Goal: Task Accomplishment & Management: Complete application form

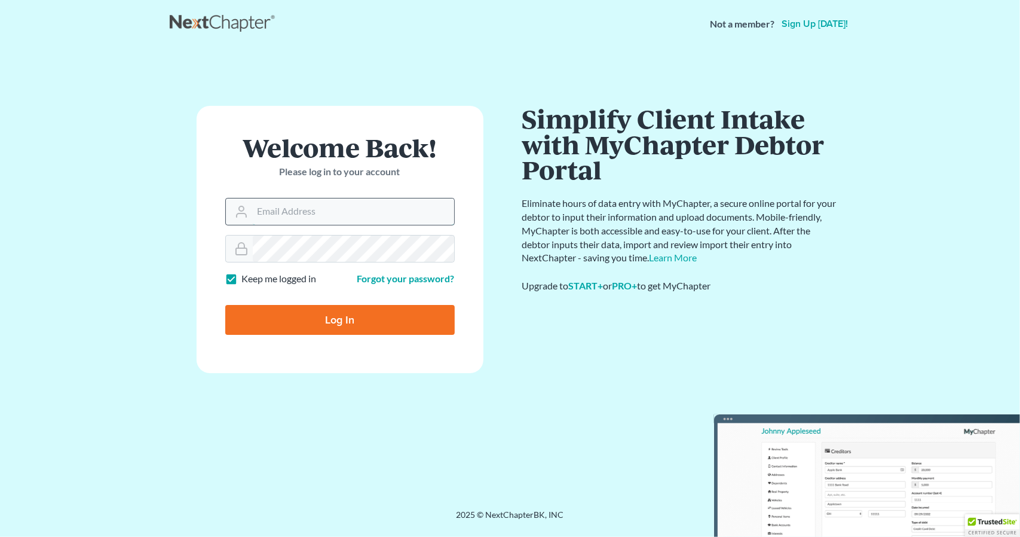
click at [265, 217] on input "Email Address" at bounding box center [353, 211] width 201 height 26
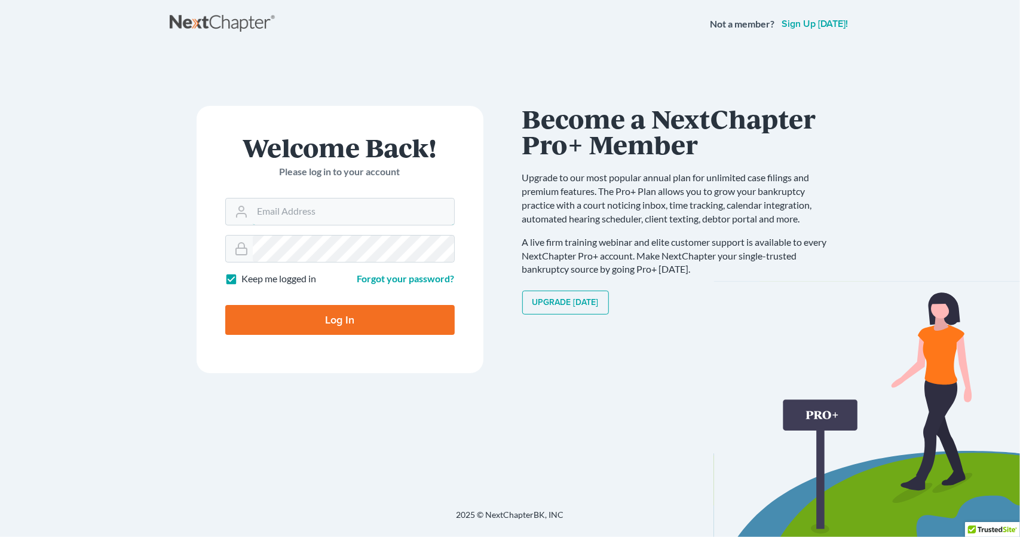
type input "[EMAIL_ADDRESS][DOMAIN_NAME]"
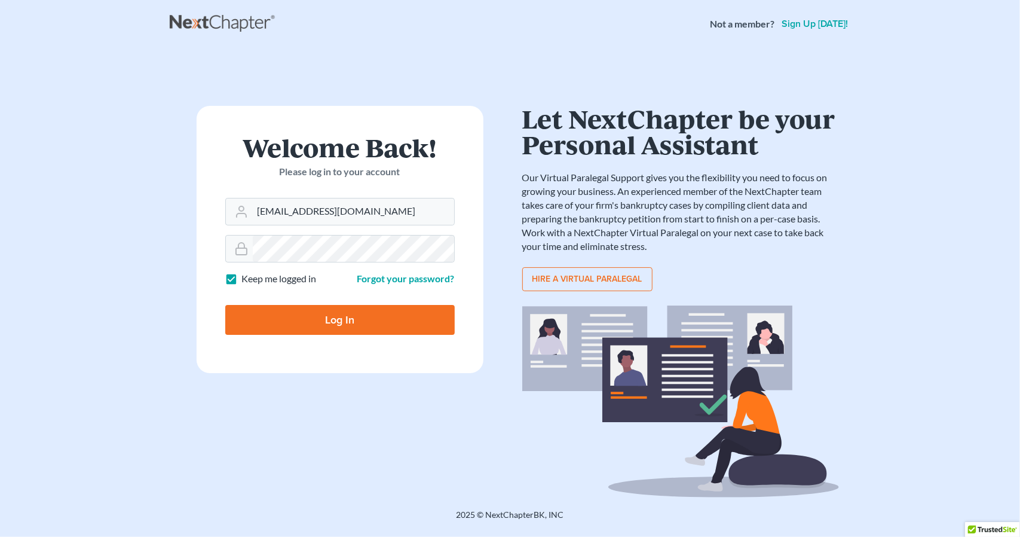
click at [335, 318] on input "Log In" at bounding box center [340, 320] width 230 height 30
type input "Thinking..."
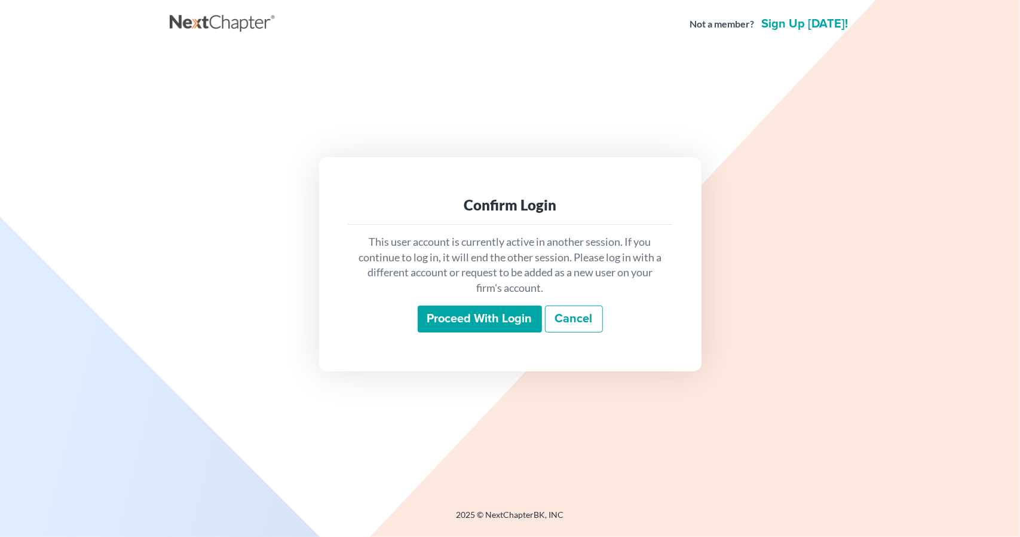
click at [487, 317] on input "Proceed with login" at bounding box center [480, 318] width 124 height 27
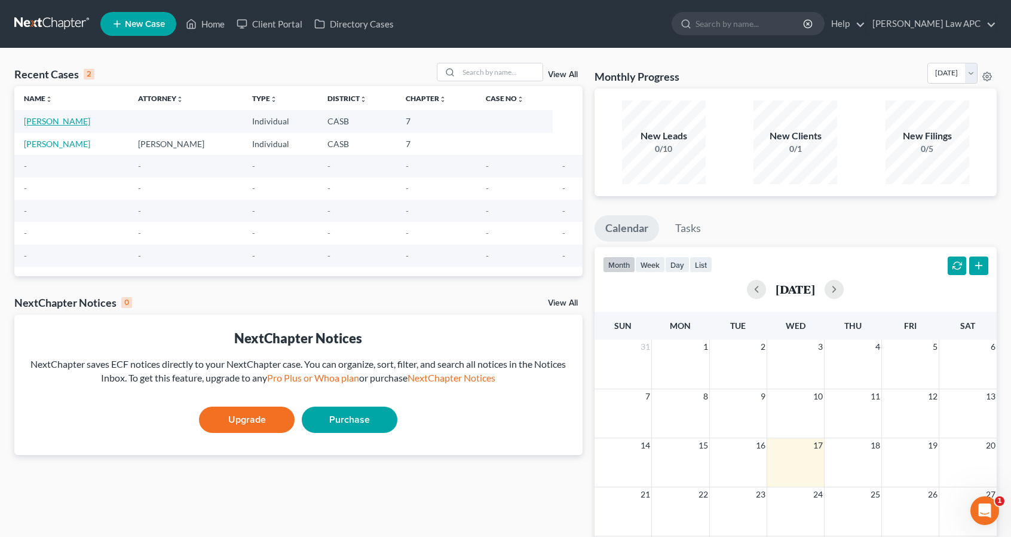
click at [77, 121] on link "[PERSON_NAME]" at bounding box center [57, 121] width 66 height 10
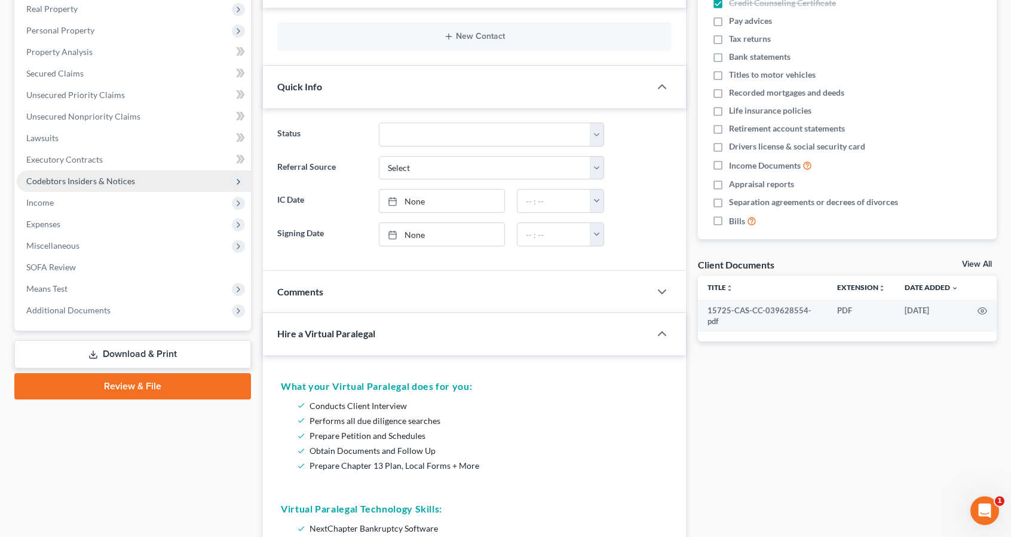
scroll to position [191, 0]
click at [133, 384] on link "Review & File" at bounding box center [132, 385] width 237 height 26
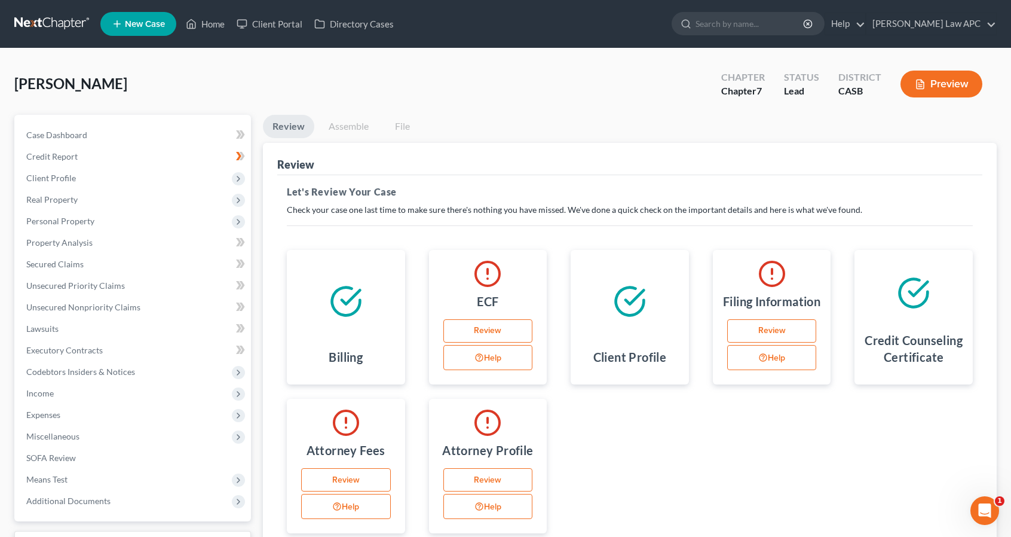
scroll to position [1, 0]
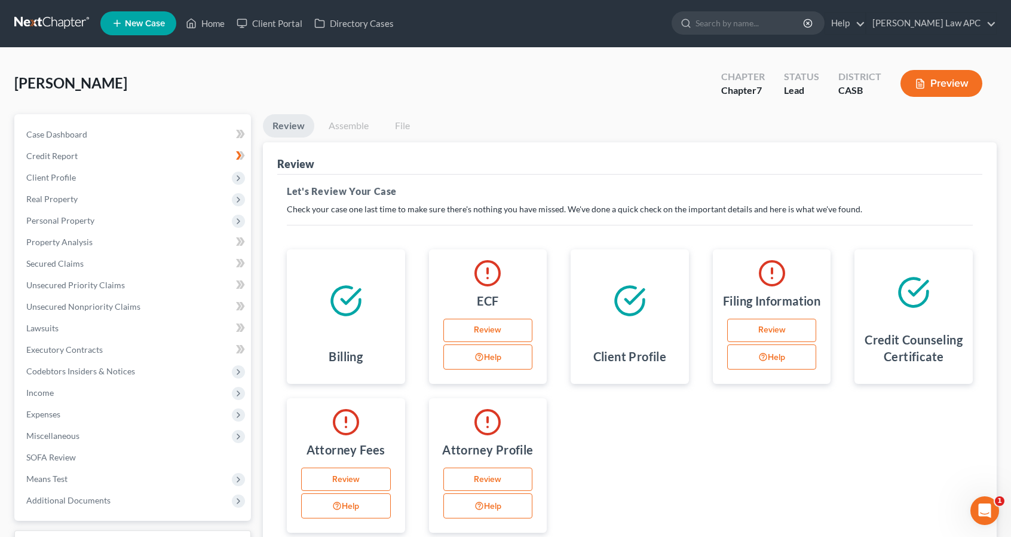
click at [350, 125] on link "Assemble" at bounding box center [348, 125] width 59 height 23
click at [395, 127] on link "File" at bounding box center [402, 125] width 38 height 23
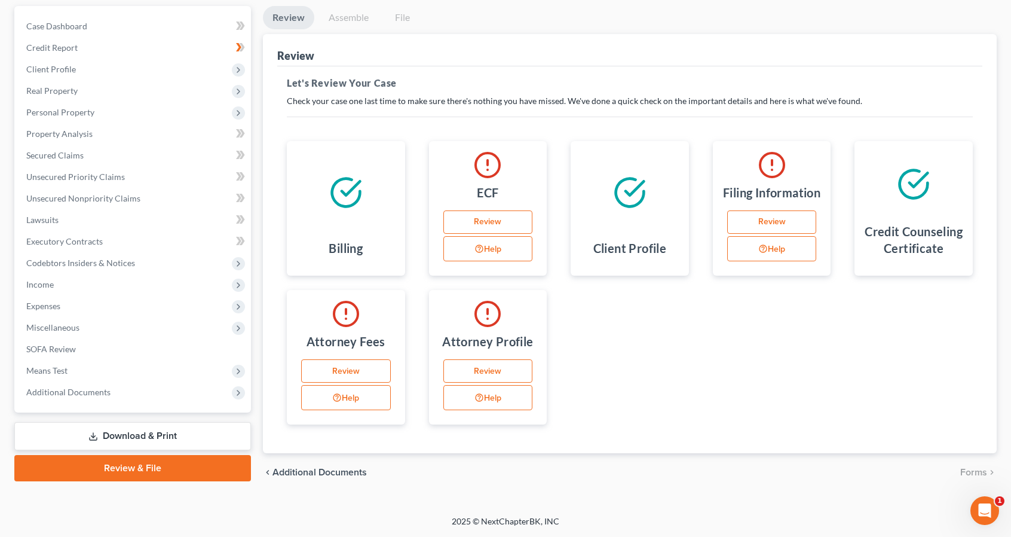
scroll to position [123, 0]
click at [491, 250] on button "Help" at bounding box center [489, 248] width 90 height 25
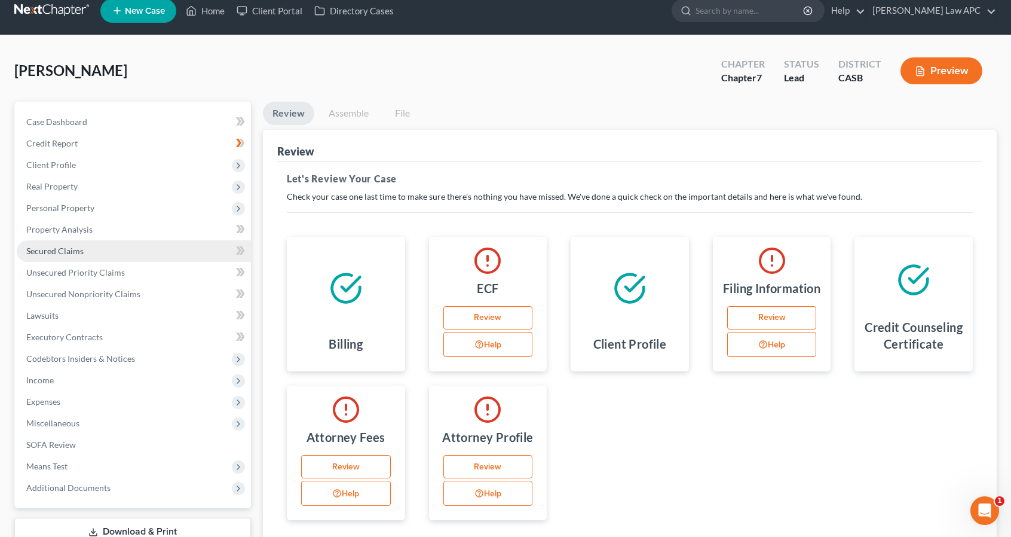
scroll to position [7, 0]
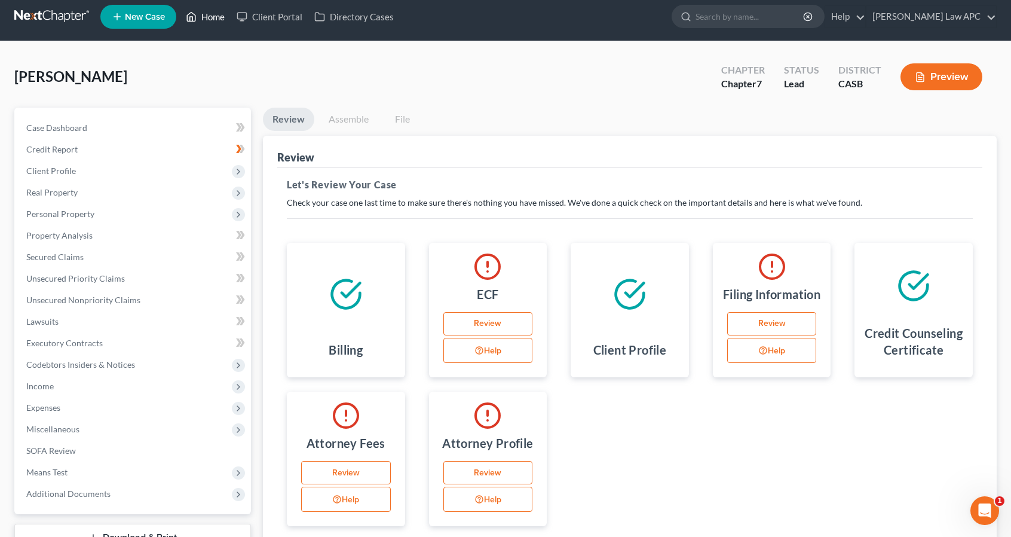
click at [216, 17] on link "Home" at bounding box center [205, 17] width 51 height 22
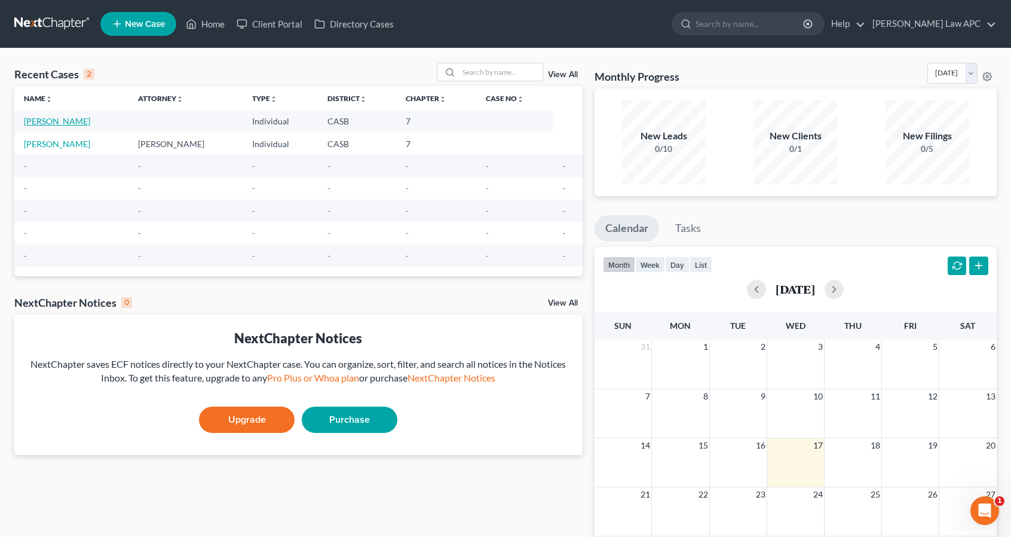
click at [78, 120] on link "[PERSON_NAME]" at bounding box center [57, 121] width 66 height 10
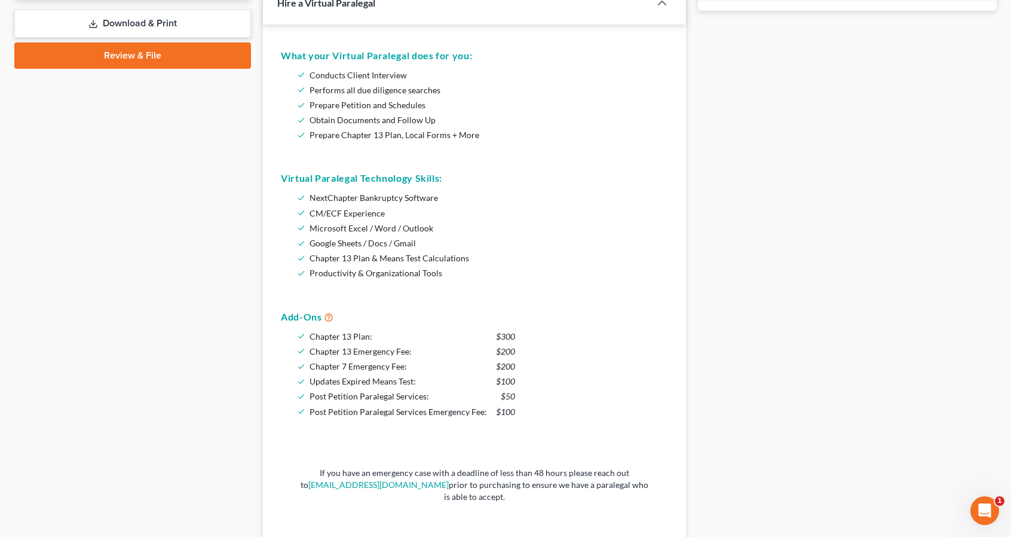
scroll to position [564, 0]
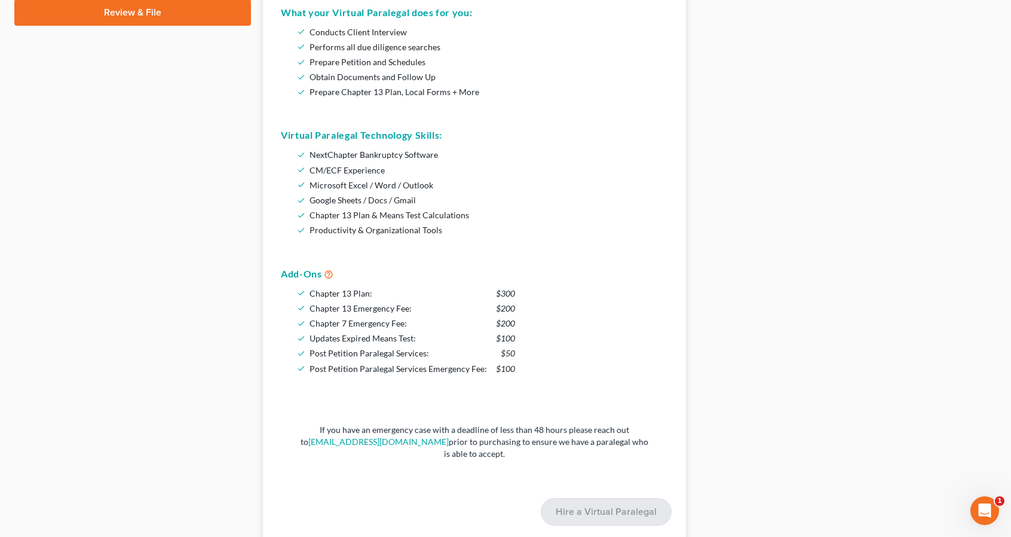
click at [328, 270] on icon at bounding box center [329, 273] width 10 height 11
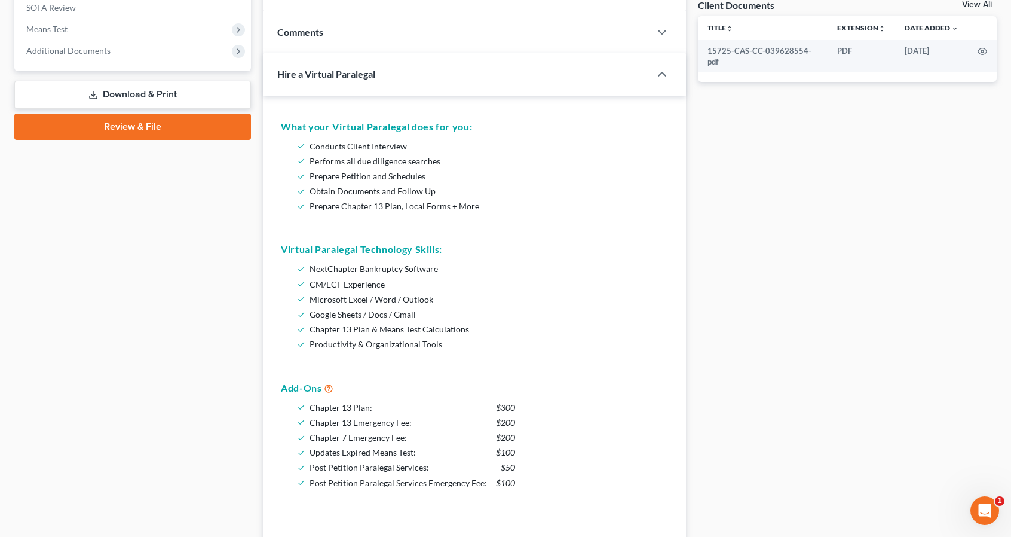
scroll to position [444, 0]
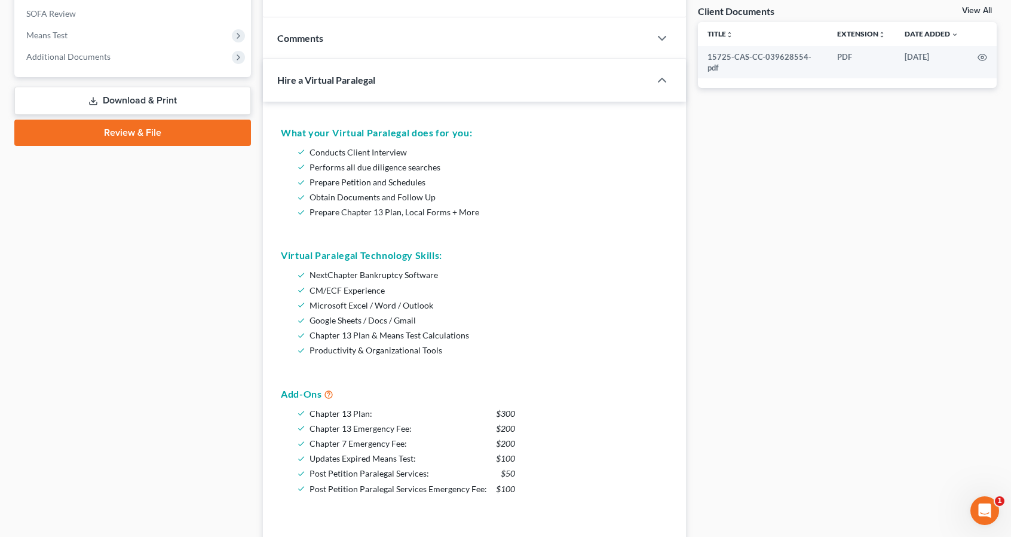
click at [129, 131] on link "Review & File" at bounding box center [132, 133] width 237 height 26
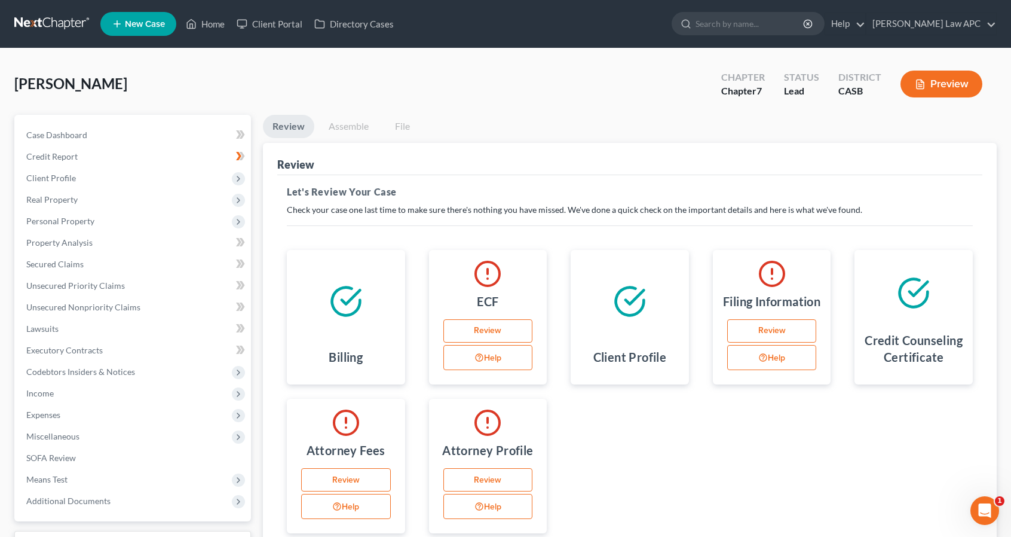
click at [500, 343] on link "Review" at bounding box center [489, 331] width 90 height 24
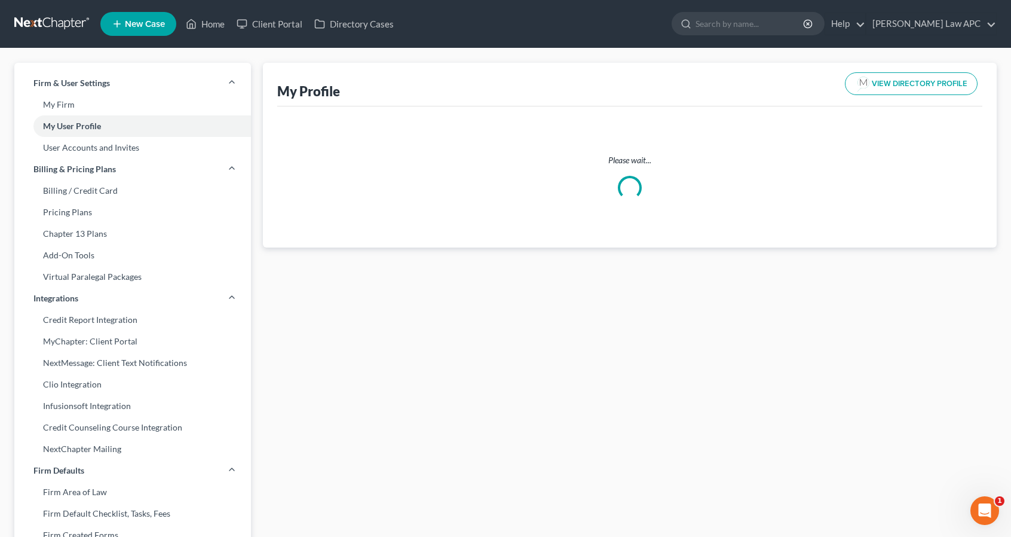
select select "4"
select select "attorney"
select select "0"
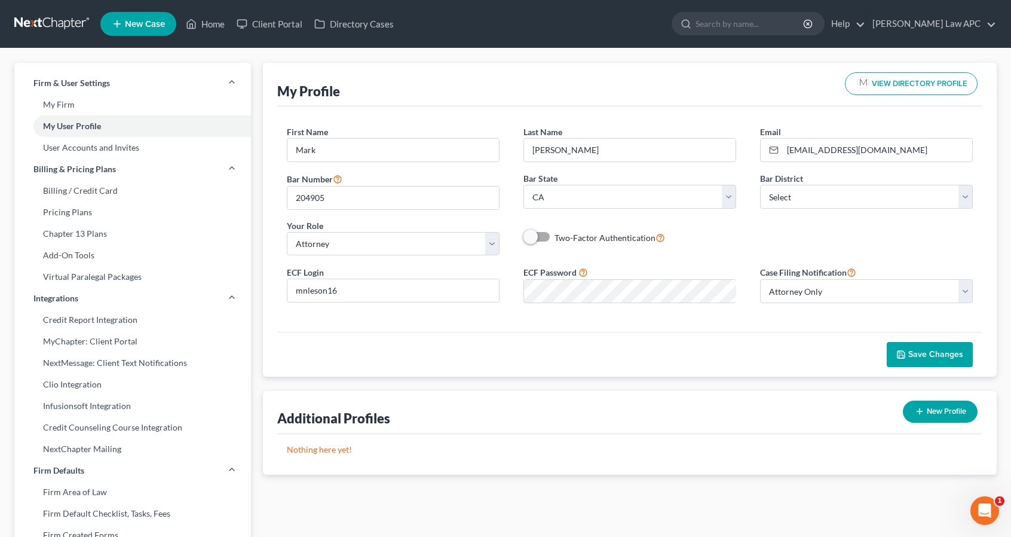
click at [918, 349] on span "Save Changes" at bounding box center [936, 354] width 55 height 10
click at [600, 451] on p "Nothing here yet!" at bounding box center [630, 450] width 686 height 12
click at [346, 19] on link "Directory Cases" at bounding box center [353, 24] width 91 height 22
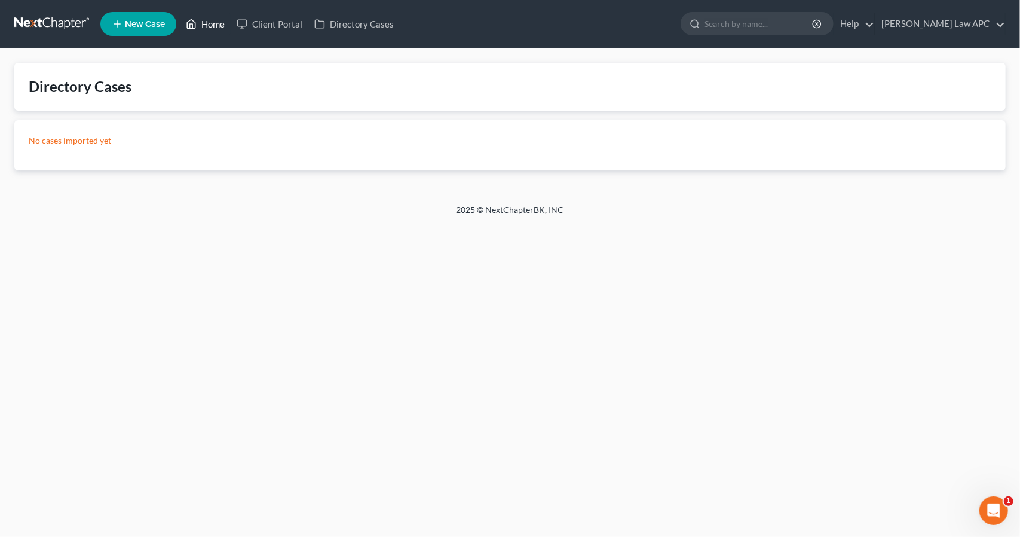
drag, startPoint x: 285, startPoint y: 22, endPoint x: 214, endPoint y: 20, distance: 71.2
click at [214, 20] on link "Home" at bounding box center [205, 24] width 51 height 22
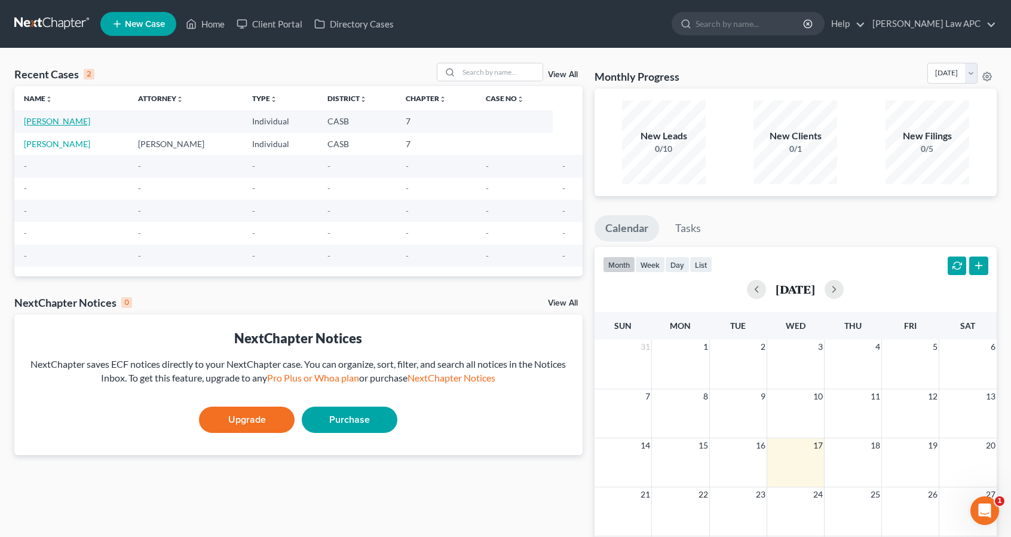
click at [62, 121] on link "[PERSON_NAME]" at bounding box center [57, 121] width 66 height 10
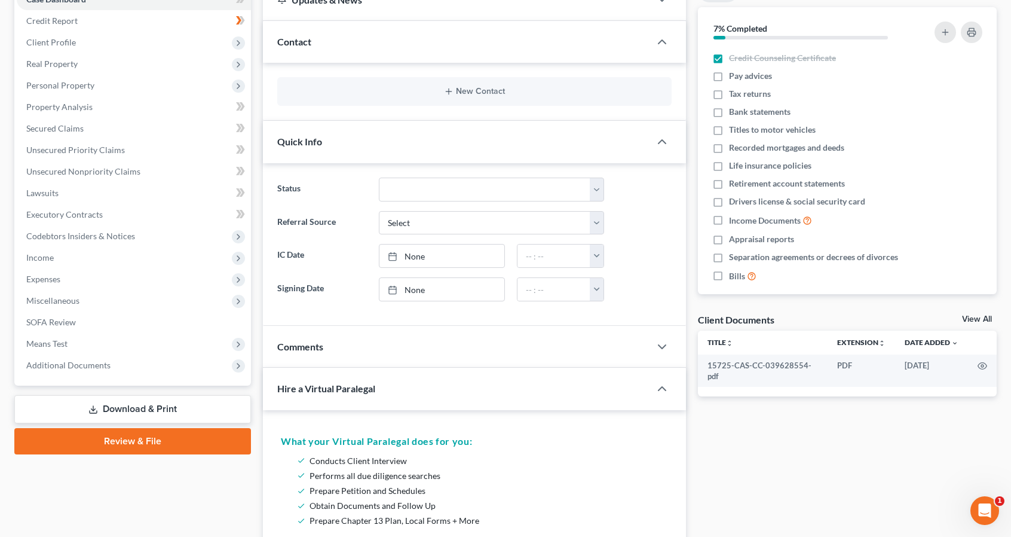
scroll to position [137, 0]
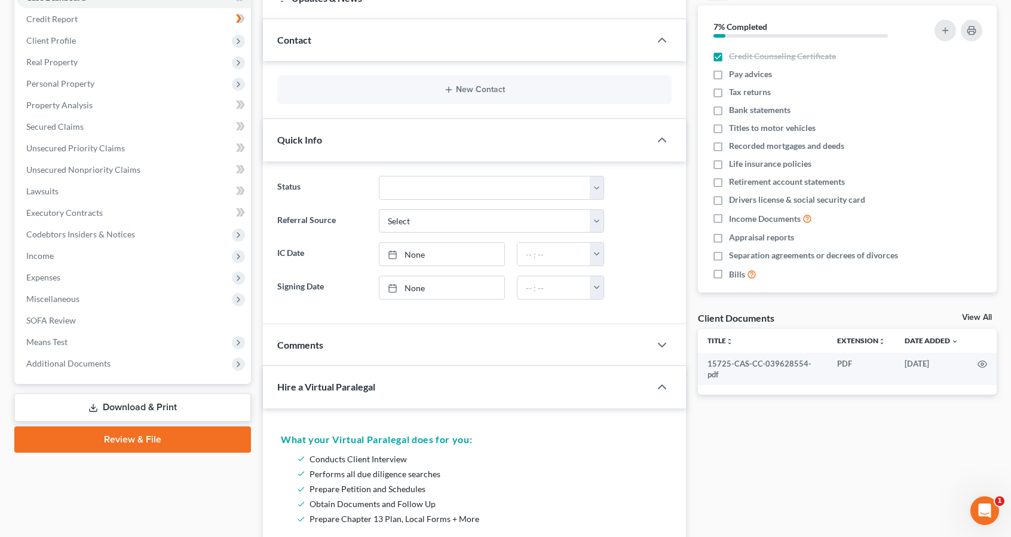
click at [185, 433] on link "Review & File" at bounding box center [132, 439] width 237 height 26
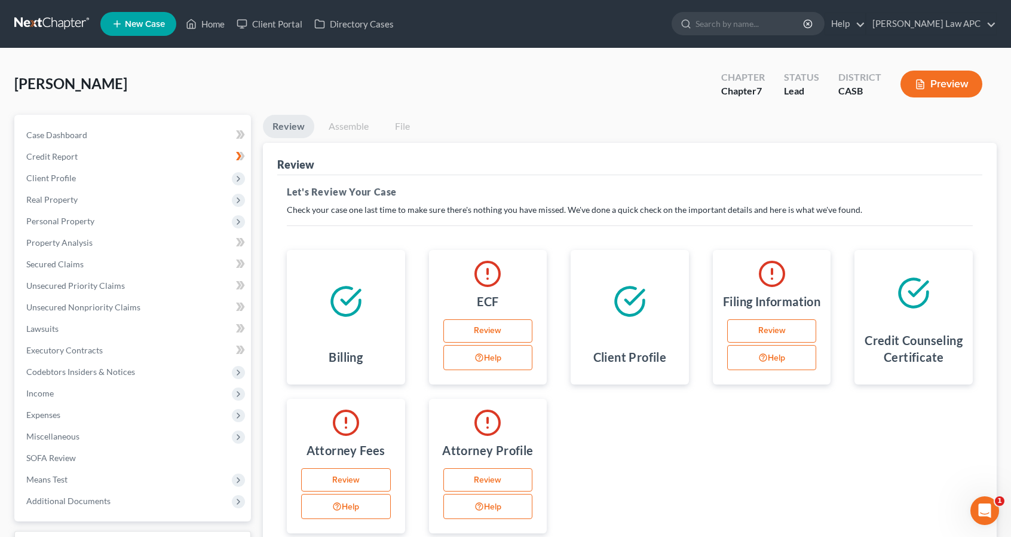
click at [776, 343] on link "Review" at bounding box center [772, 331] width 90 height 24
select select "1"
select select "0"
select select "10"
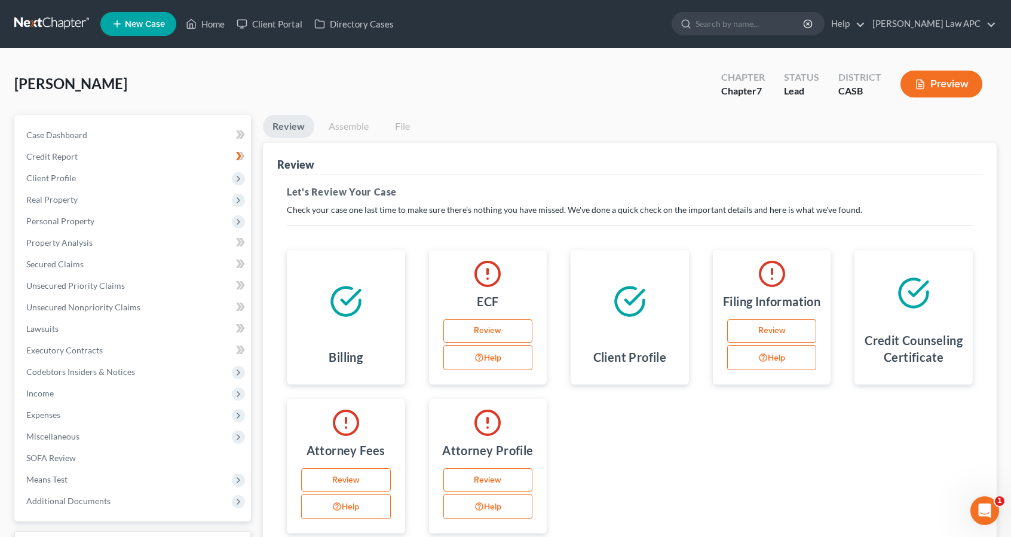
select select "4"
select select "0"
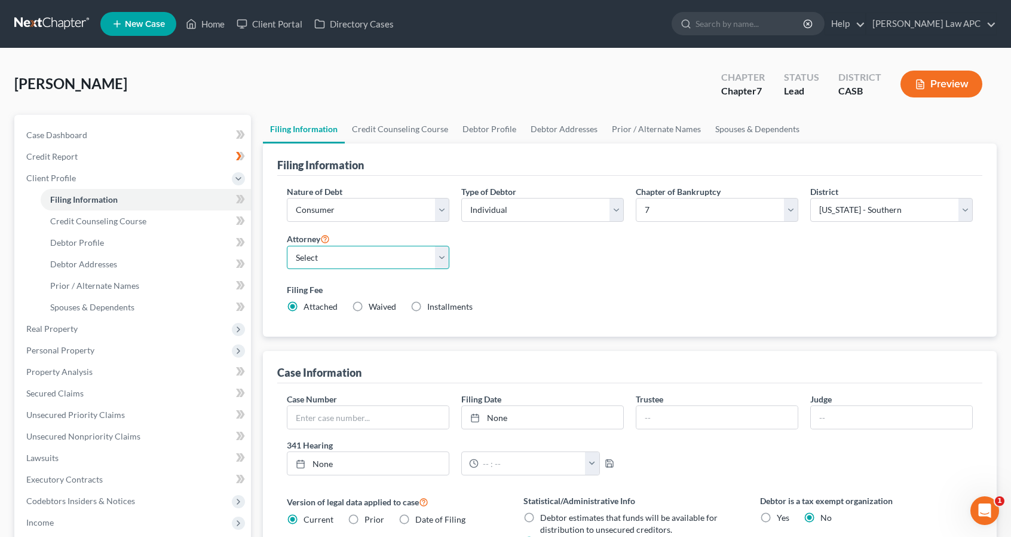
click at [446, 257] on select "Select Mark Nelson - CASB" at bounding box center [368, 258] width 163 height 24
select select "0"
click at [287, 246] on select "Select Mark Nelson - CASB" at bounding box center [368, 258] width 163 height 24
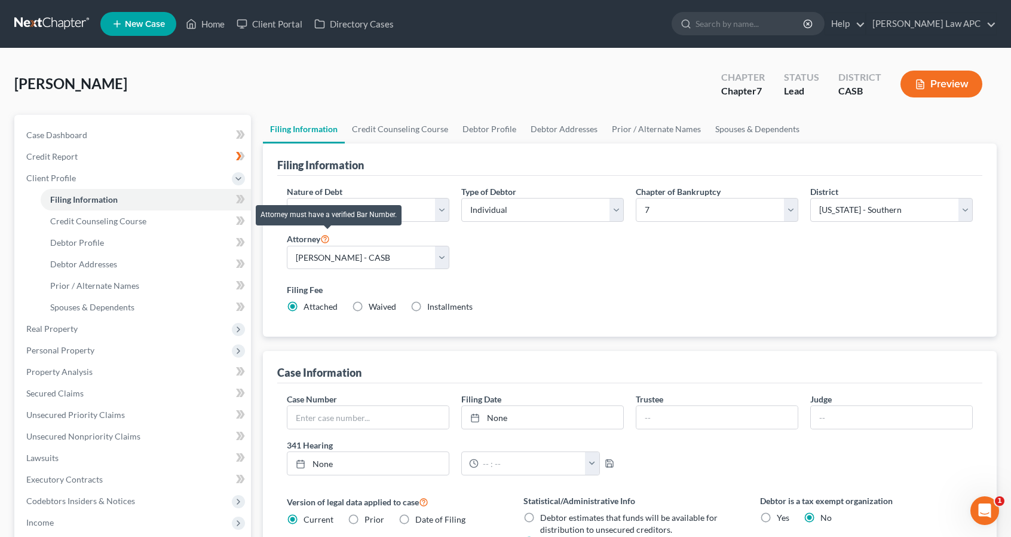
click at [326, 238] on icon at bounding box center [325, 238] width 10 height 11
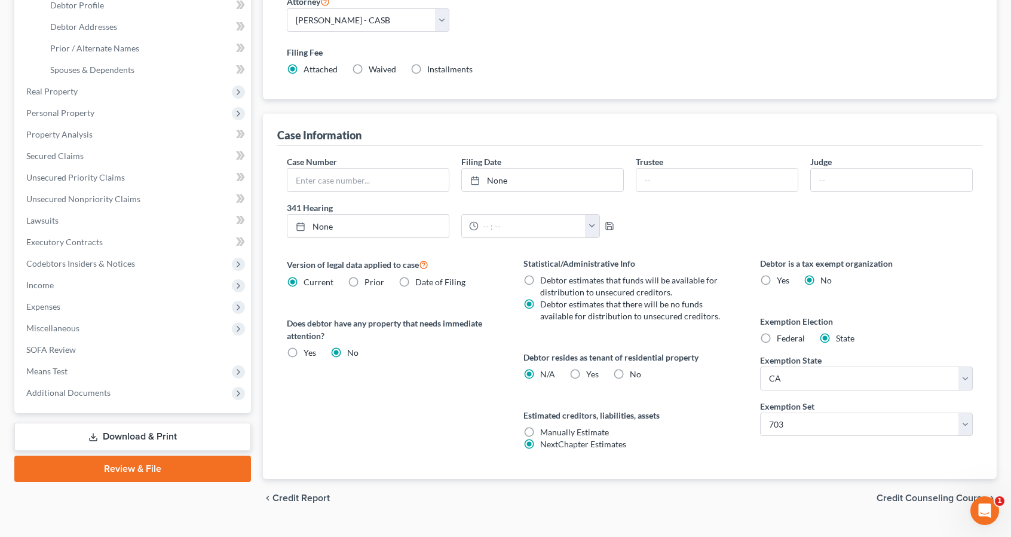
scroll to position [261, 0]
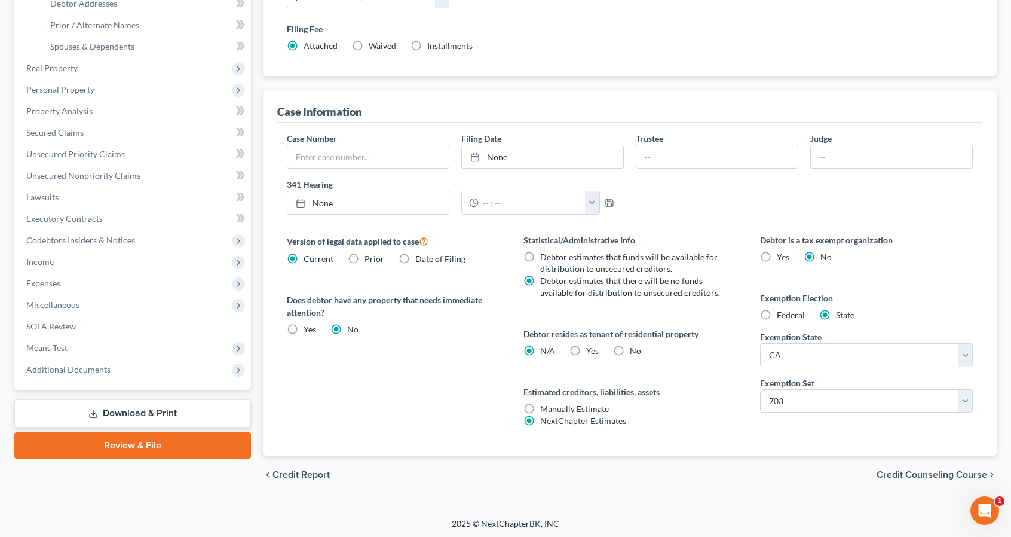
click at [133, 437] on link "Review & File" at bounding box center [132, 445] width 237 height 26
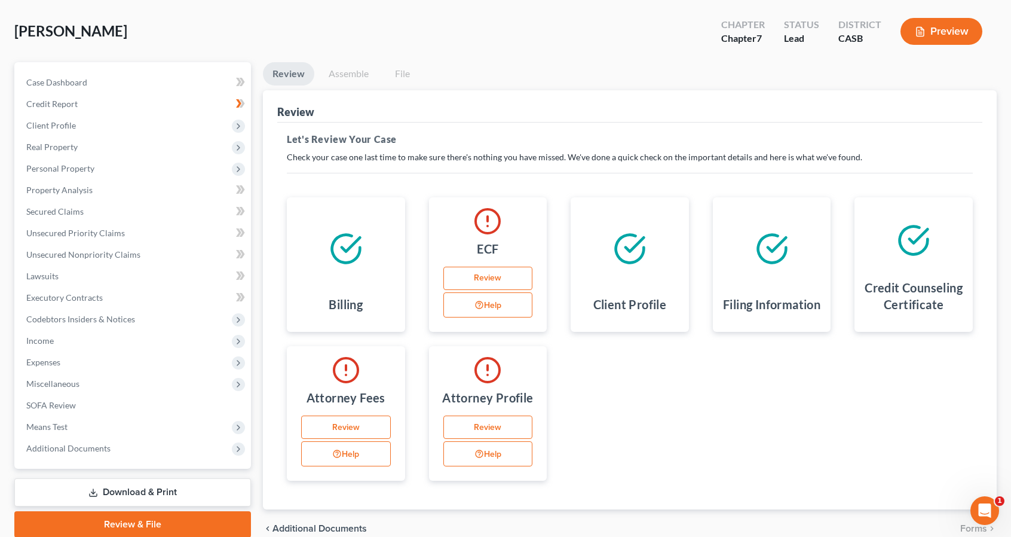
scroll to position [51, 0]
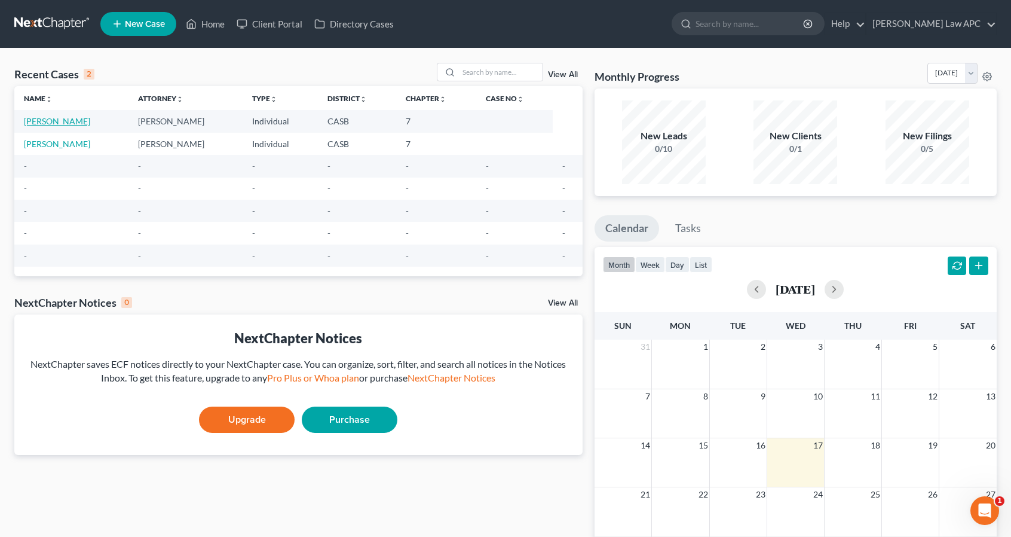
click at [74, 121] on link "[PERSON_NAME]" at bounding box center [57, 121] width 66 height 10
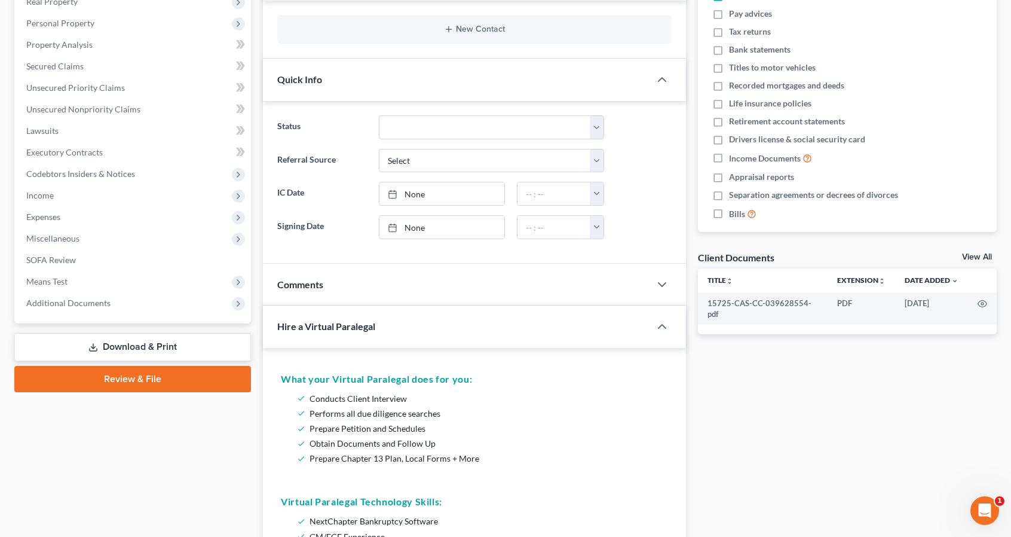
scroll to position [199, 0]
click at [130, 375] on link "Review & File" at bounding box center [132, 378] width 237 height 26
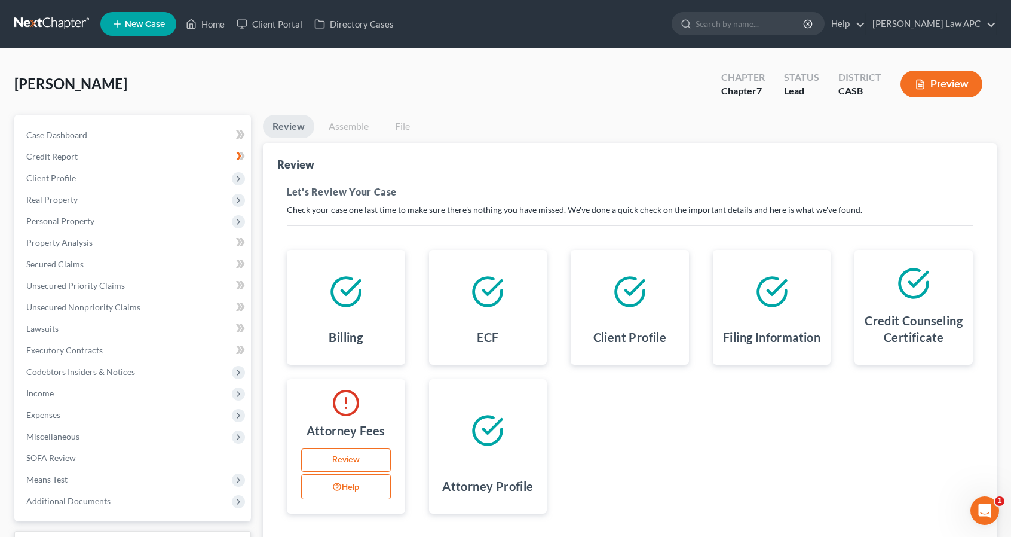
click at [348, 463] on link "Review" at bounding box center [346, 460] width 90 height 24
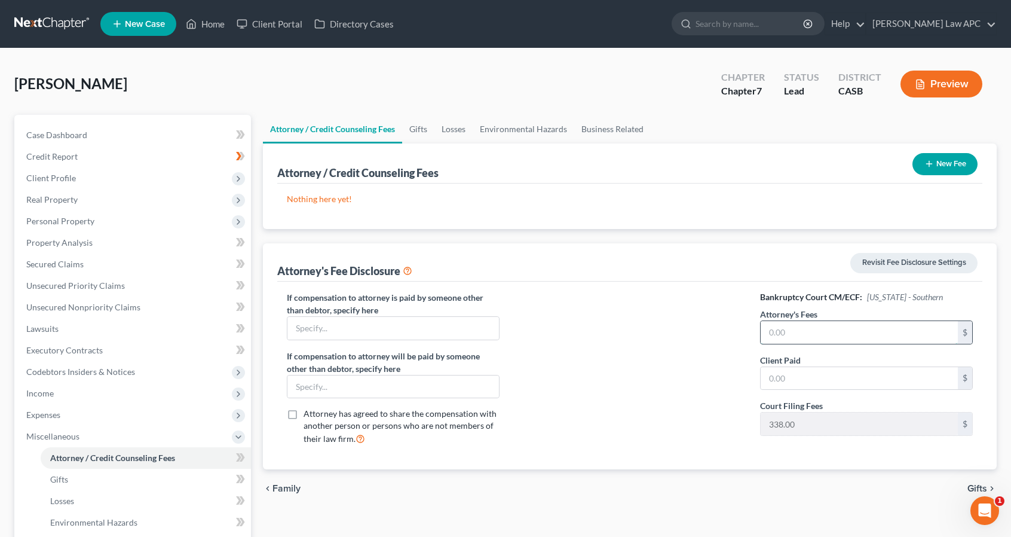
click at [797, 331] on input "text" at bounding box center [859, 332] width 197 height 23
type input "1,500"
click at [776, 374] on input "text" at bounding box center [859, 378] width 197 height 23
type input "1,500"
click at [334, 327] on input "text" at bounding box center [394, 328] width 212 height 23
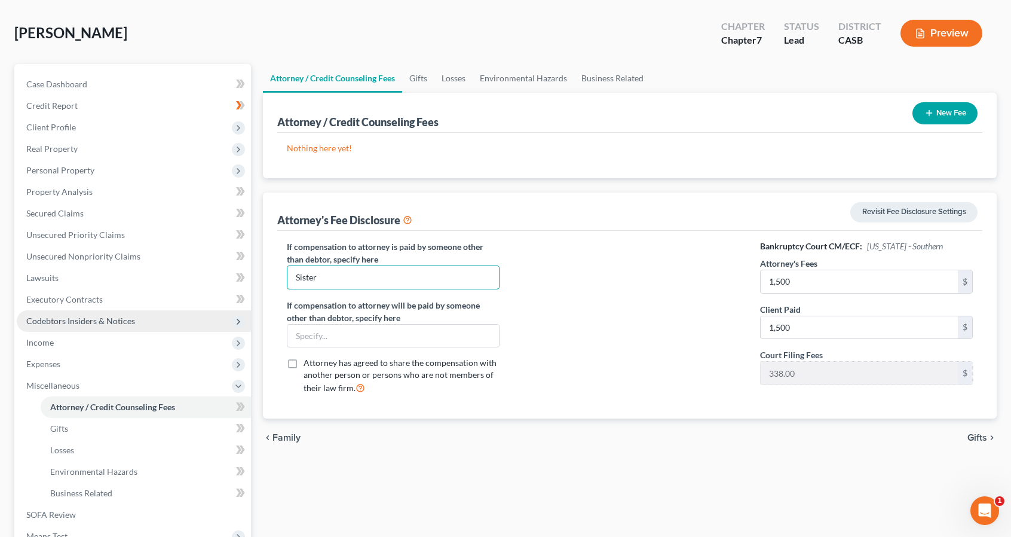
scroll to position [204, 0]
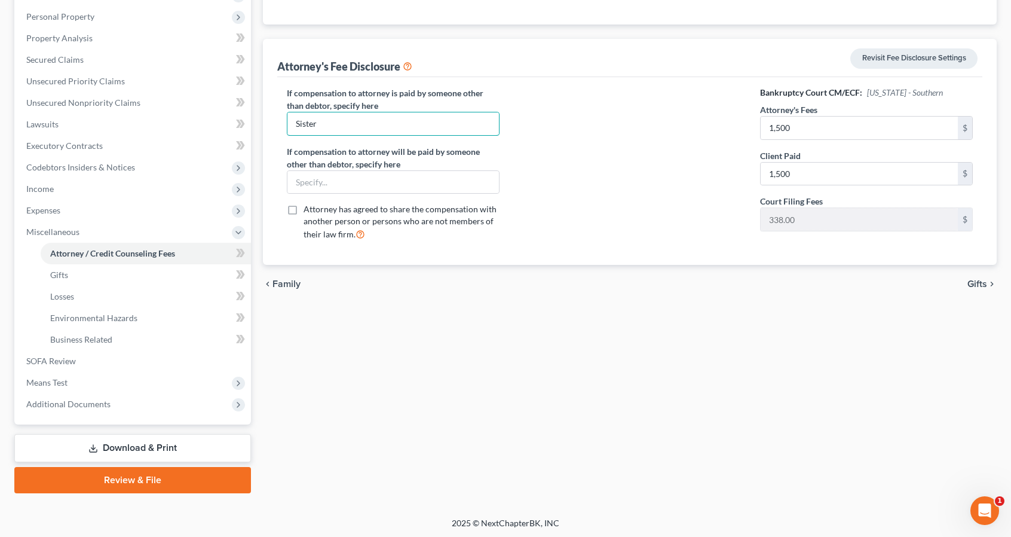
type input "Sister"
click at [130, 472] on link "Review & File" at bounding box center [132, 480] width 237 height 26
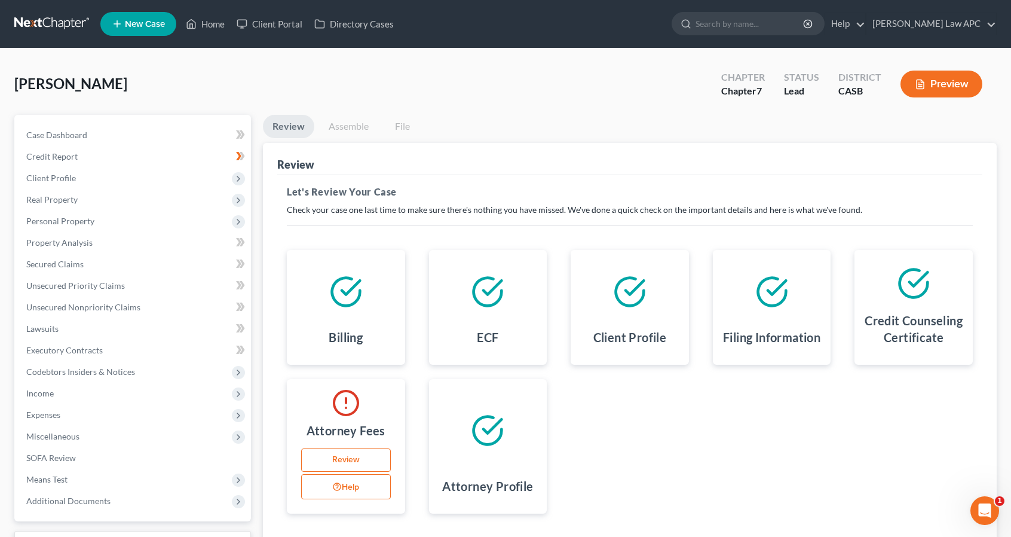
click at [347, 464] on link "Review" at bounding box center [346, 460] width 90 height 24
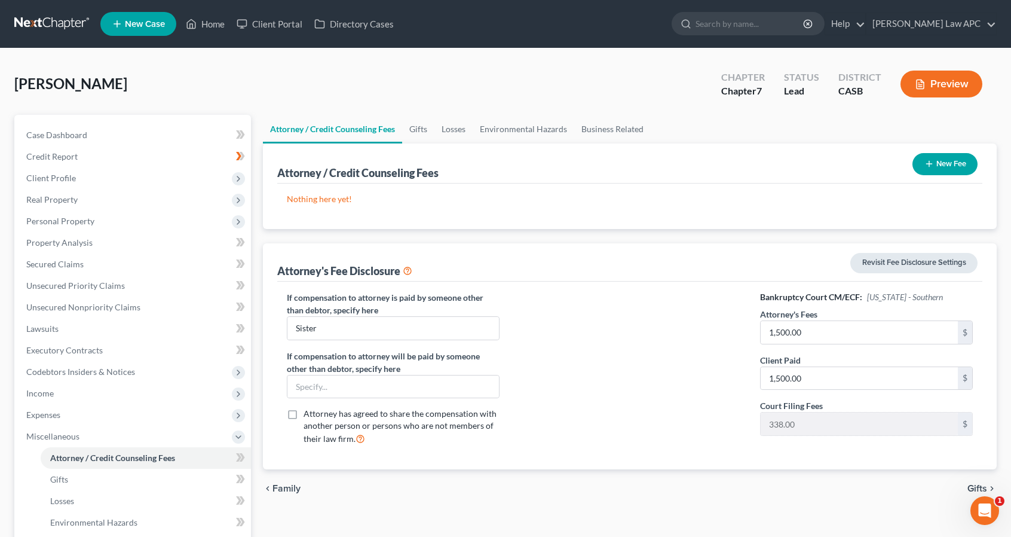
click at [892, 260] on link "Revisit Fee Disclosure Settings" at bounding box center [914, 263] width 127 height 20
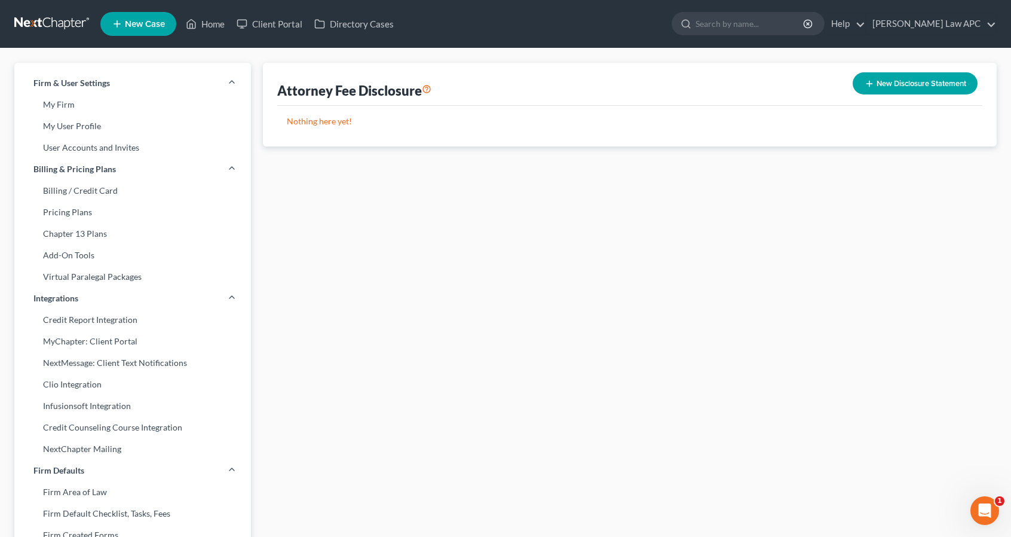
click at [906, 80] on button "New Disclosure Statement" at bounding box center [915, 83] width 125 height 22
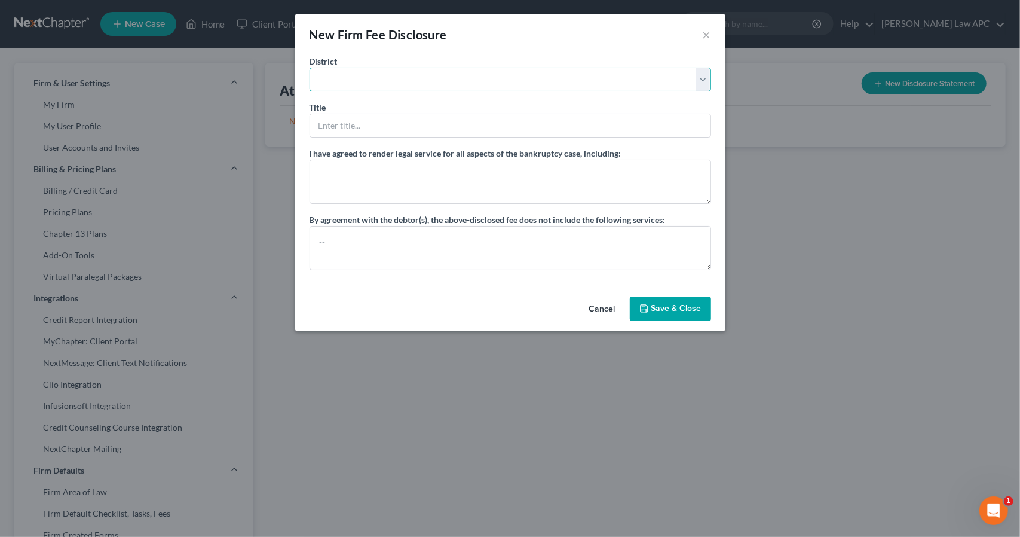
click at [703, 78] on select "Alabama - Middle Alabama - Northern Alabama - Southern Alaska Arizona Arkansas …" at bounding box center [511, 80] width 402 height 24
select select "10"
click at [310, 68] on select "Alabama - Middle Alabama - Northern Alabama - Southern Alaska Arizona Arkansas …" at bounding box center [511, 80] width 402 height 24
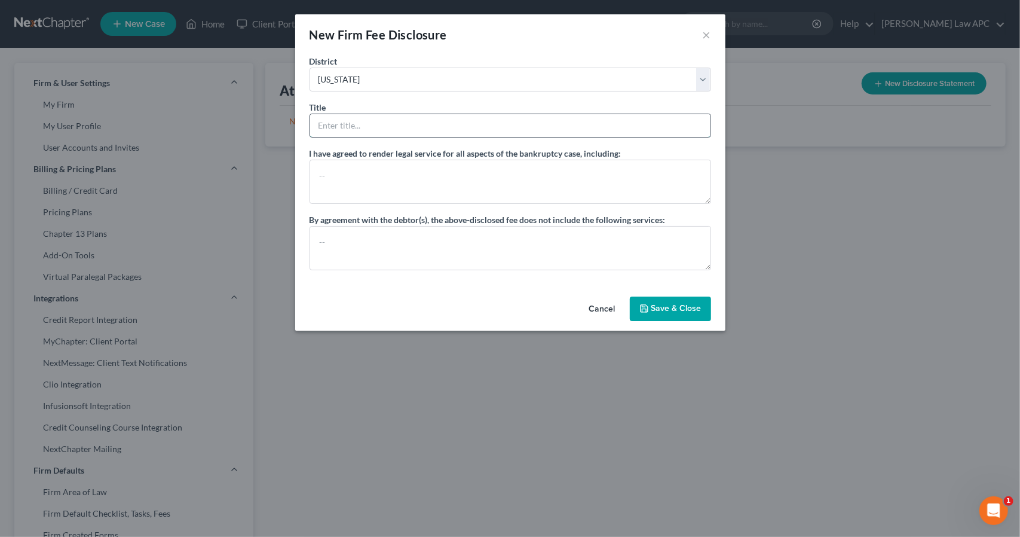
click at [421, 124] on input "text" at bounding box center [510, 125] width 401 height 23
click at [326, 166] on textarea at bounding box center [511, 182] width 402 height 44
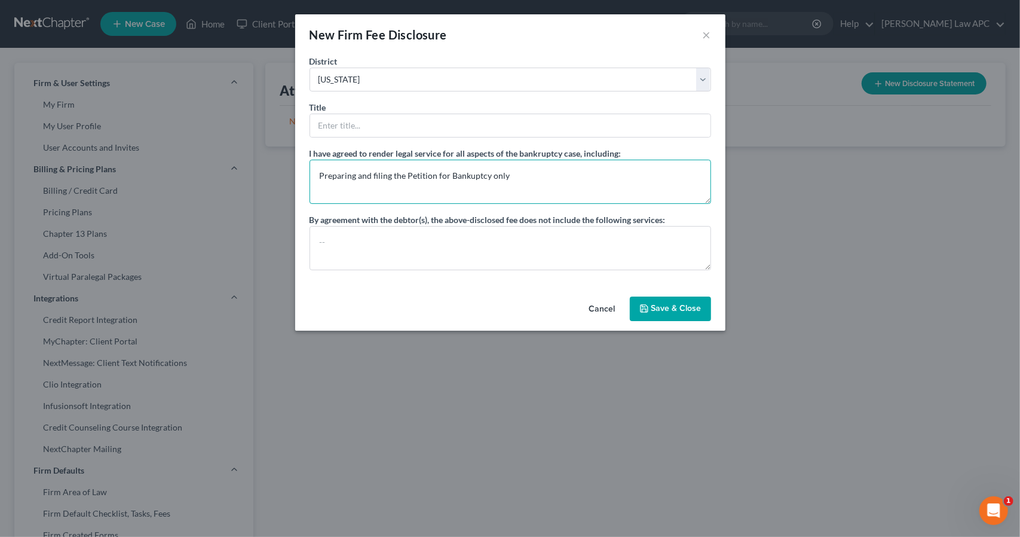
click at [490, 174] on textarea "Preparing and filing the Petition for Bankuptcy only" at bounding box center [511, 182] width 402 height 44
type textarea "Preparing and filing the Petition for Bankuptcy and attending the first credito…"
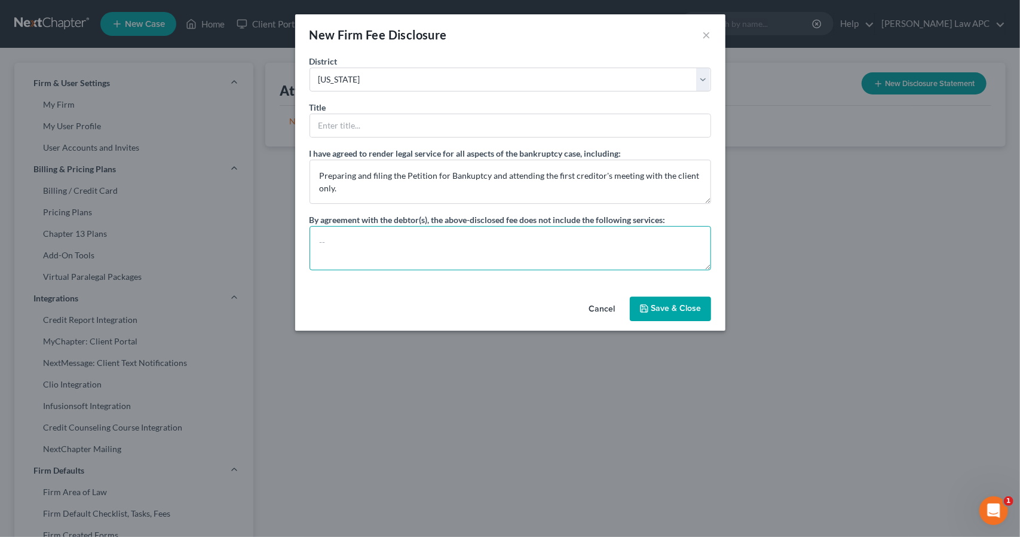
click at [362, 235] on textarea at bounding box center [511, 248] width 402 height 44
type textarea "Yes"
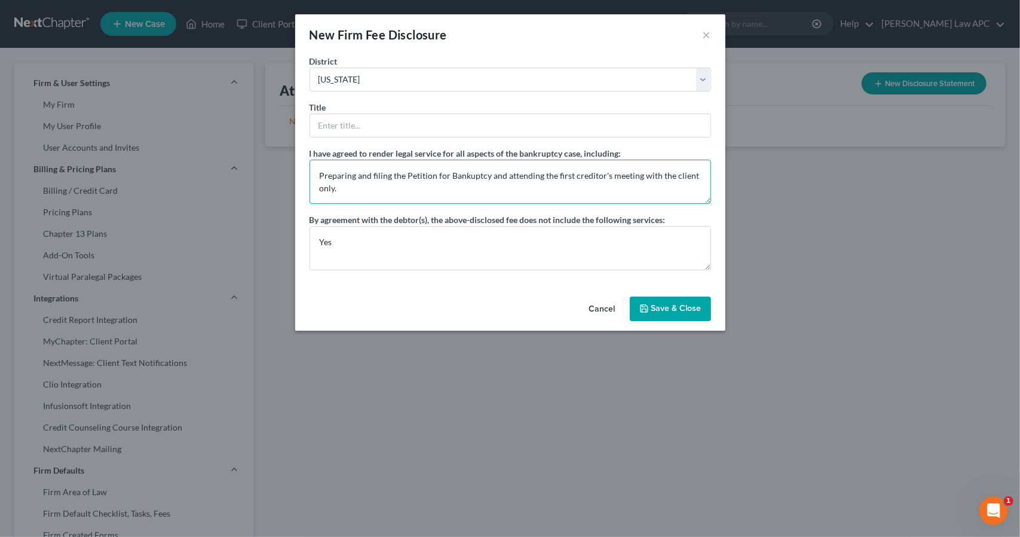
click at [363, 189] on textarea "Preparing and filing the Petition for Bankuptcy and attending the first credito…" at bounding box center [511, 182] width 402 height 44
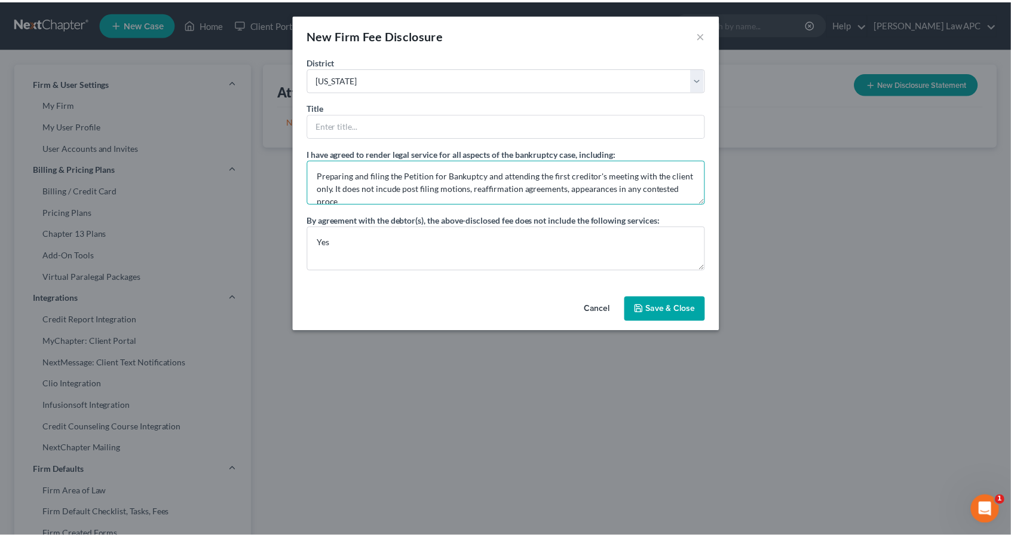
scroll to position [2, 0]
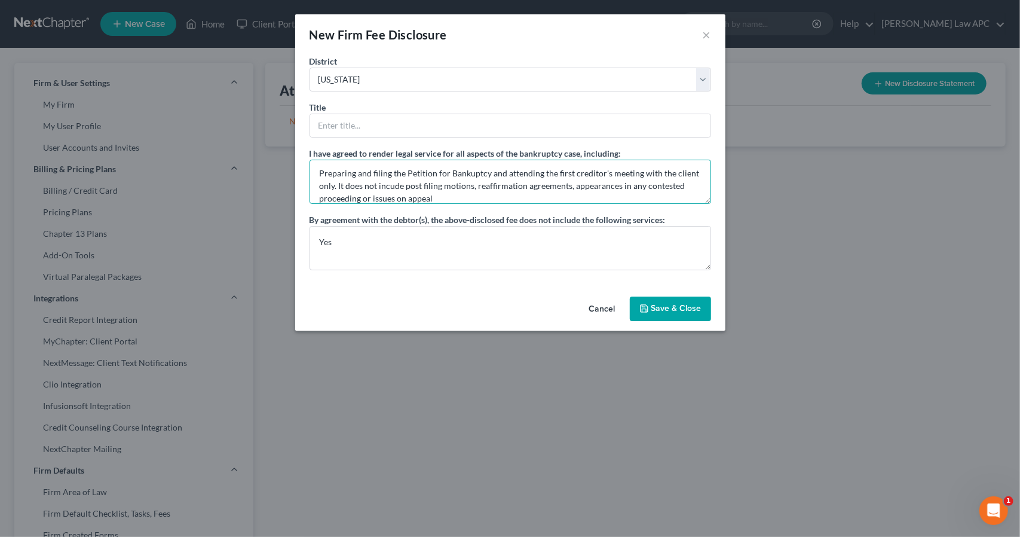
type textarea "Preparing and filing the Petition for Bankuptcy and attending the first credito…"
click at [680, 304] on button "Save & Close" at bounding box center [670, 308] width 81 height 25
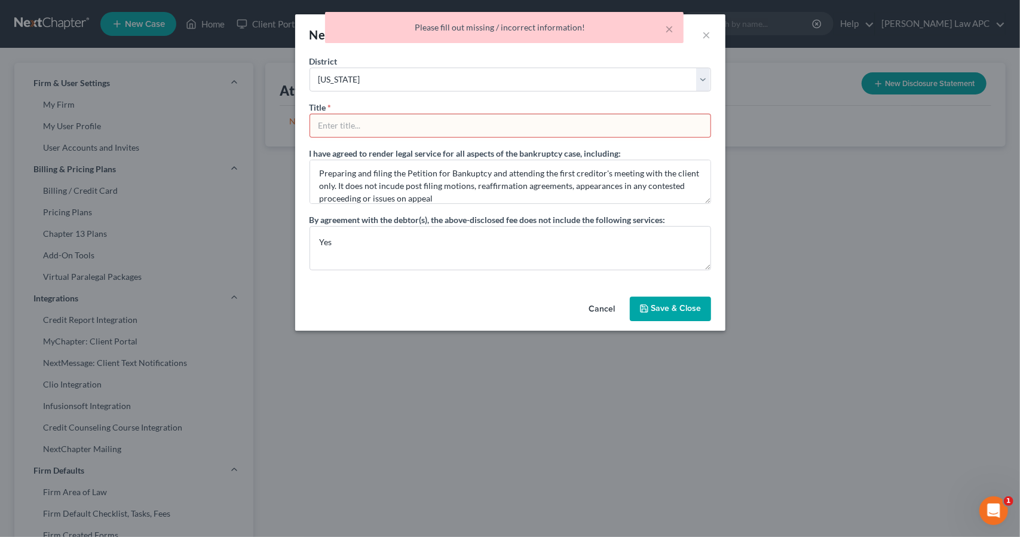
click at [511, 126] on input "text" at bounding box center [510, 125] width 401 height 23
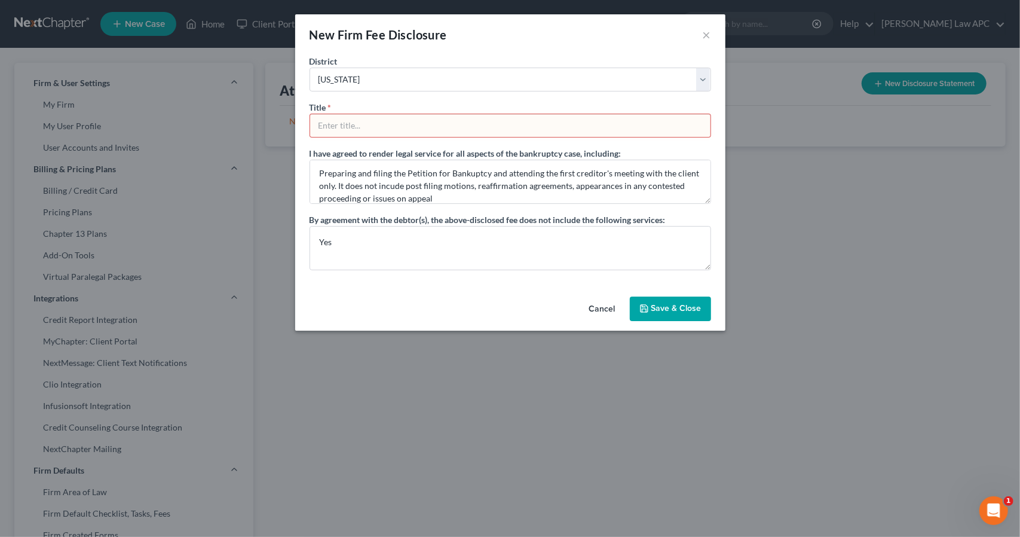
click at [511, 126] on input "text" at bounding box center [510, 125] width 401 height 23
drag, startPoint x: 453, startPoint y: 120, endPoint x: 404, endPoint y: 127, distance: 49.0
click at [404, 127] on input "text" at bounding box center [510, 125] width 401 height 23
click at [338, 127] on input "text" at bounding box center [510, 125] width 401 height 23
paste input "Southern District of California | United States Bankruptcy Court"
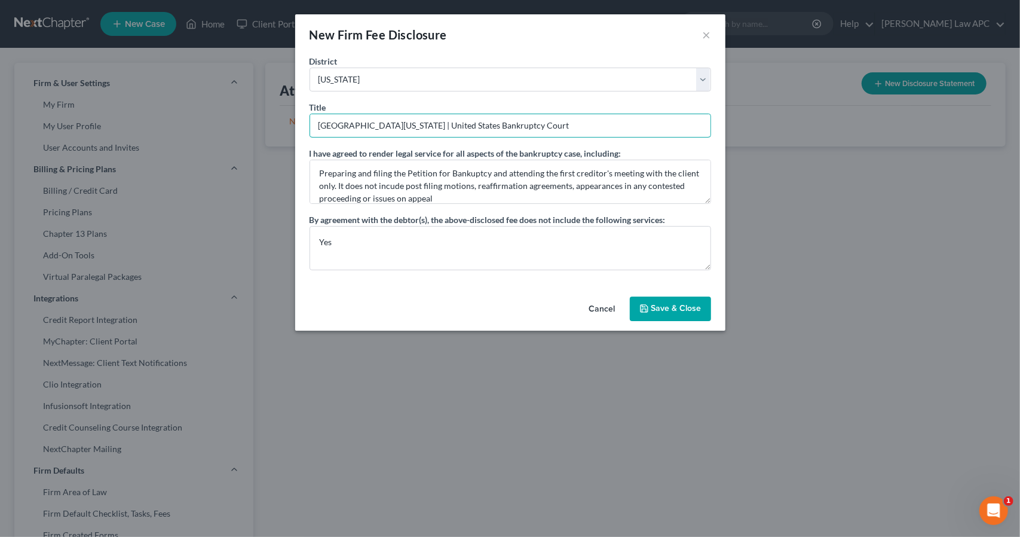
type input "Southern District of California | United States Bankruptcy Court"
click at [674, 311] on button "Save & Close" at bounding box center [670, 308] width 81 height 25
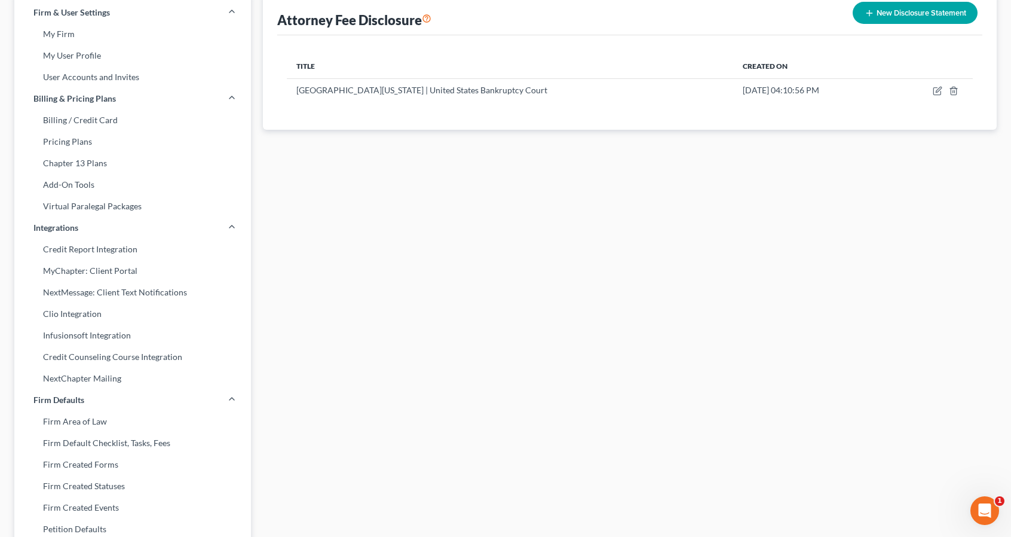
scroll to position [0, 0]
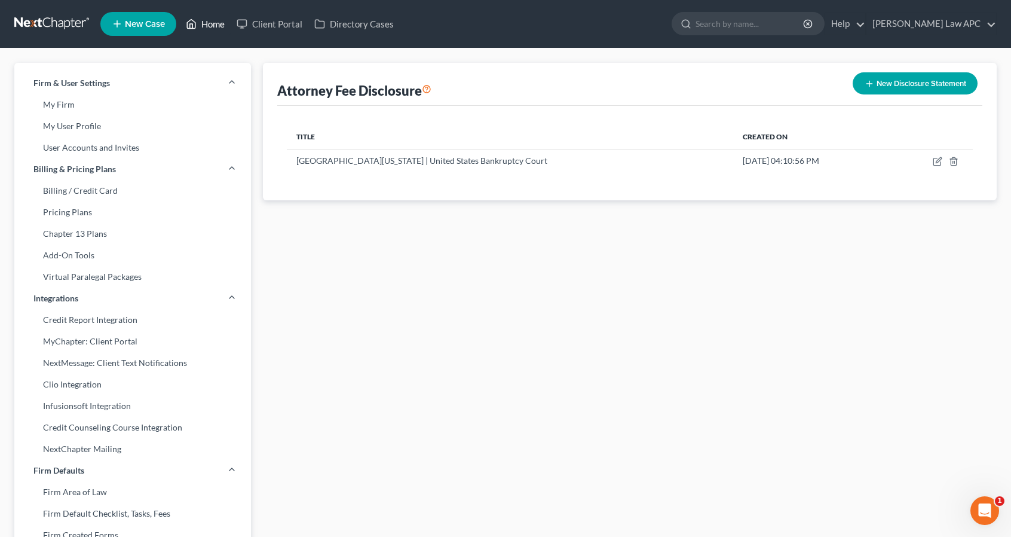
click at [213, 23] on link "Home" at bounding box center [205, 24] width 51 height 22
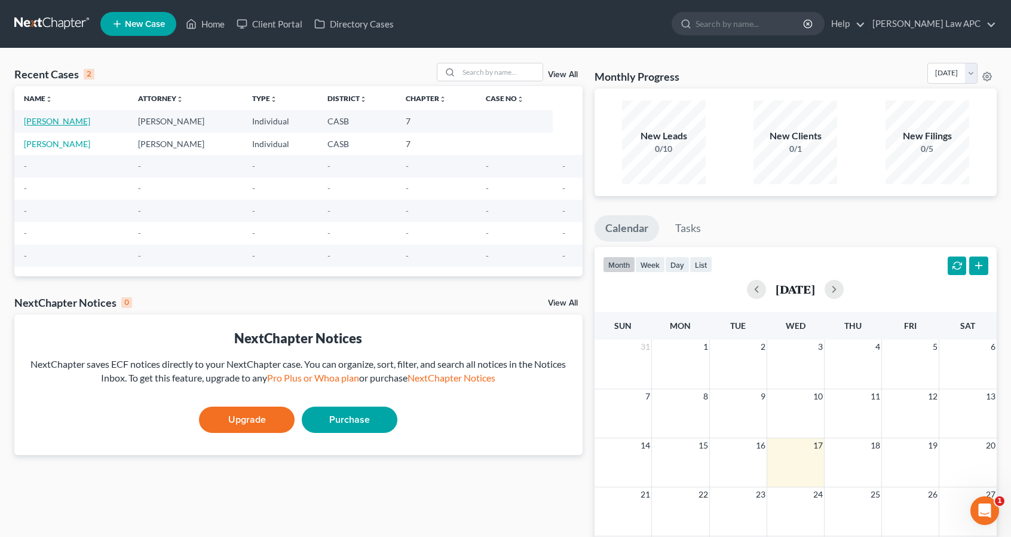
click at [72, 120] on link "[PERSON_NAME]" at bounding box center [57, 121] width 66 height 10
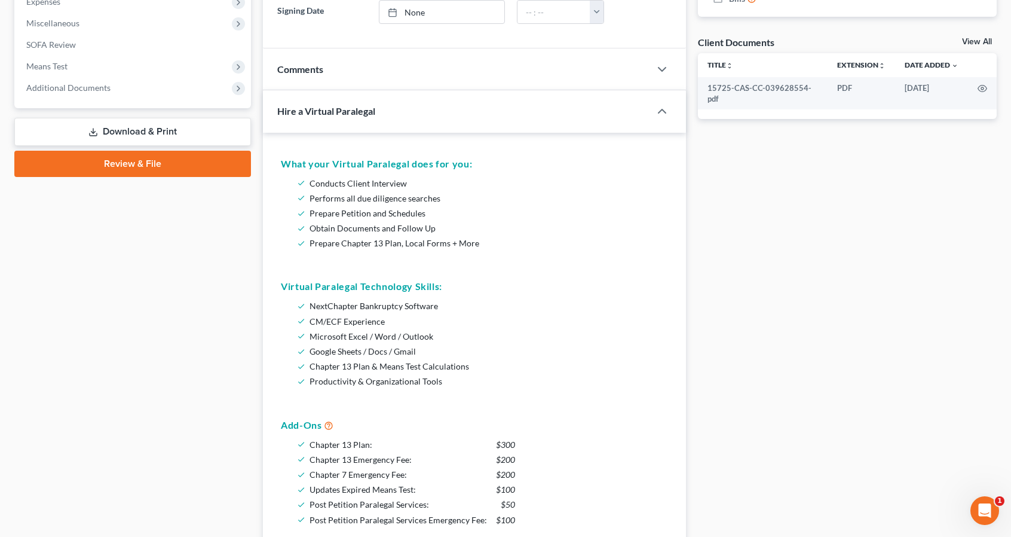
scroll to position [414, 0]
click at [133, 162] on link "Review & File" at bounding box center [132, 162] width 237 height 26
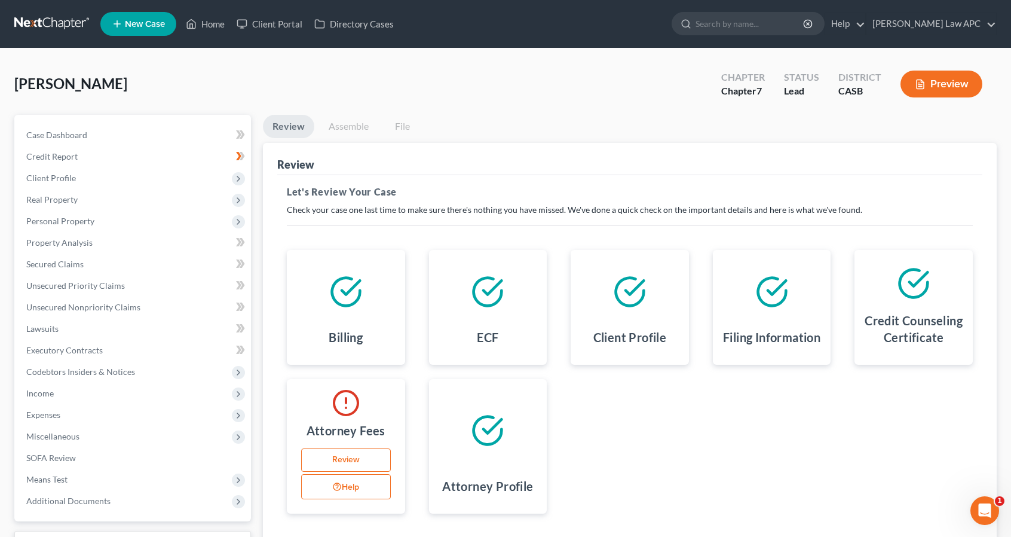
click at [347, 457] on link "Review" at bounding box center [346, 460] width 90 height 24
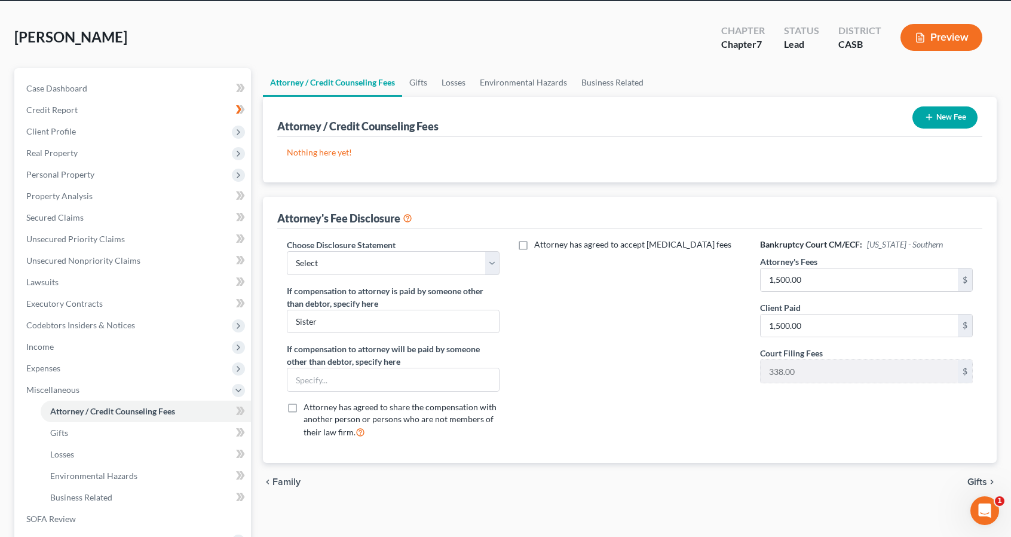
scroll to position [43, 0]
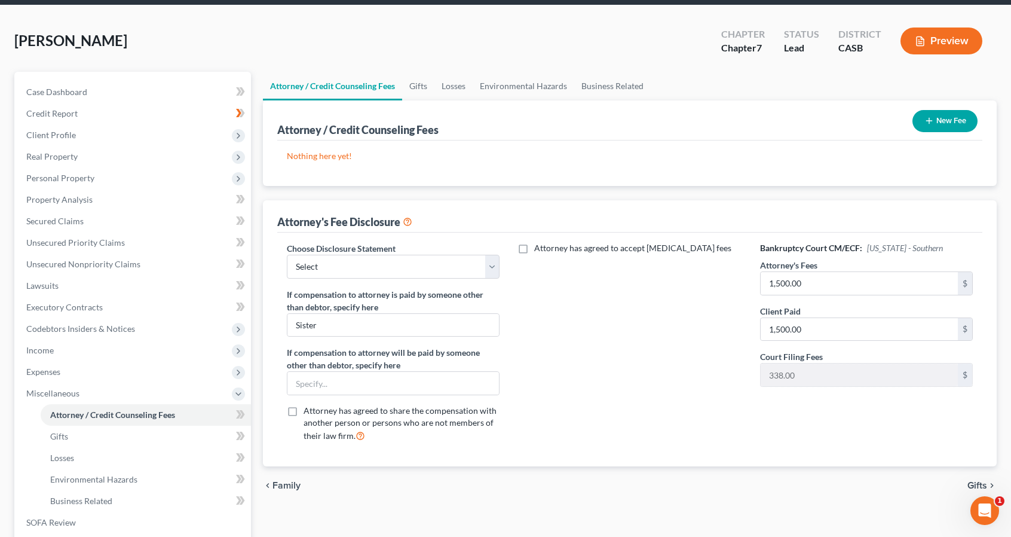
click at [940, 117] on button "New Fee" at bounding box center [945, 121] width 65 height 22
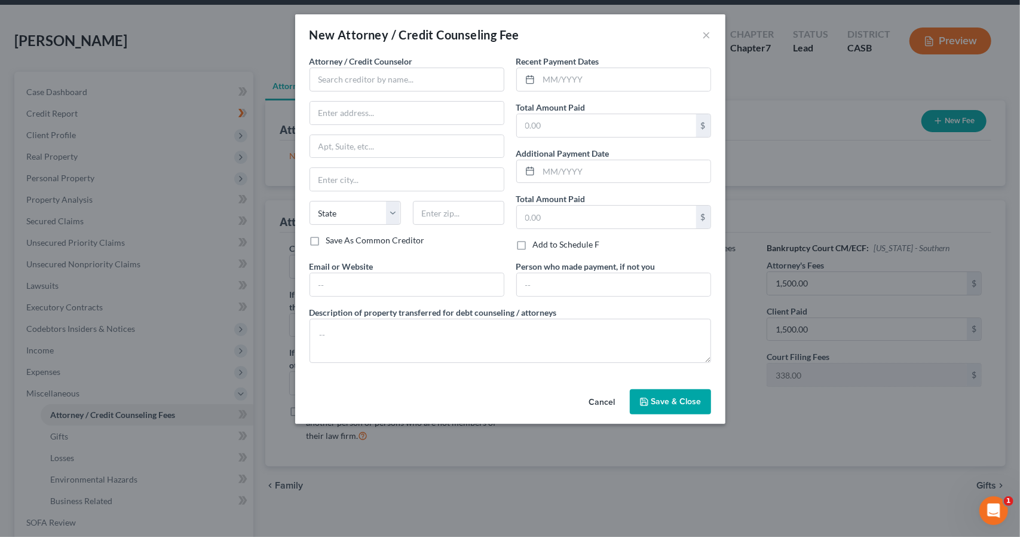
click at [600, 400] on button "Cancel" at bounding box center [602, 402] width 45 height 24
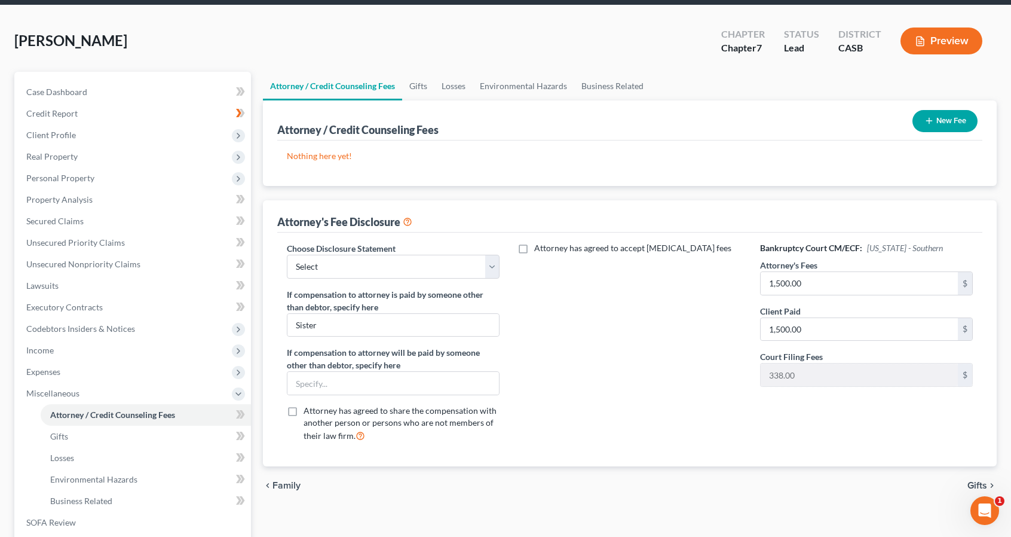
click at [534, 248] on label "Attorney has agreed to accept retainer fees" at bounding box center [632, 248] width 197 height 12
click at [539, 248] on input "Attorney has agreed to accept retainer fees" at bounding box center [543, 246] width 8 height 8
checkbox input "true"
click at [543, 275] on input "text" at bounding box center [622, 275] width 197 height 23
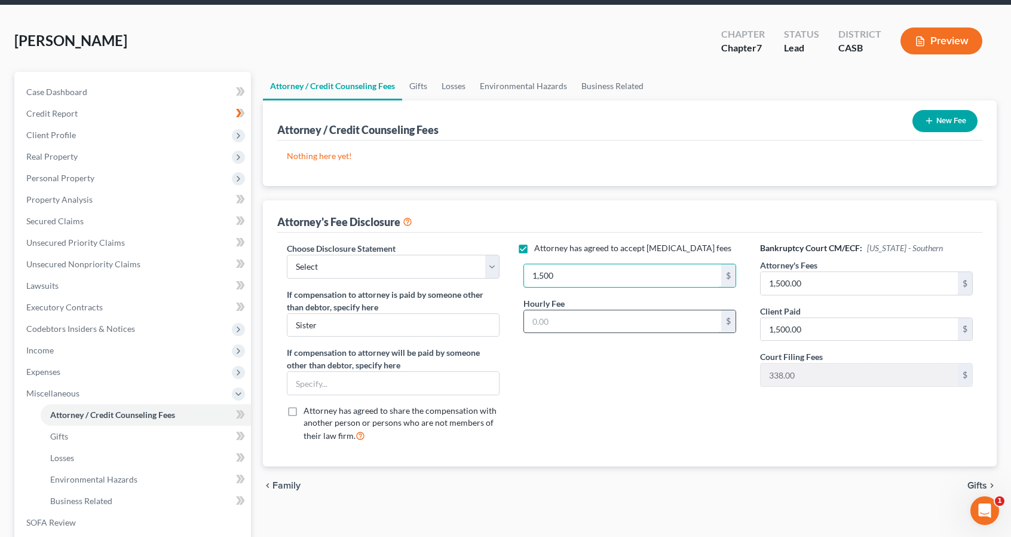
type input "1,500"
click at [550, 318] on input "text" at bounding box center [622, 321] width 197 height 23
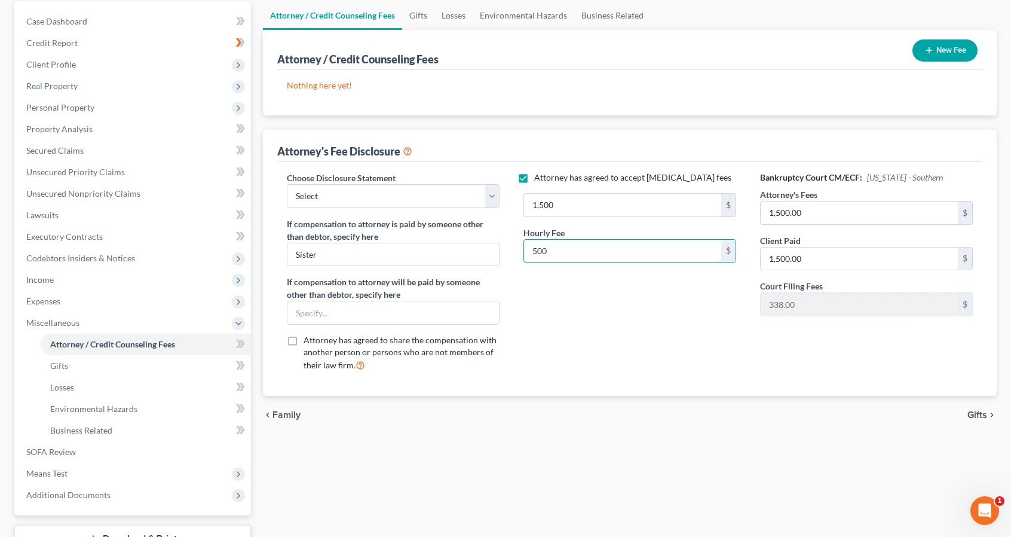
scroll to position [26, 0]
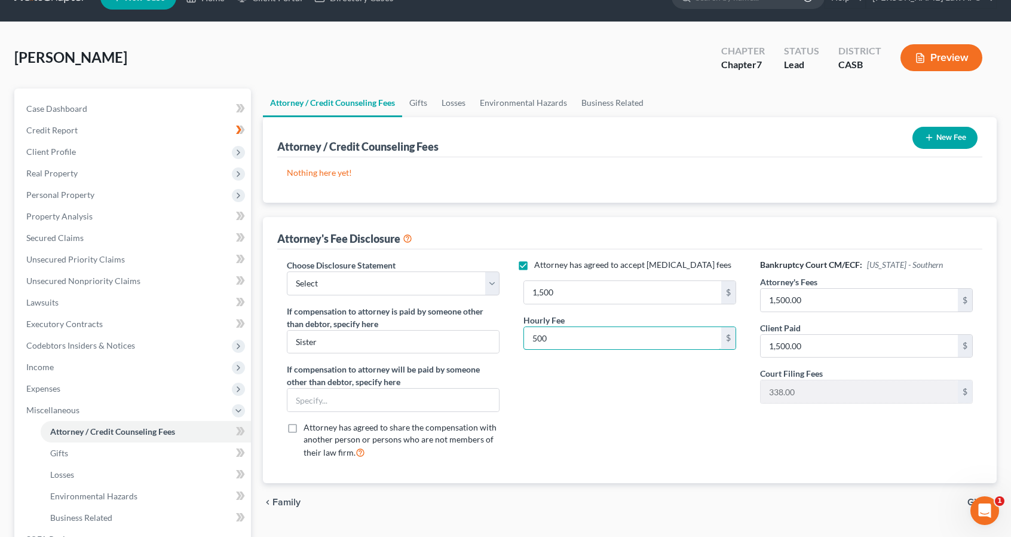
type input "500"
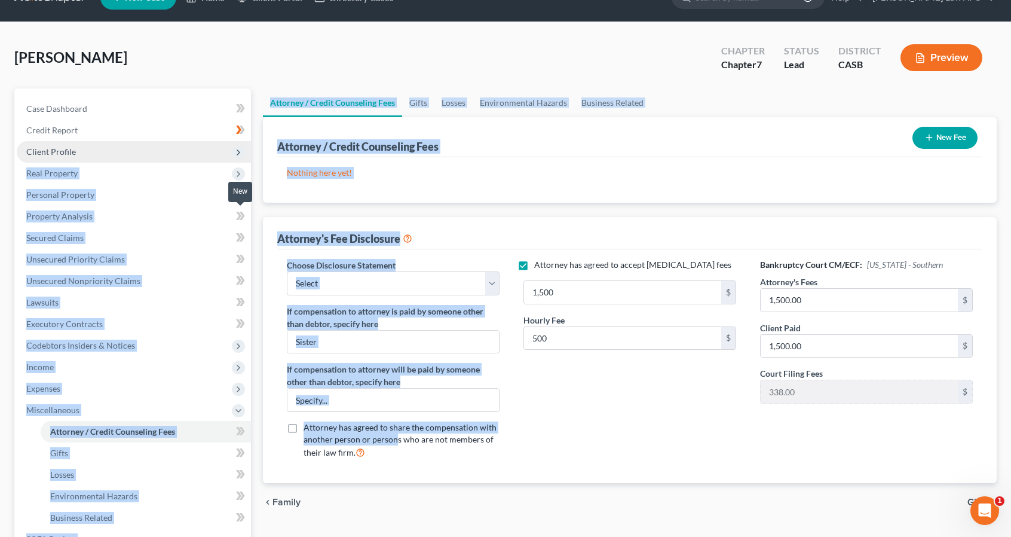
drag, startPoint x: 395, startPoint y: 436, endPoint x: 204, endPoint y: 144, distance: 348.5
click at [204, 144] on div "Petition Navigation Case Dashboard Payments Invoices Payments Payments Credit R…" at bounding box center [505, 379] width 995 height 583
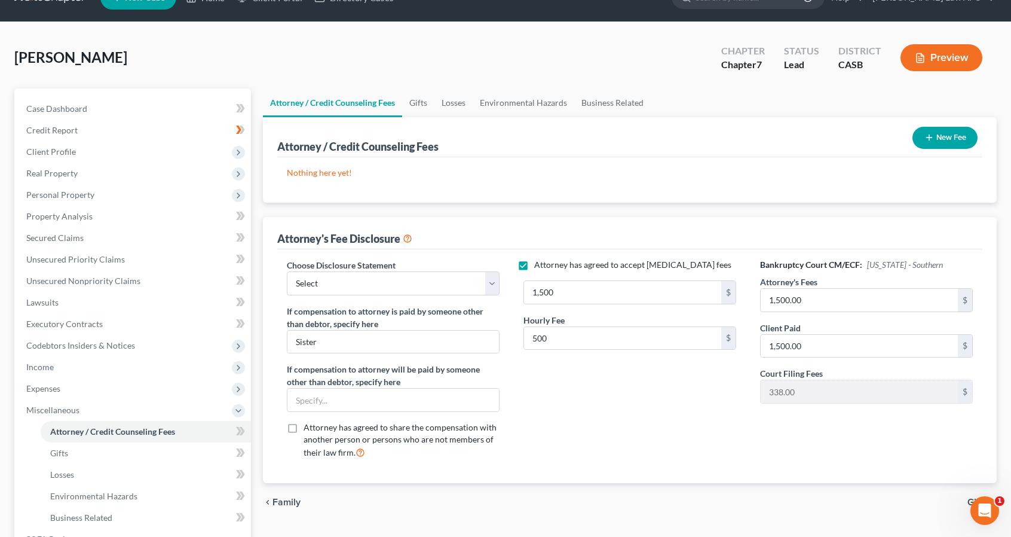
click at [218, 61] on div "Sanborn, Jennifer Upgraded Chapter Chapter 7 Status Lead District CASB Preview" at bounding box center [505, 62] width 983 height 52
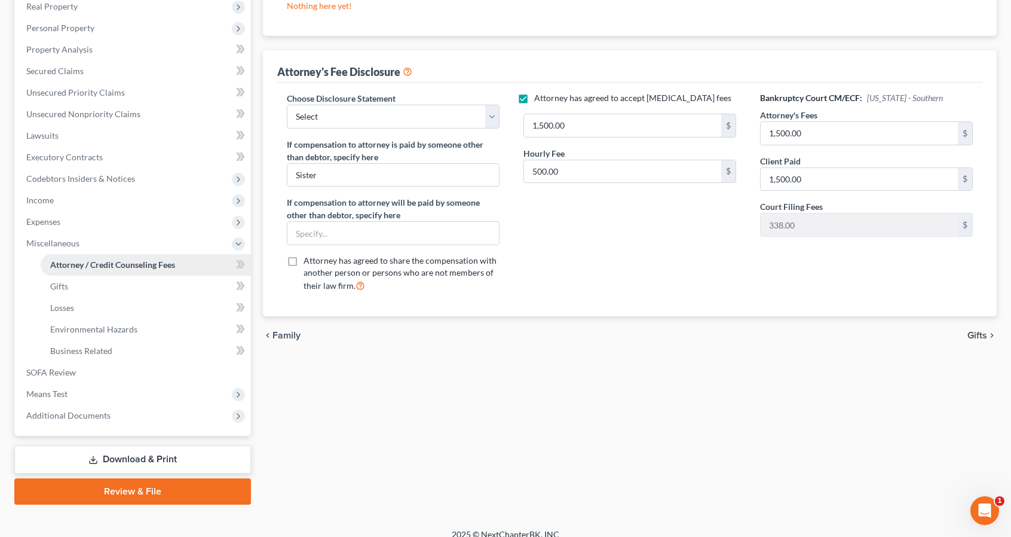
scroll to position [204, 0]
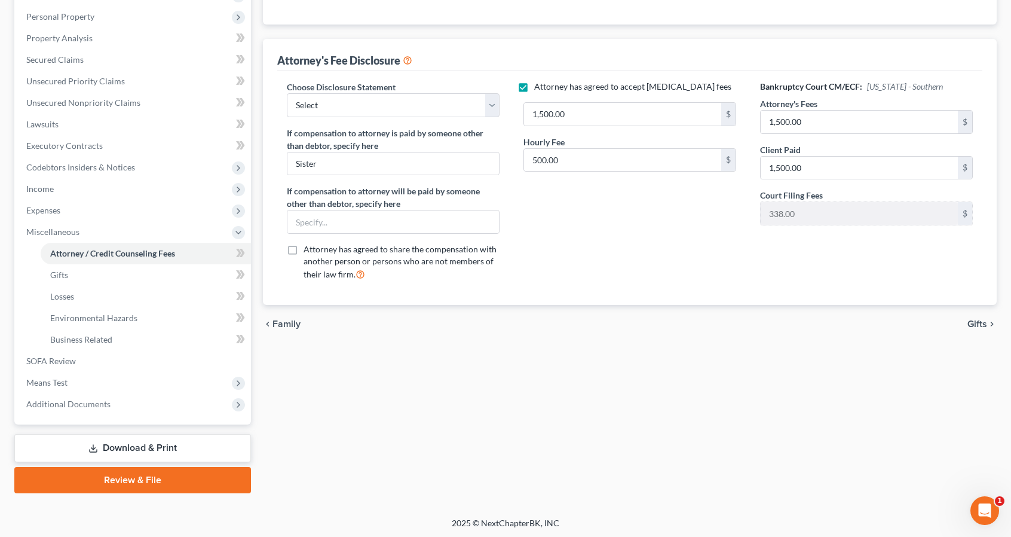
click at [131, 479] on link "Review & File" at bounding box center [132, 480] width 237 height 26
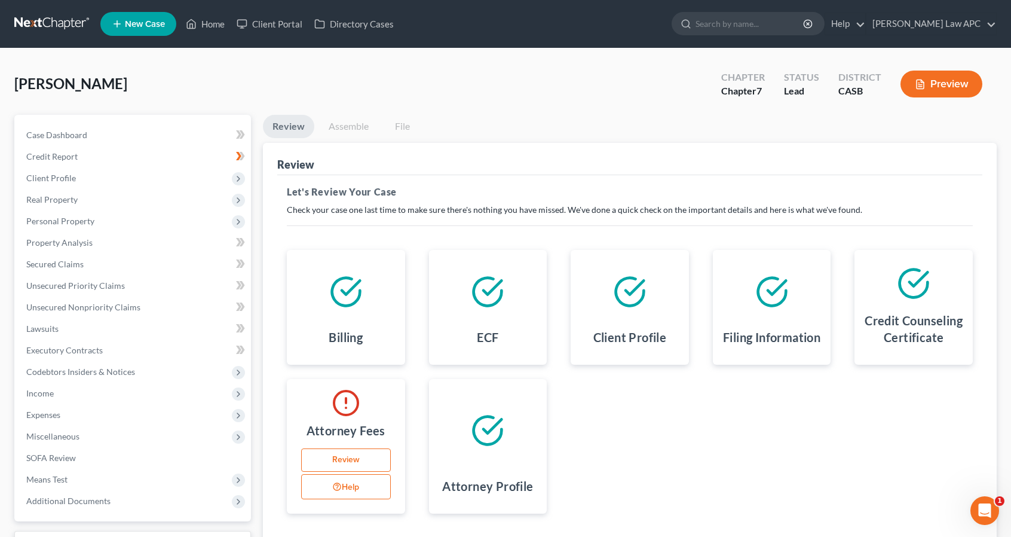
click at [916, 275] on polyline at bounding box center [919, 279] width 18 height 14
click at [920, 316] on h4 "Credit Counseling Certificate" at bounding box center [913, 328] width 99 height 33
click at [353, 453] on link "Review" at bounding box center [346, 460] width 90 height 24
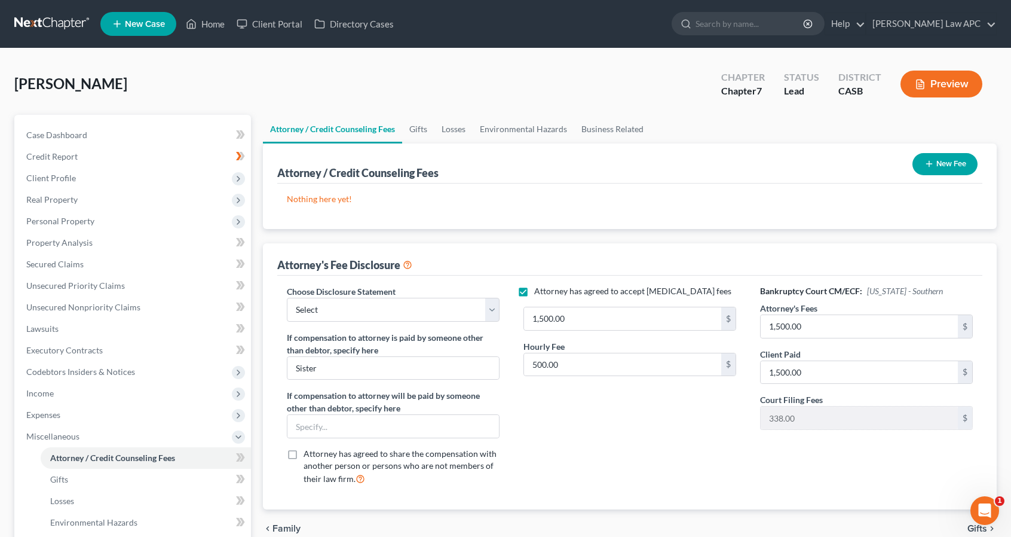
click at [411, 264] on icon at bounding box center [408, 263] width 10 height 11
click at [493, 308] on select "Select Southern District of California | United States Bankruptcy Court" at bounding box center [393, 310] width 213 height 24
select select "0"
click at [287, 298] on select "Select Southern District of California | United States Bankruptcy Court" at bounding box center [393, 310] width 213 height 24
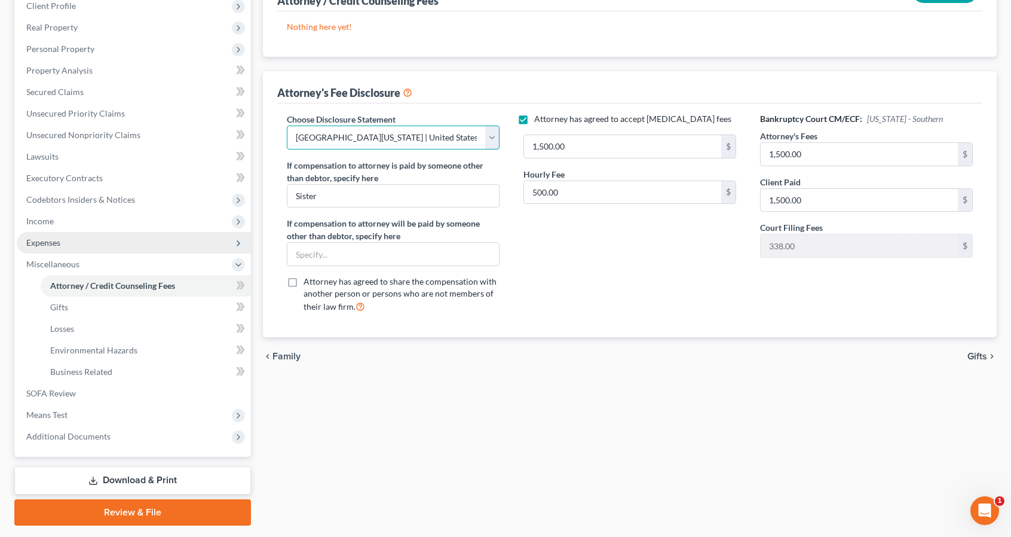
scroll to position [204, 0]
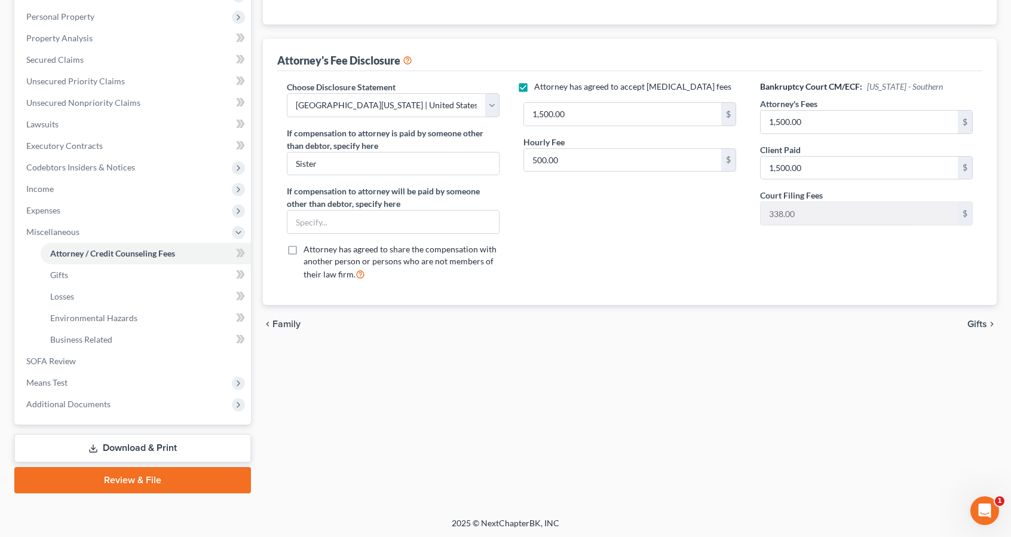
click at [126, 473] on link "Review & File" at bounding box center [132, 480] width 237 height 26
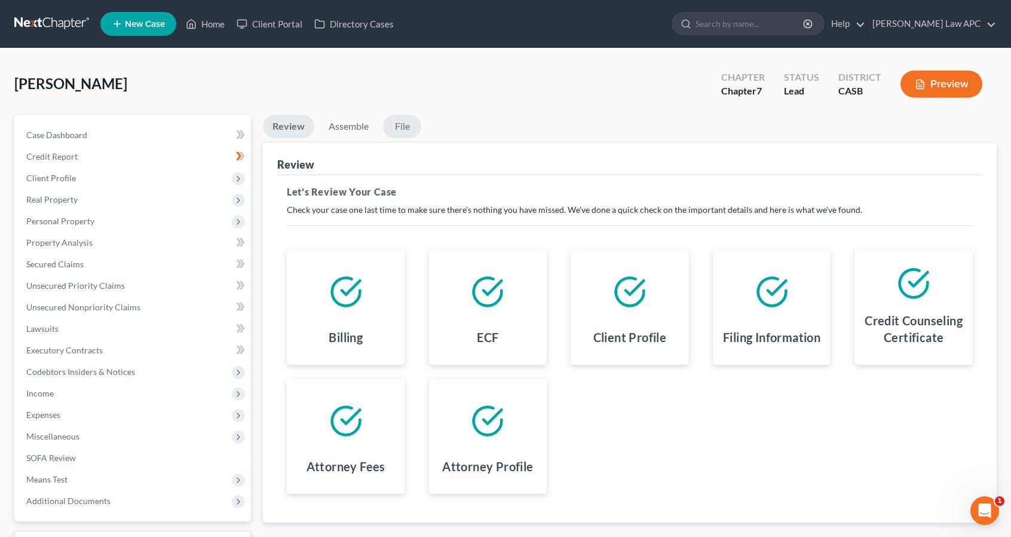
click at [404, 126] on link "File" at bounding box center [402, 126] width 38 height 23
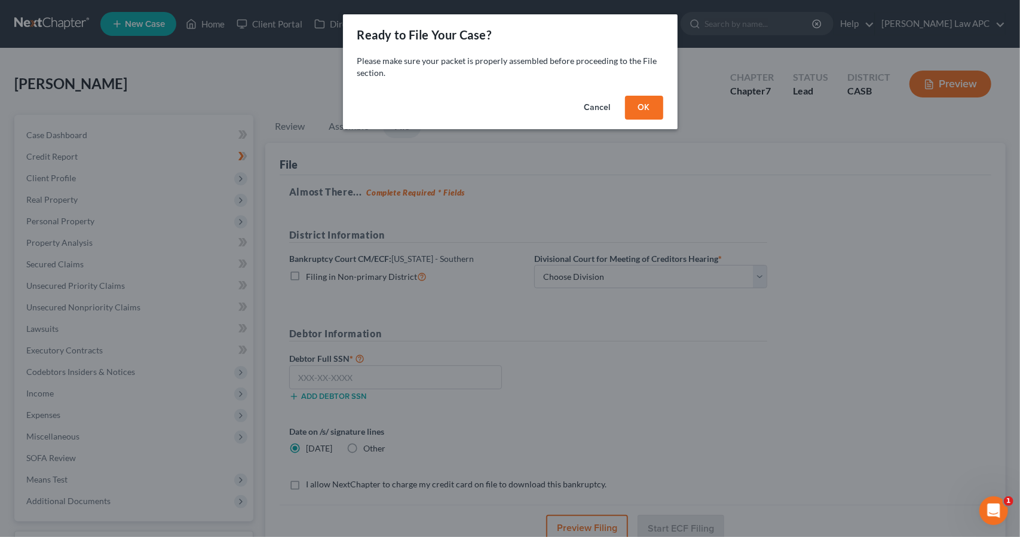
click at [646, 106] on button "OK" at bounding box center [644, 108] width 38 height 24
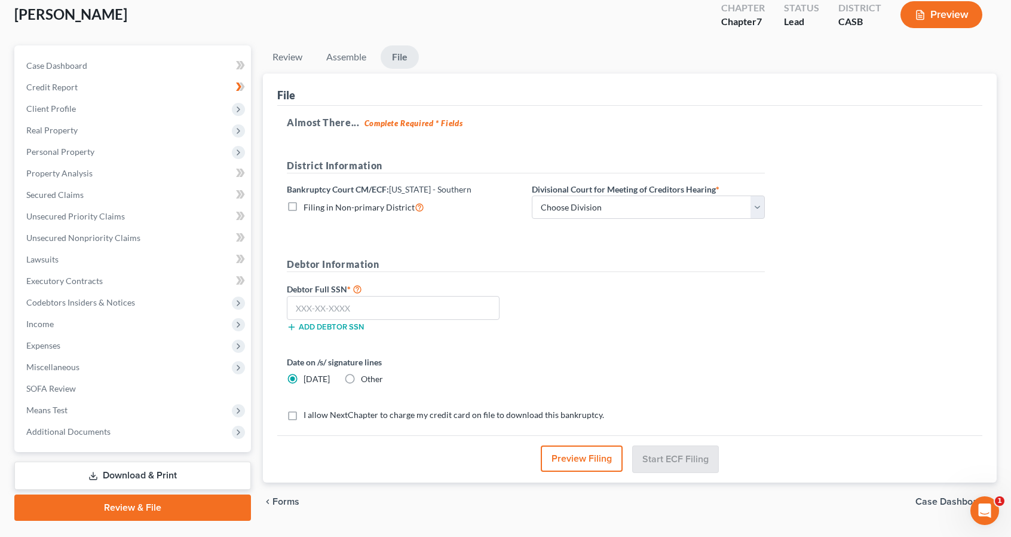
scroll to position [97, 0]
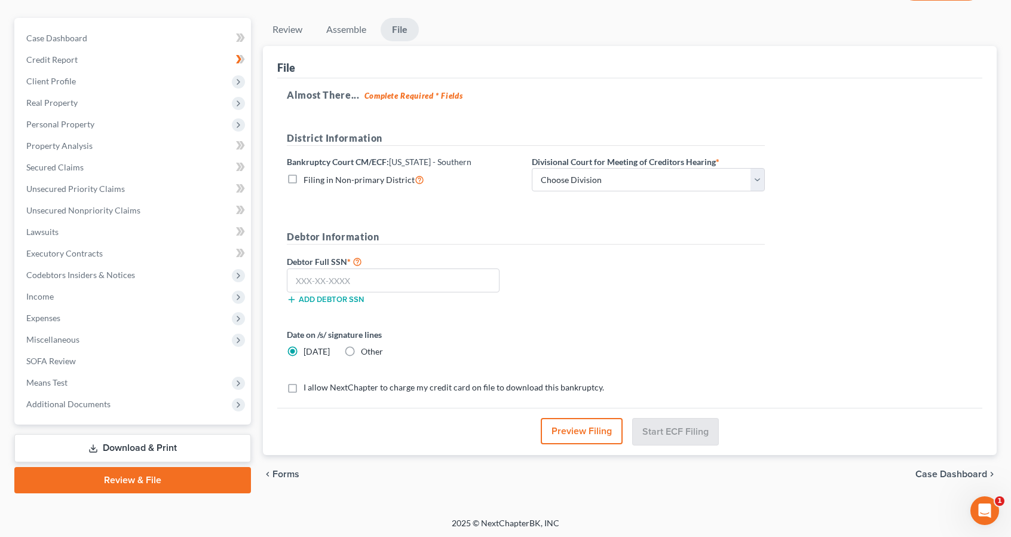
click at [304, 383] on label "I allow NextChapter to charge my credit card on file to download this bankruptc…" at bounding box center [454, 387] width 301 height 12
click at [308, 383] on input "I allow NextChapter to charge my credit card on file to download this bankruptc…" at bounding box center [312, 385] width 8 height 8
checkbox input "true"
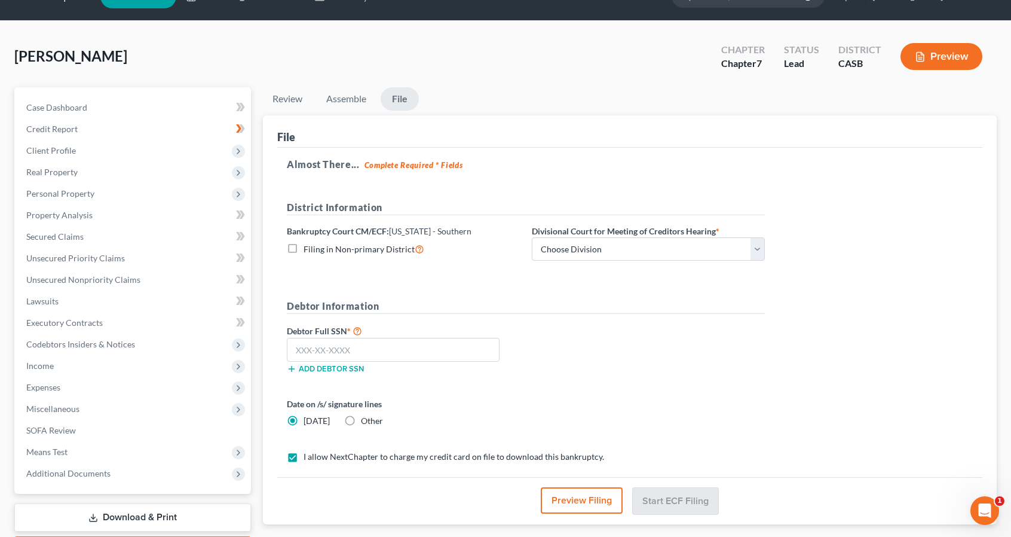
scroll to position [25, 0]
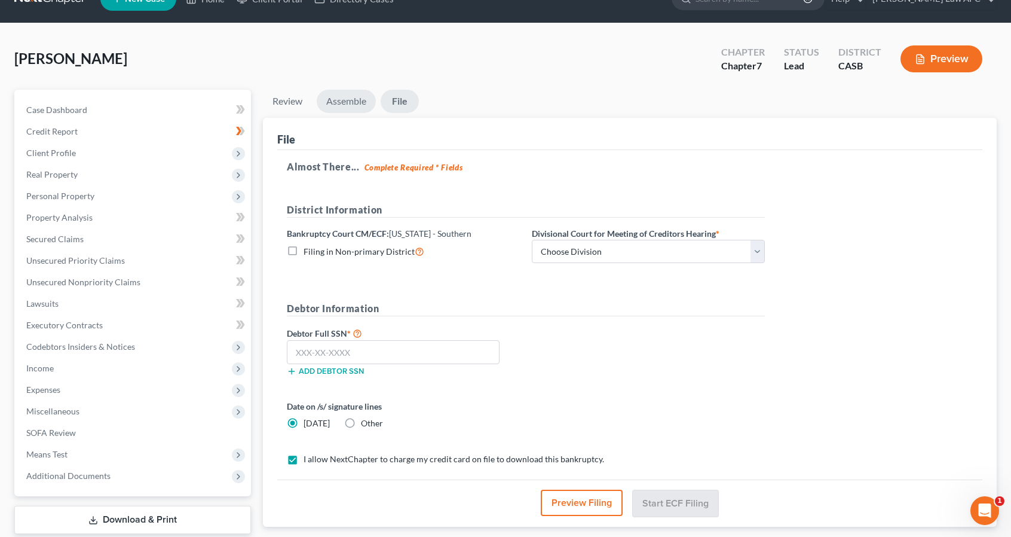
click at [356, 103] on link "Assemble" at bounding box center [346, 101] width 59 height 23
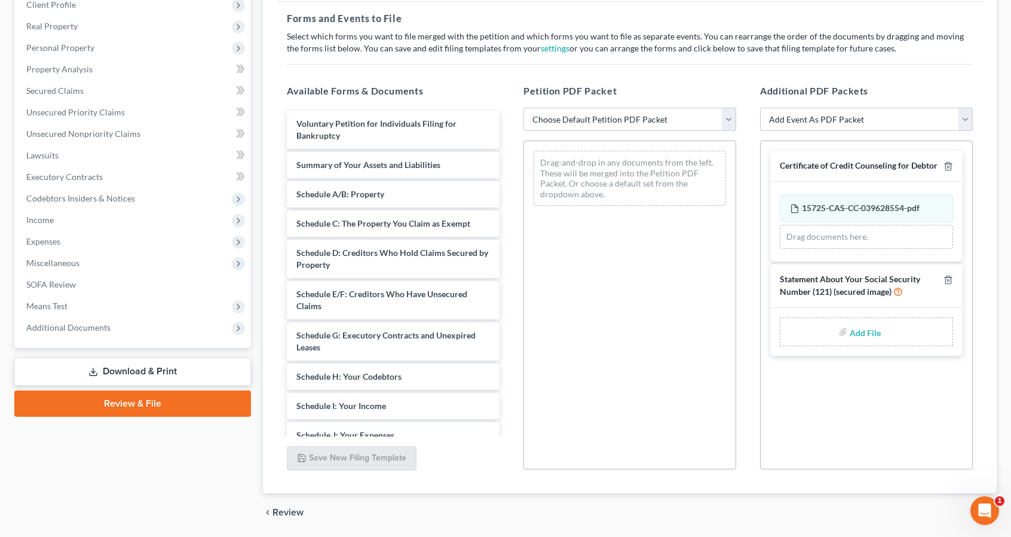
scroll to position [185, 0]
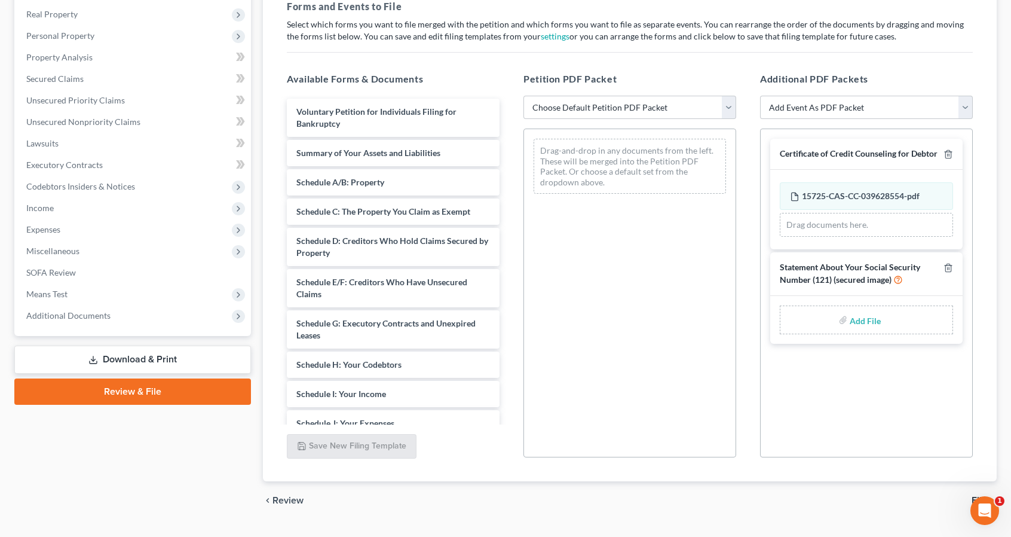
click at [851, 319] on input "file" at bounding box center [864, 320] width 29 height 22
click at [725, 105] on select "Choose Default Petition PDF Packet Complete Bankruptcy Petition (all forms and …" at bounding box center [630, 108] width 213 height 24
select select "1"
click at [524, 96] on select "Choose Default Petition PDF Packet Complete Bankruptcy Petition (all forms and …" at bounding box center [630, 108] width 213 height 24
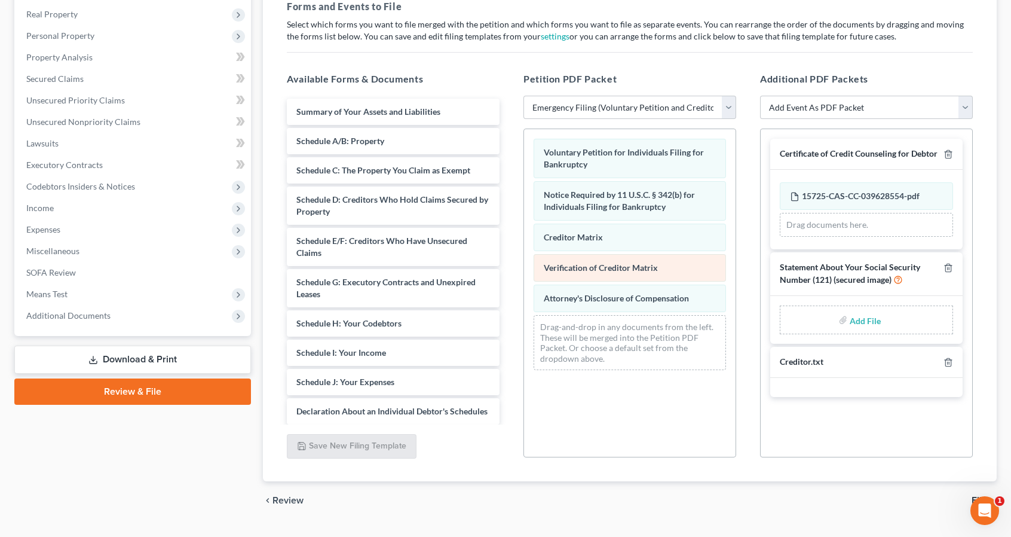
click at [614, 267] on span "Verification of Creditor Matrix" at bounding box center [601, 267] width 114 height 10
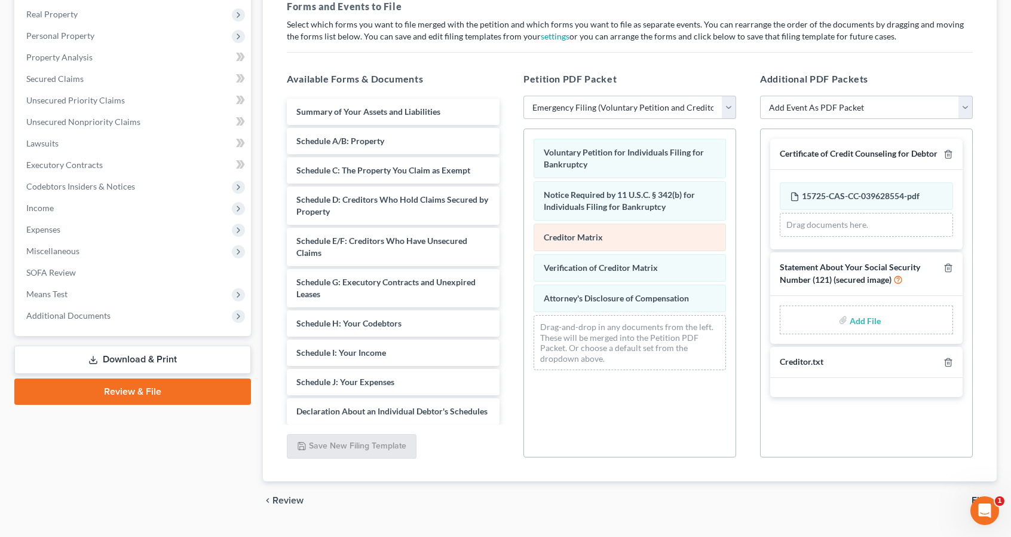
click at [597, 234] on span "Creditor Matrix" at bounding box center [573, 237] width 59 height 10
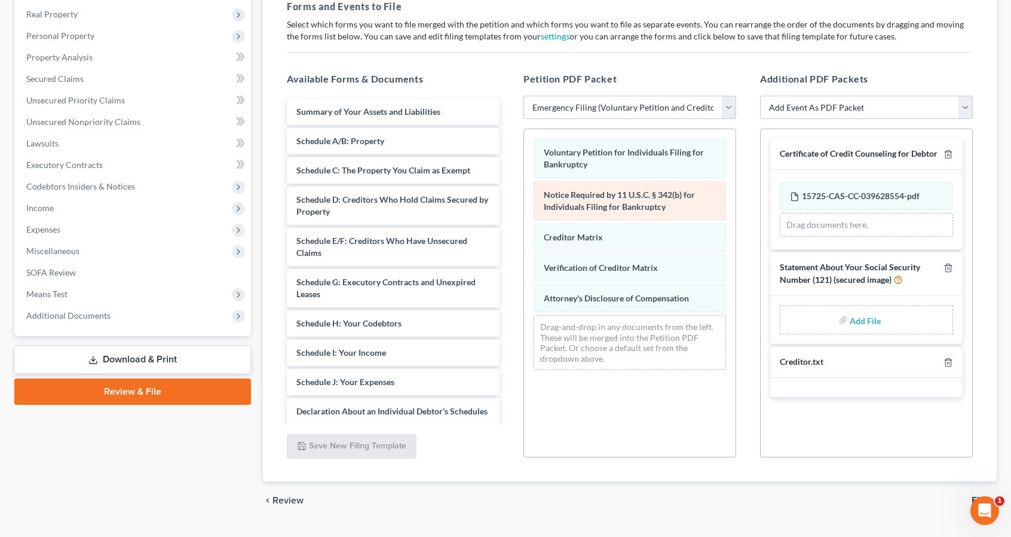
click at [594, 204] on span "Notice Required by 11 U.S.C. § 342(b) for Individuals Filing for Bankruptcy" at bounding box center [619, 200] width 151 height 22
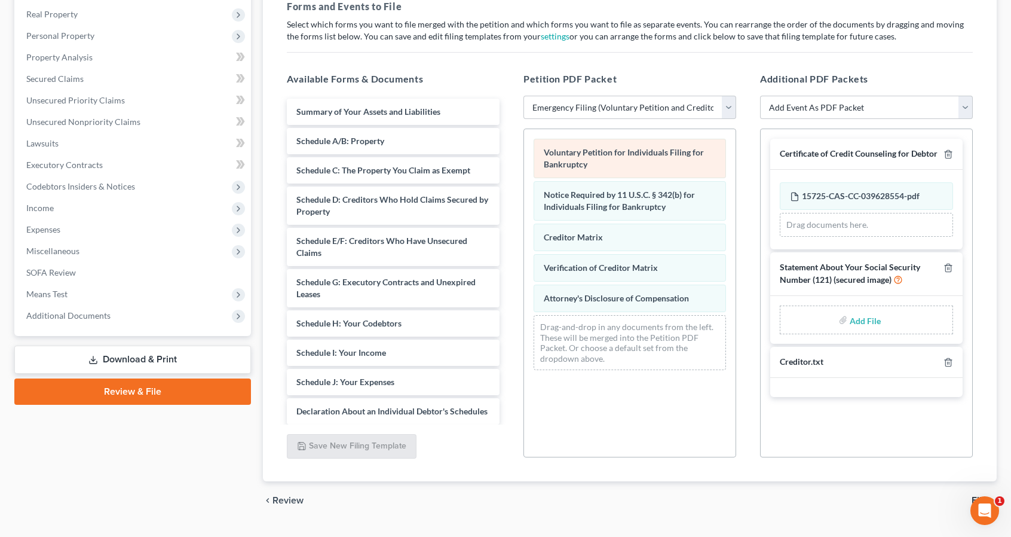
click at [586, 159] on span "Voluntary Petition for Individuals Filing for Bankruptcy" at bounding box center [624, 158] width 160 height 22
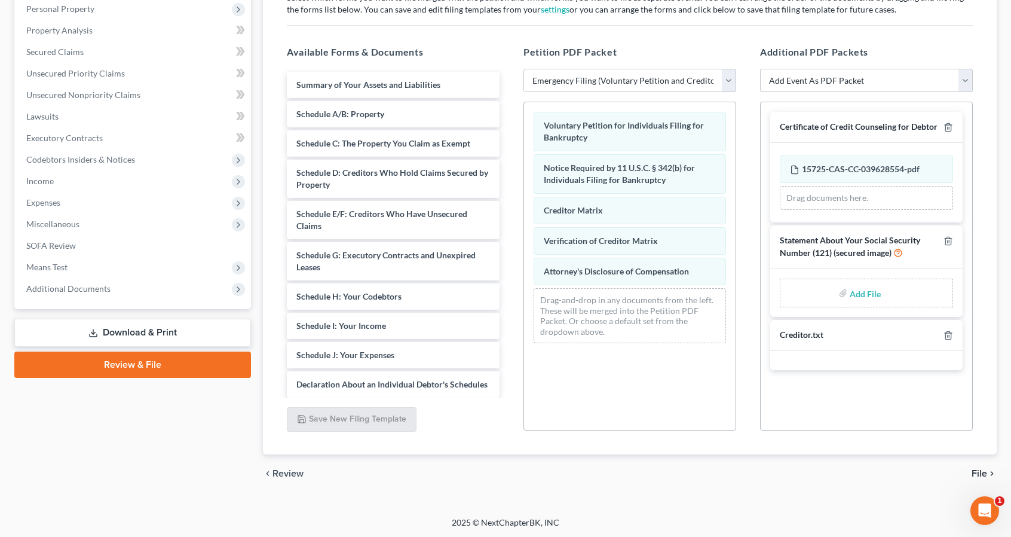
scroll to position [212, 0]
click at [849, 169] on span "15725-CAS-CC-039628554-pdf" at bounding box center [861, 169] width 118 height 10
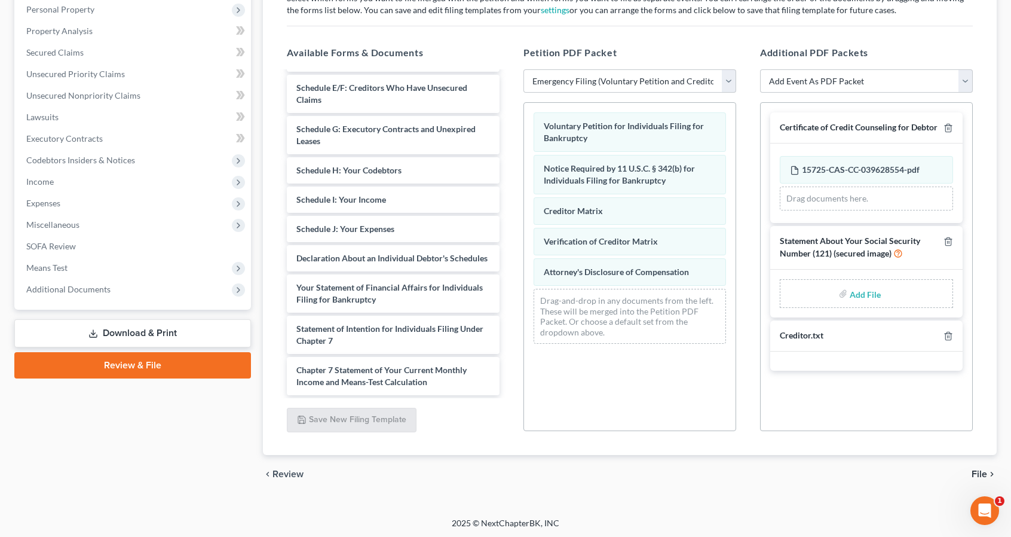
scroll to position [139, 0]
click at [862, 289] on input "file" at bounding box center [864, 294] width 29 height 22
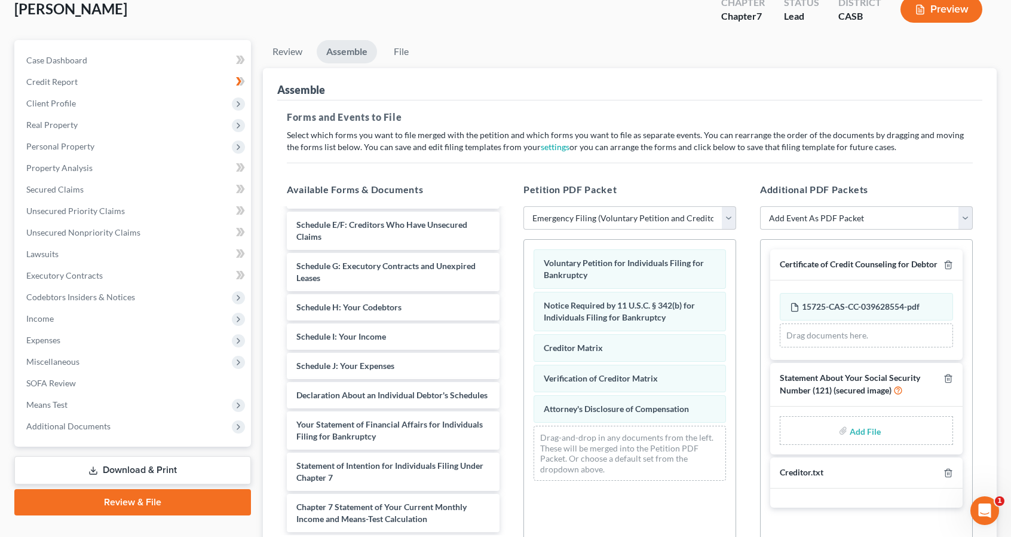
scroll to position [87, 0]
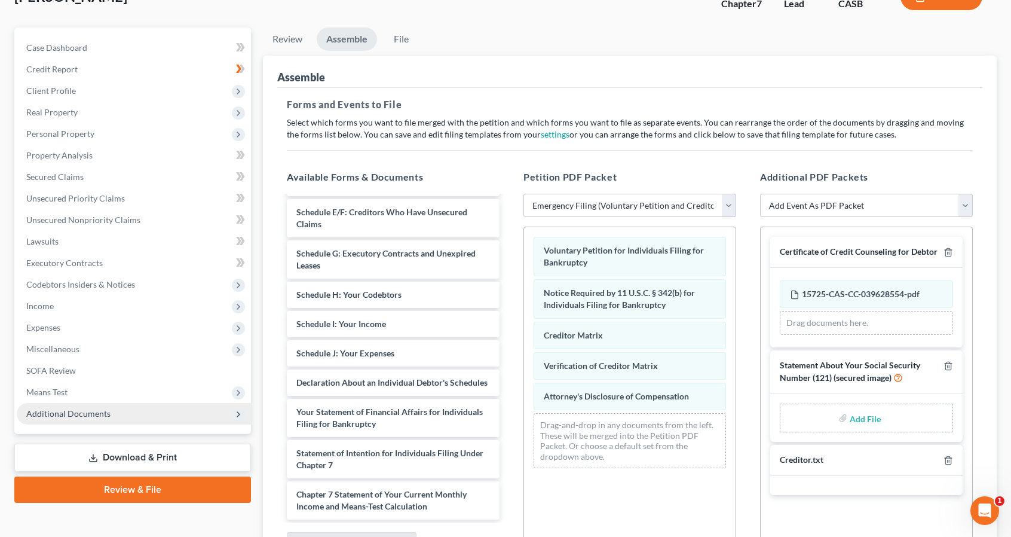
click at [200, 406] on span "Additional Documents" at bounding box center [134, 414] width 234 height 22
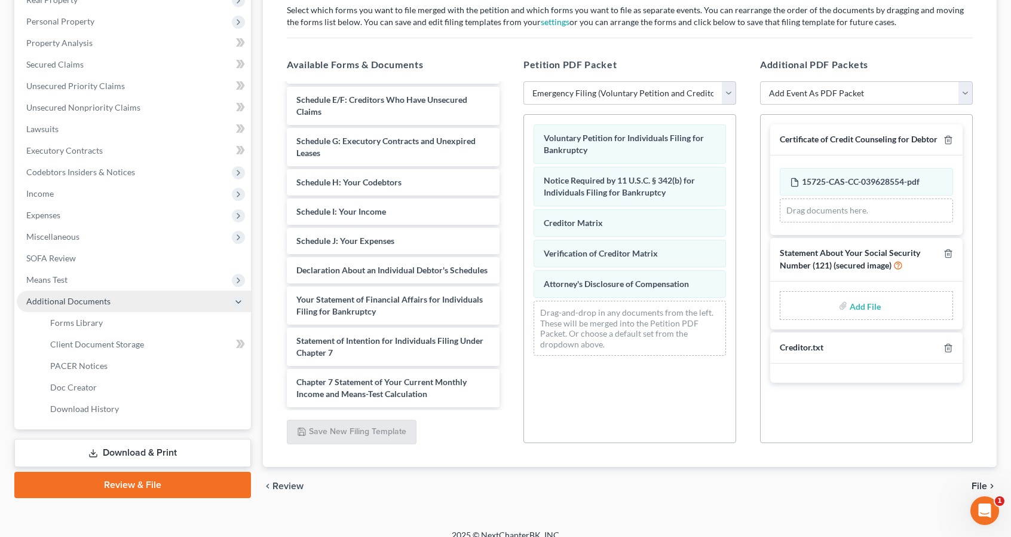
scroll to position [212, 0]
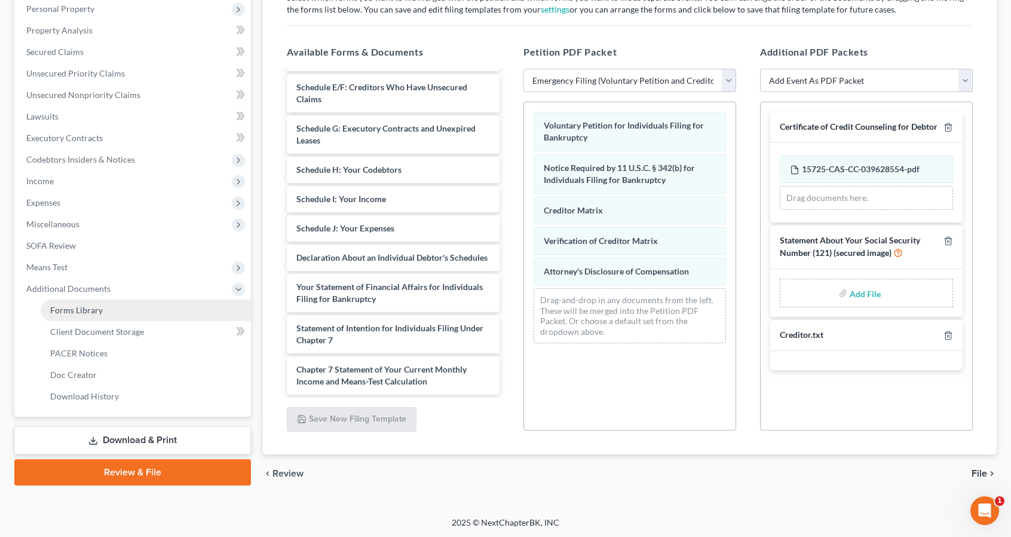
click at [160, 303] on link "Forms Library" at bounding box center [146, 310] width 210 height 22
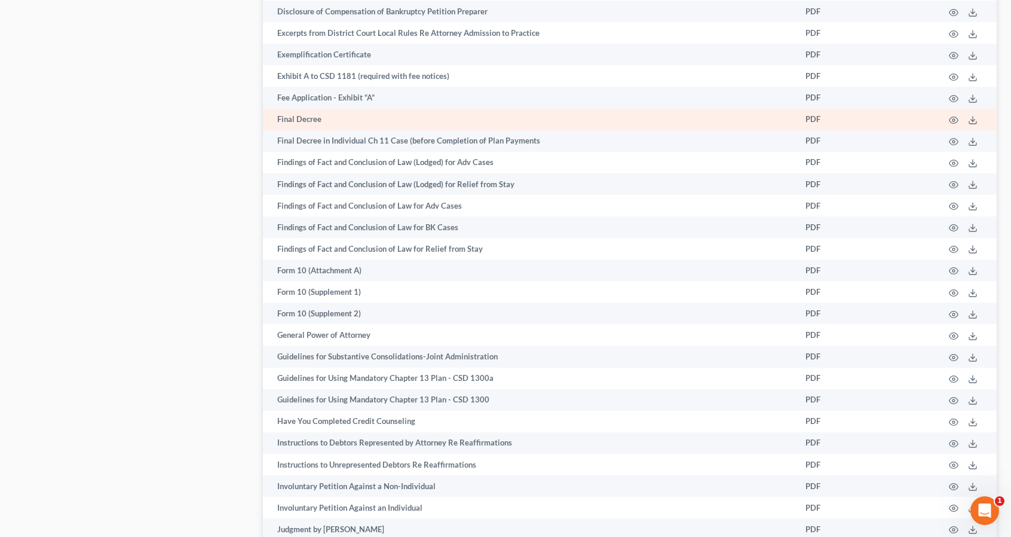
scroll to position [1834, 0]
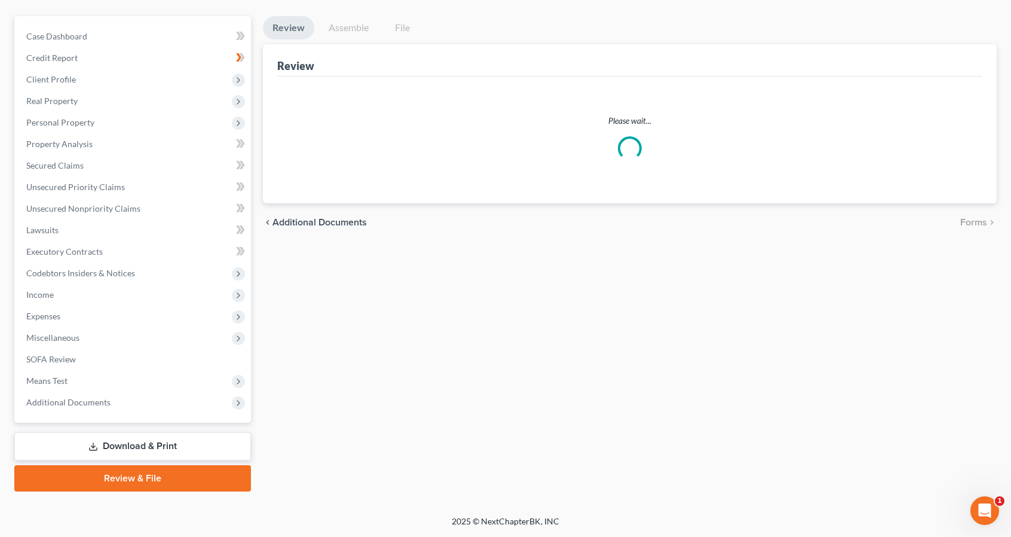
scroll to position [97, 0]
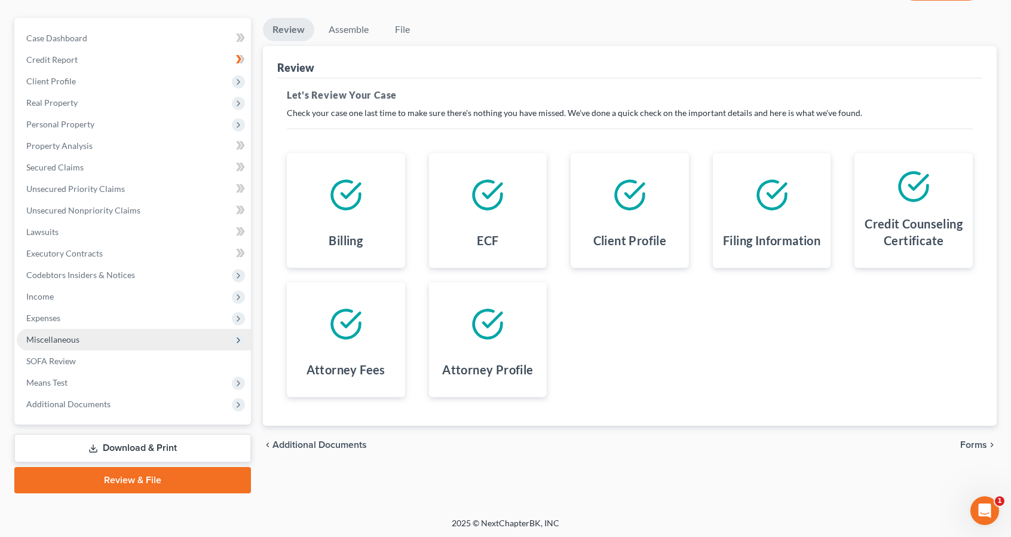
click at [187, 338] on span "Miscellaneous" at bounding box center [134, 340] width 234 height 22
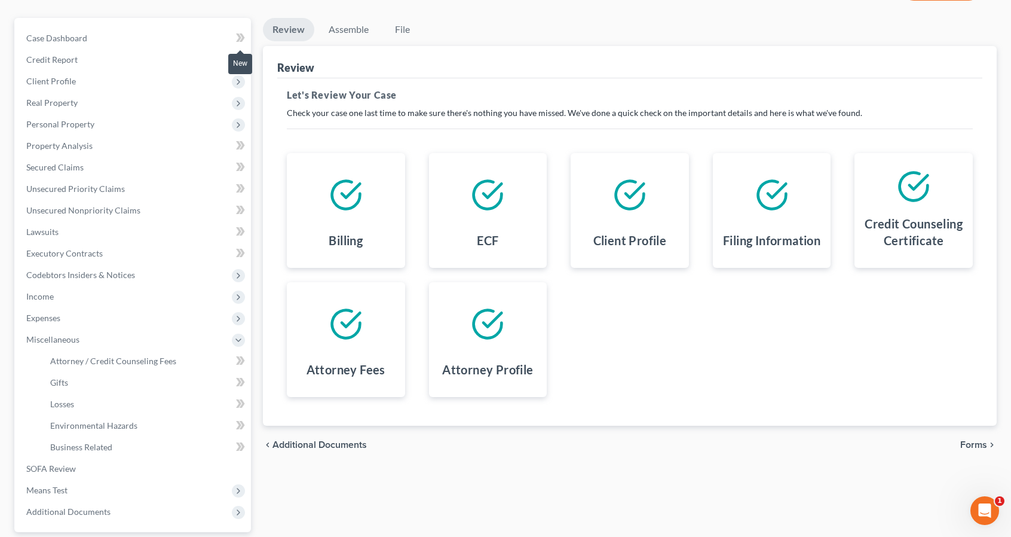
click at [239, 38] on icon at bounding box center [238, 37] width 5 height 8
click at [207, 32] on link "Case Dashboard" at bounding box center [134, 38] width 234 height 22
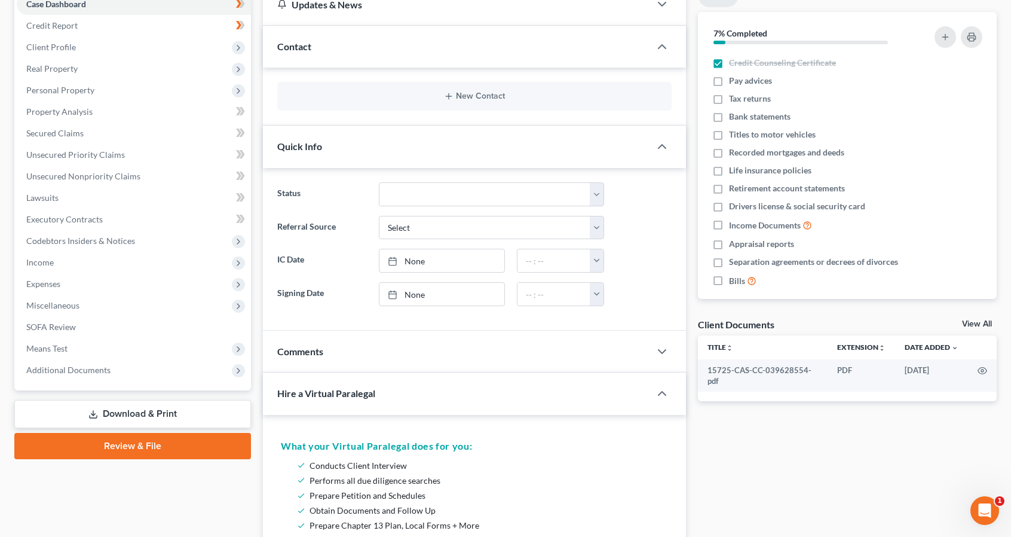
scroll to position [103, 0]
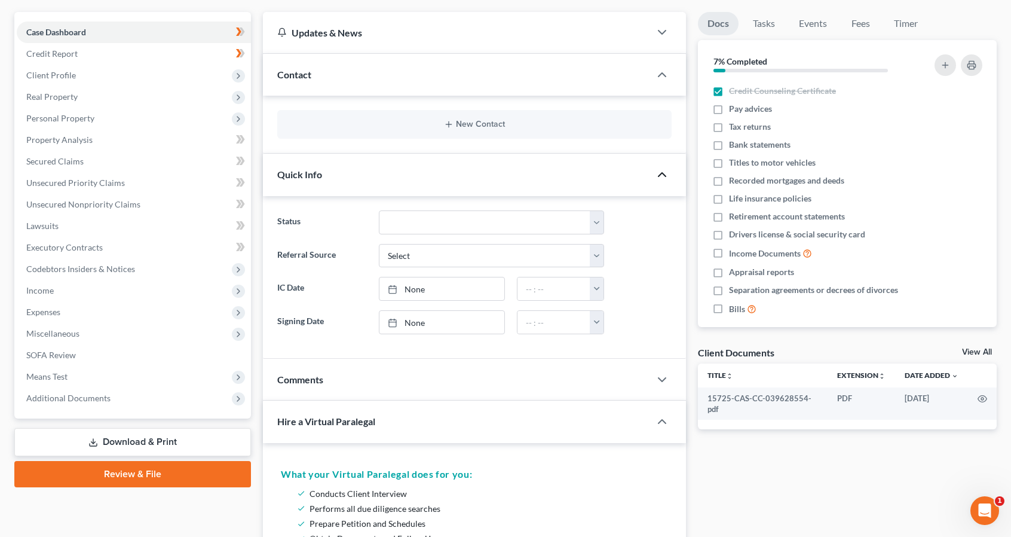
click at [657, 170] on icon "button" at bounding box center [662, 174] width 14 height 14
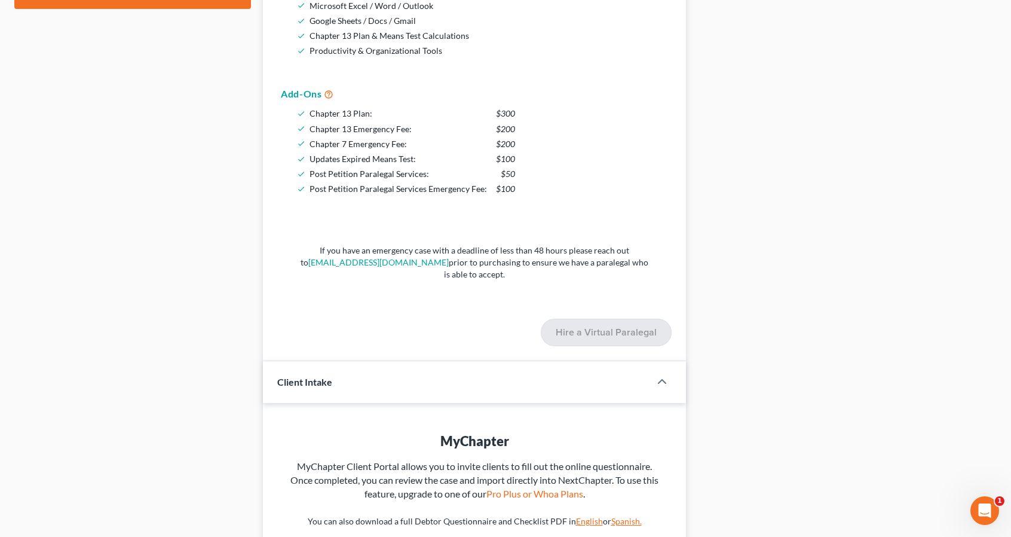
scroll to position [695, 0]
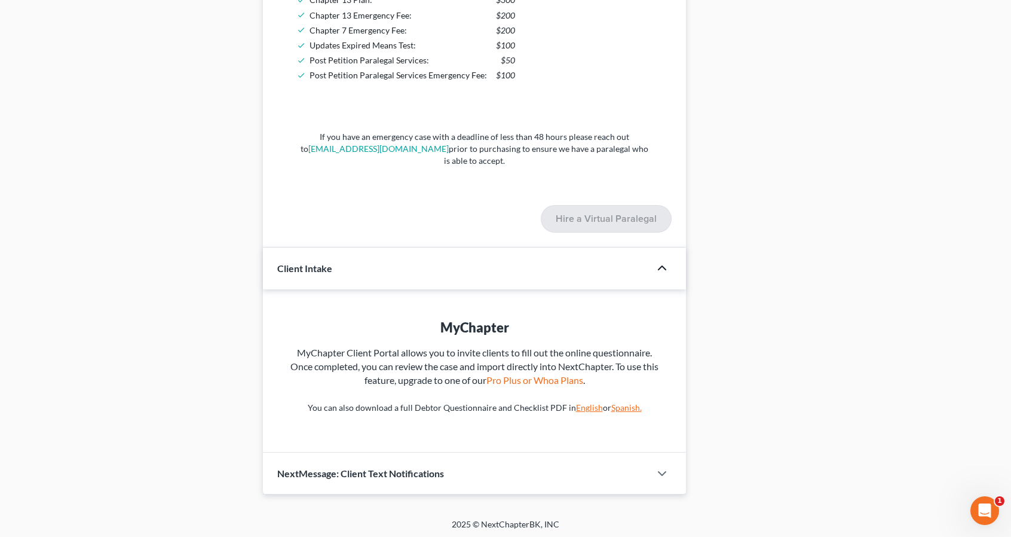
click at [657, 261] on icon "button" at bounding box center [662, 268] width 14 height 14
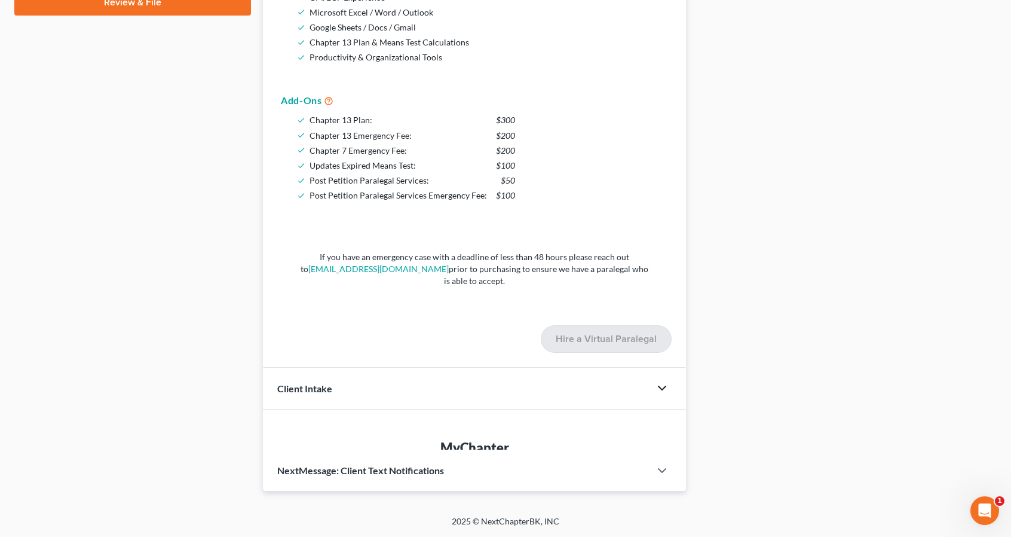
scroll to position [532, 0]
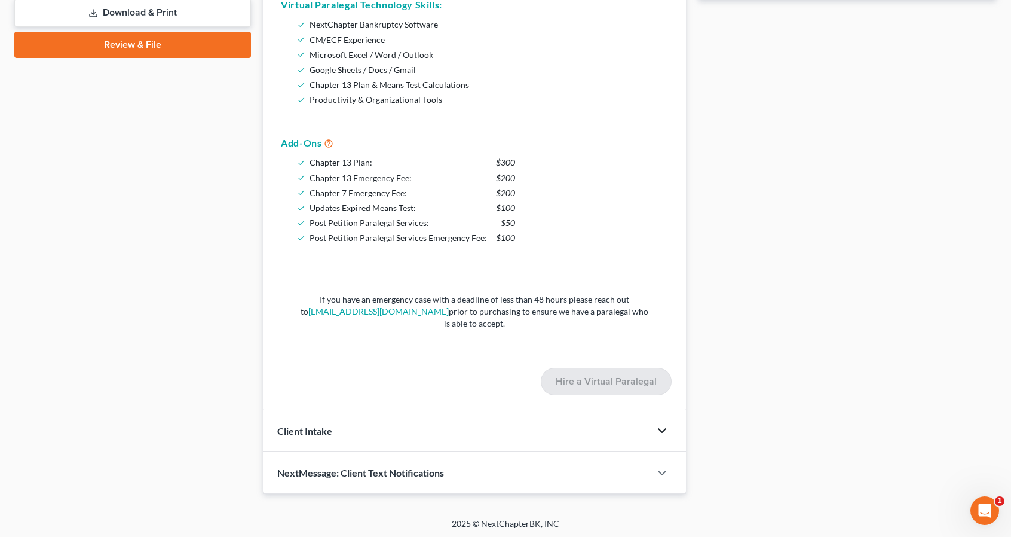
click at [318, 426] on span "Client Intake" at bounding box center [304, 430] width 55 height 11
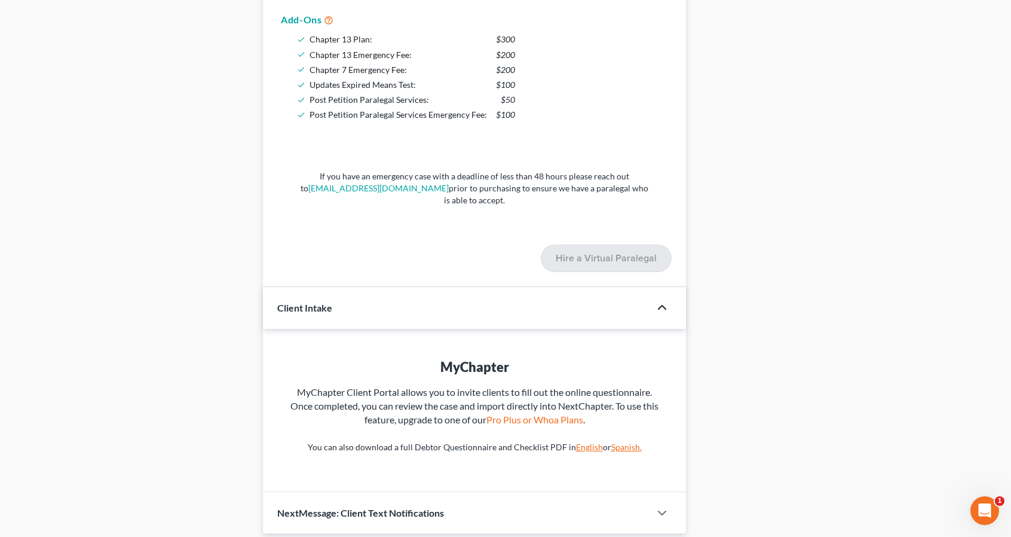
scroll to position [695, 0]
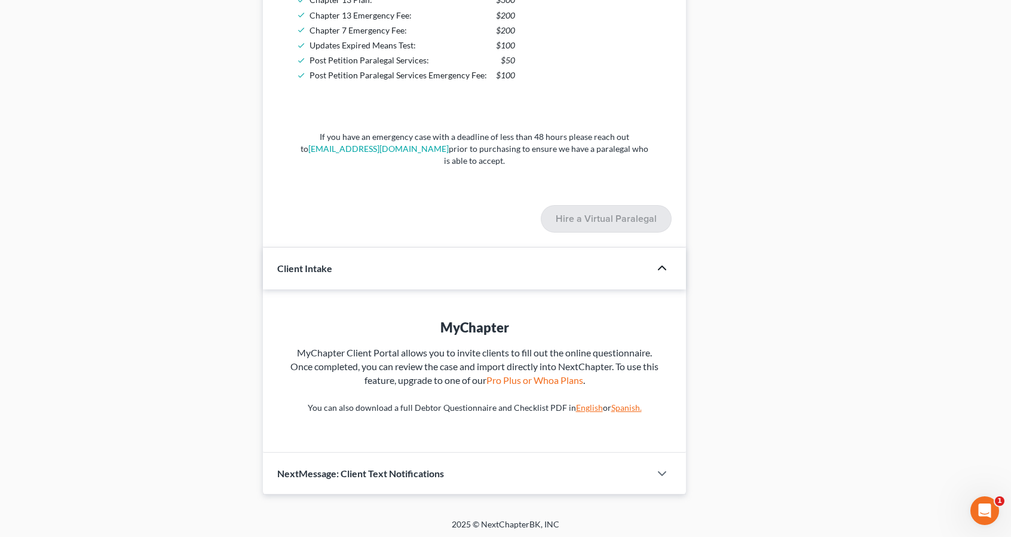
click at [585, 403] on link "English" at bounding box center [589, 407] width 27 height 10
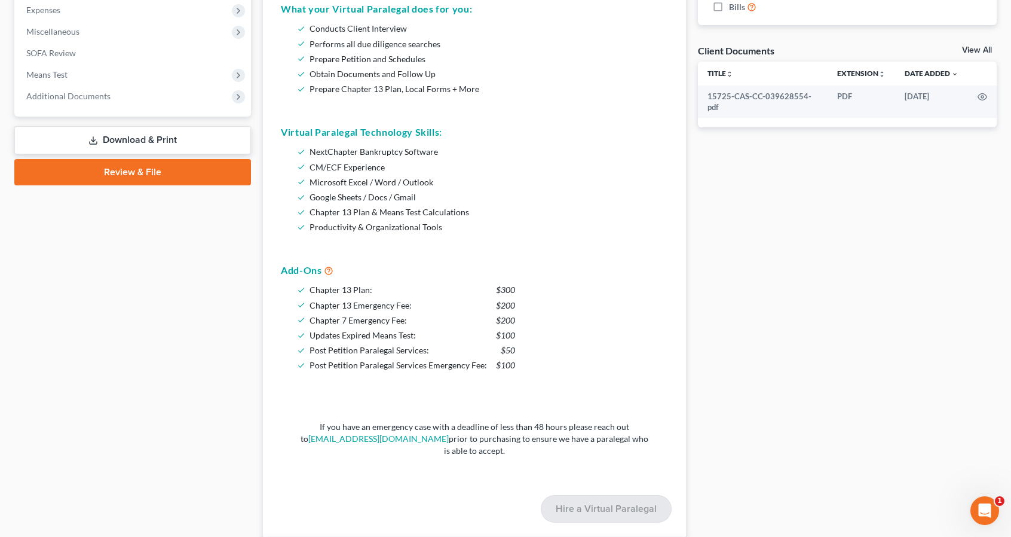
scroll to position [404, 0]
click at [161, 167] on link "Review & File" at bounding box center [132, 173] width 237 height 26
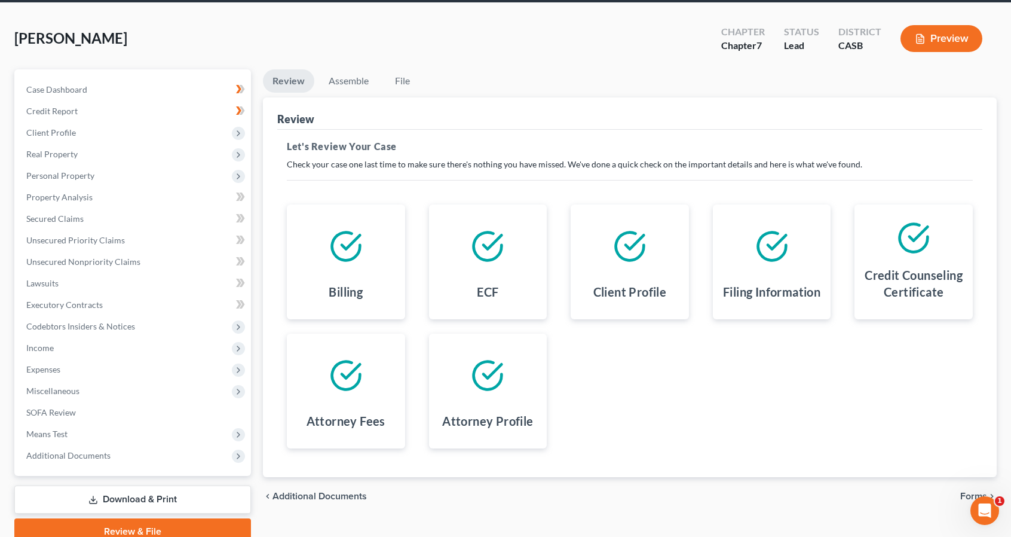
scroll to position [97, 0]
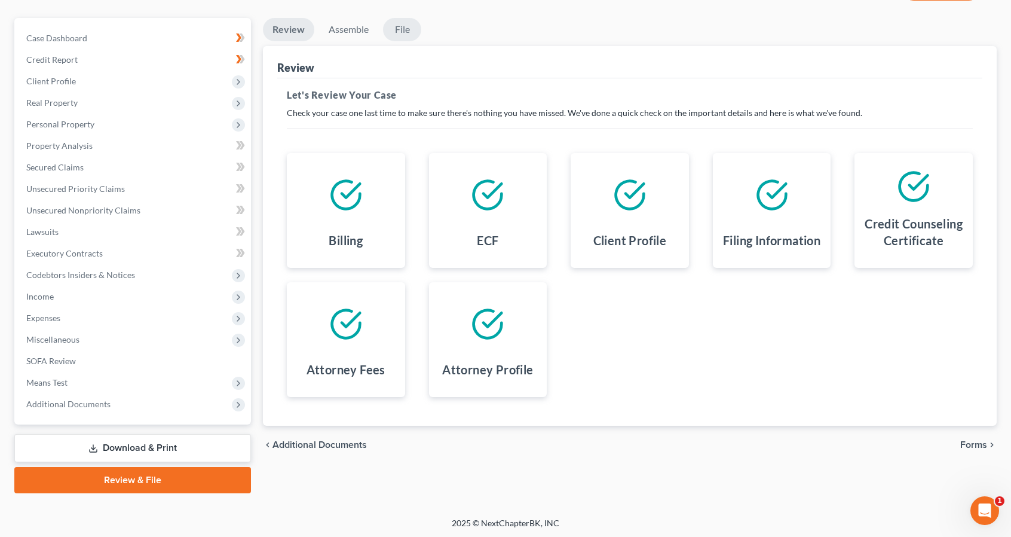
click at [404, 27] on link "File" at bounding box center [402, 29] width 38 height 23
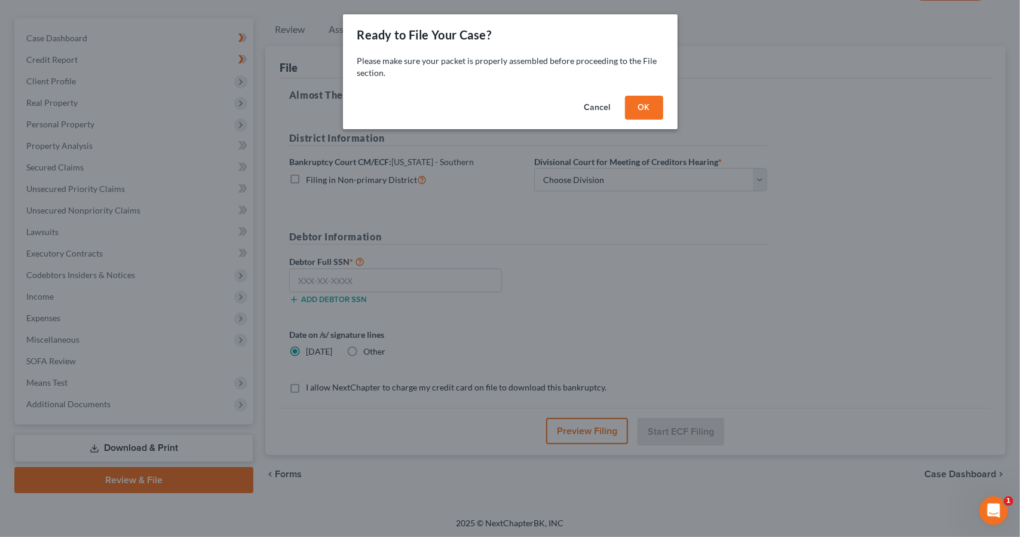
click at [636, 105] on button "OK" at bounding box center [644, 108] width 38 height 24
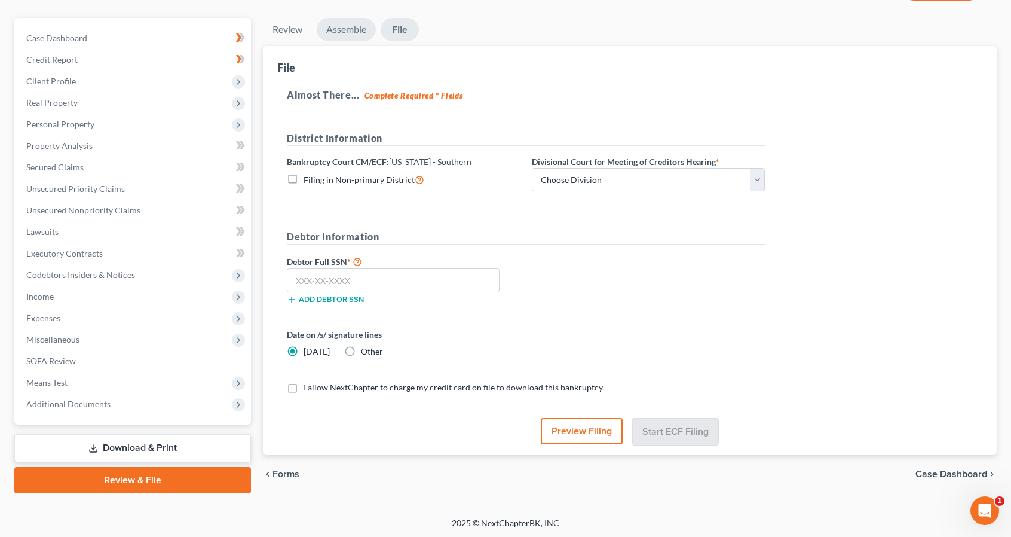
click at [356, 24] on link "Assemble" at bounding box center [346, 29] width 59 height 23
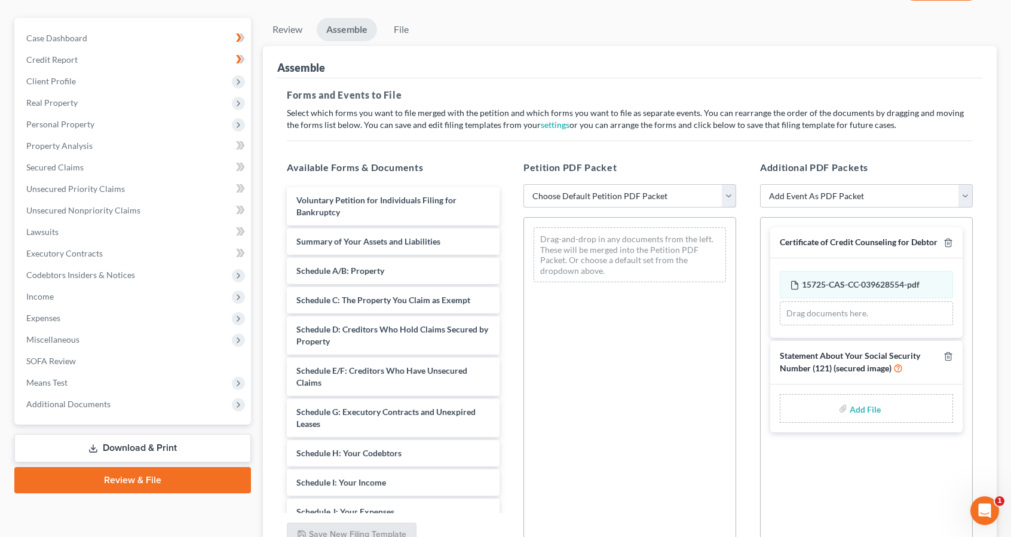
click at [730, 190] on select "Choose Default Petition PDF Packet Complete Bankruptcy Petition (all forms and …" at bounding box center [630, 196] width 213 height 24
select select "1"
click at [524, 184] on select "Choose Default Petition PDF Packet Complete Bankruptcy Petition (all forms and …" at bounding box center [630, 196] width 213 height 24
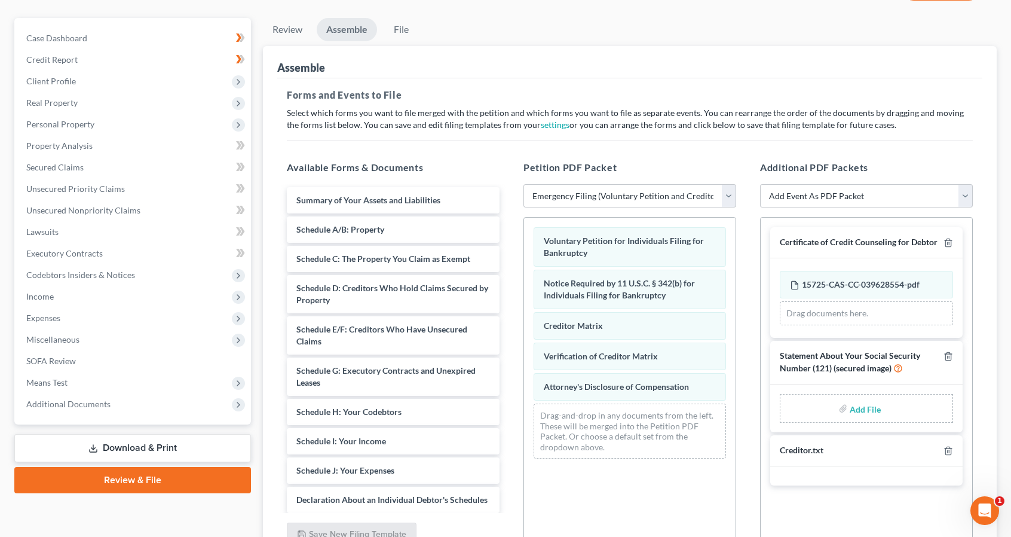
click at [861, 404] on input "file" at bounding box center [864, 409] width 29 height 22
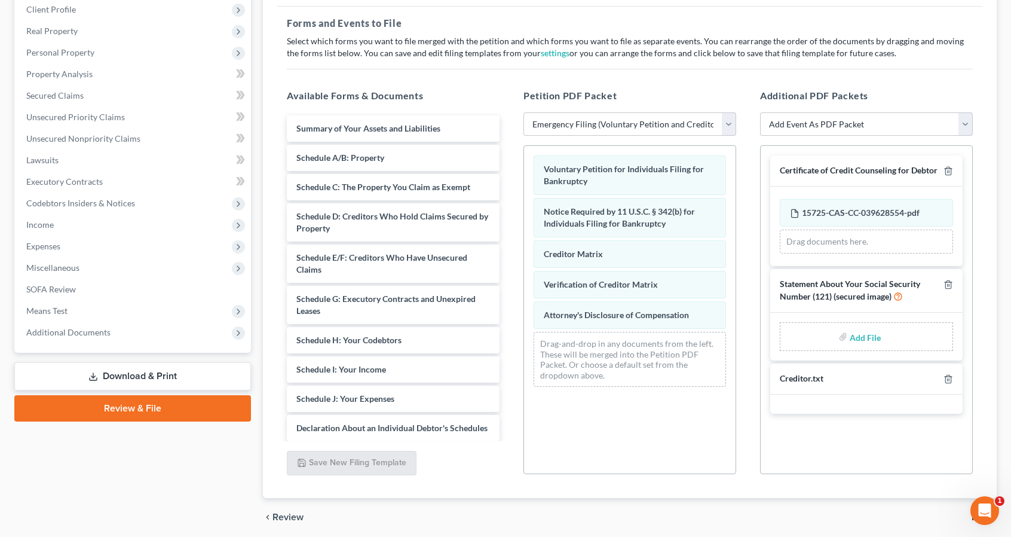
scroll to position [212, 0]
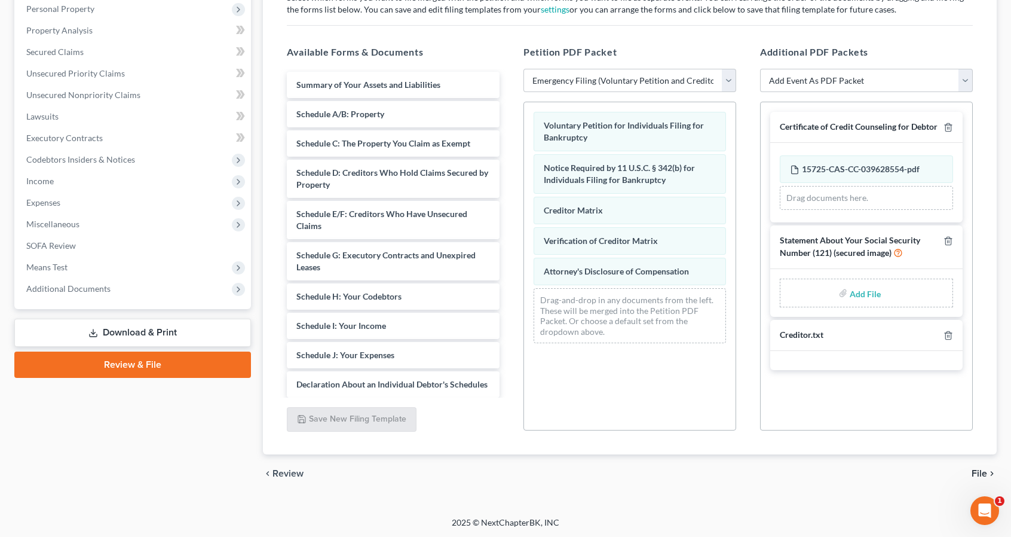
click at [983, 470] on span "File" at bounding box center [980, 474] width 16 height 10
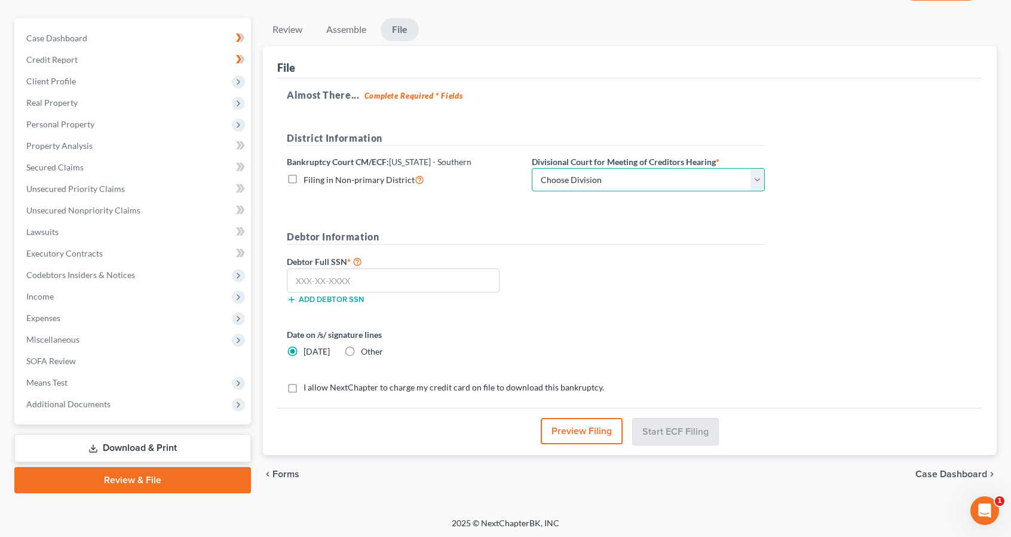
click at [756, 174] on select "Choose Division [GEOGRAPHIC_DATA]" at bounding box center [648, 180] width 233 height 24
select select "0"
click at [532, 168] on select "Choose Division [GEOGRAPHIC_DATA]" at bounding box center [648, 180] width 233 height 24
click at [354, 280] on input "text" at bounding box center [393, 280] width 213 height 24
click at [300, 276] on input "text" at bounding box center [393, 280] width 213 height 24
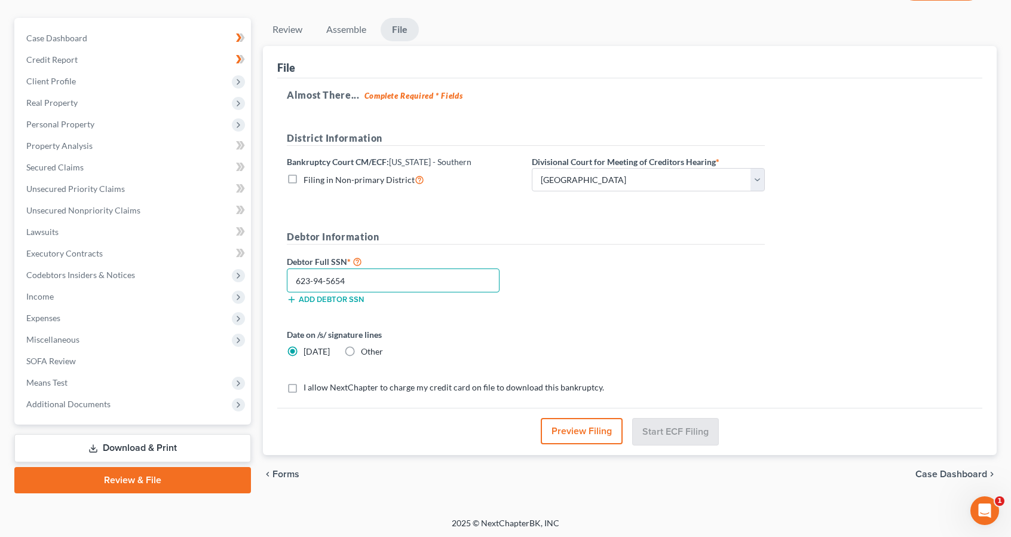
type input "623-94-5654"
click at [304, 384] on label "I allow NextChapter to charge my credit card on file to download this bankruptc…" at bounding box center [454, 387] width 301 height 12
click at [308, 384] on input "I allow NextChapter to charge my credit card on file to download this bankruptc…" at bounding box center [312, 385] width 8 height 8
checkbox input "true"
click at [666, 423] on button "Start ECF Filing" at bounding box center [675, 431] width 85 height 26
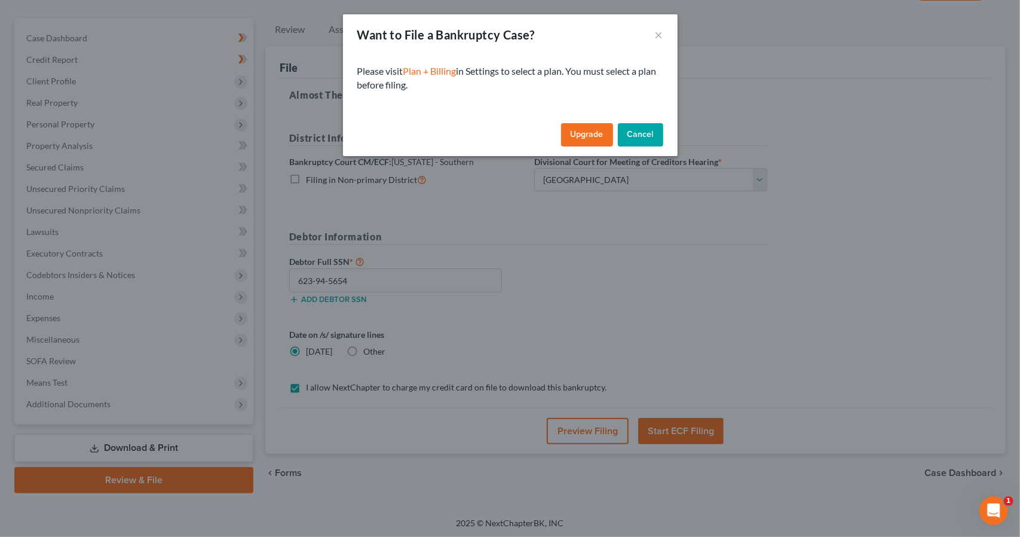
click at [588, 141] on link "Upgrade" at bounding box center [587, 135] width 52 height 24
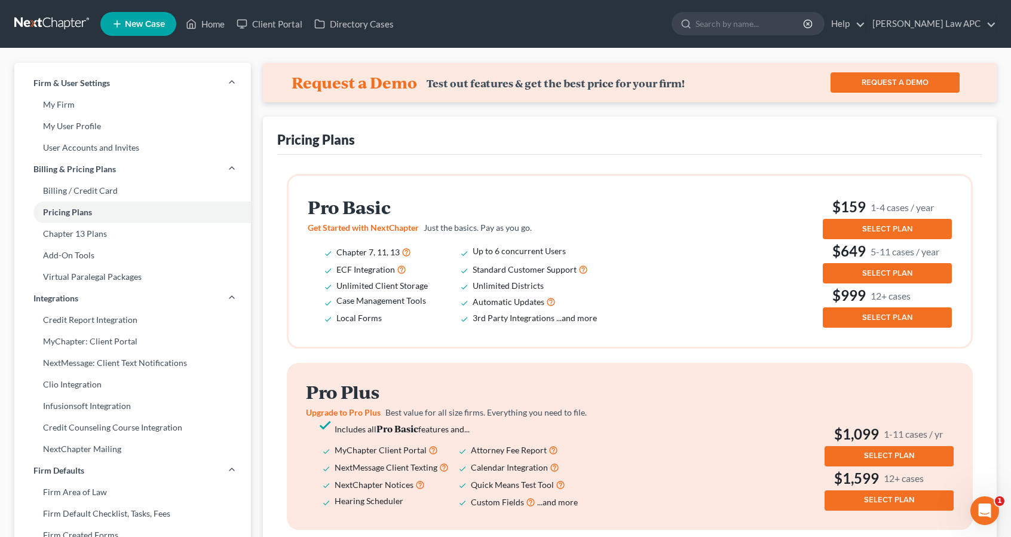
click at [879, 227] on span "SELECT PLAN" at bounding box center [888, 229] width 50 height 10
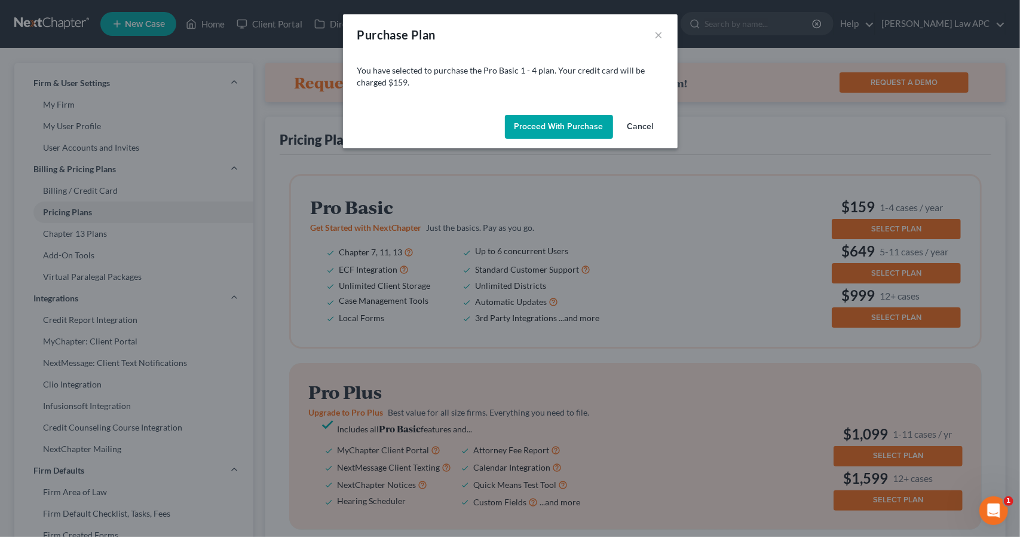
click at [571, 123] on button "Proceed with Purchase" at bounding box center [559, 127] width 108 height 24
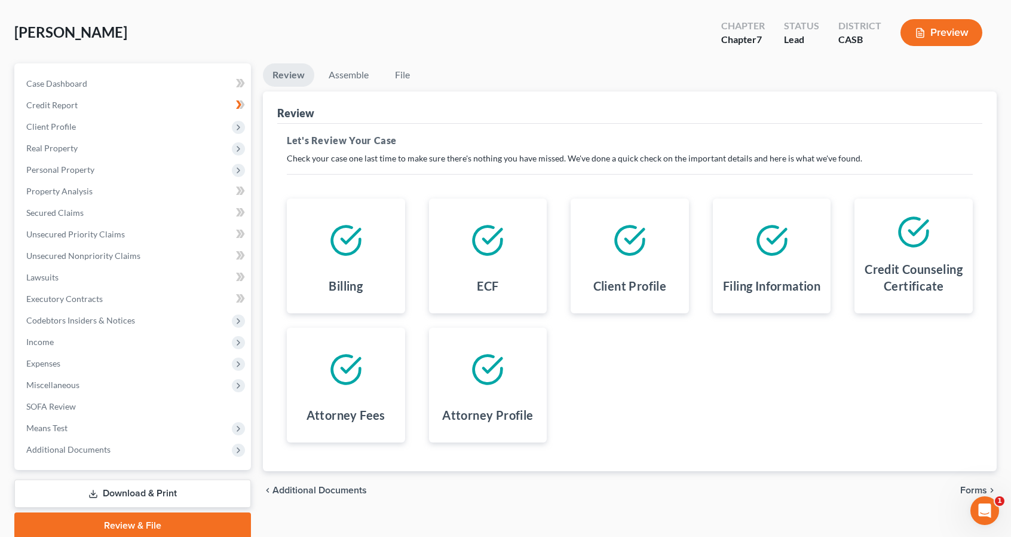
click at [167, 513] on link "Review & File" at bounding box center [132, 525] width 237 height 26
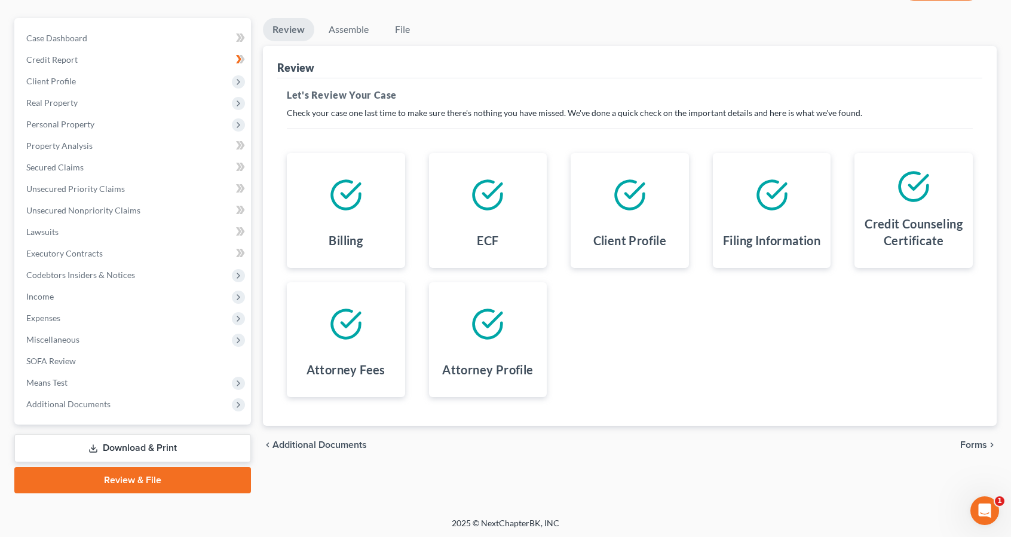
click at [139, 474] on link "Review & File" at bounding box center [132, 480] width 237 height 26
click at [193, 476] on link "Review & File" at bounding box center [132, 480] width 237 height 26
click at [153, 41] on link "Case Dashboard" at bounding box center [134, 38] width 234 height 22
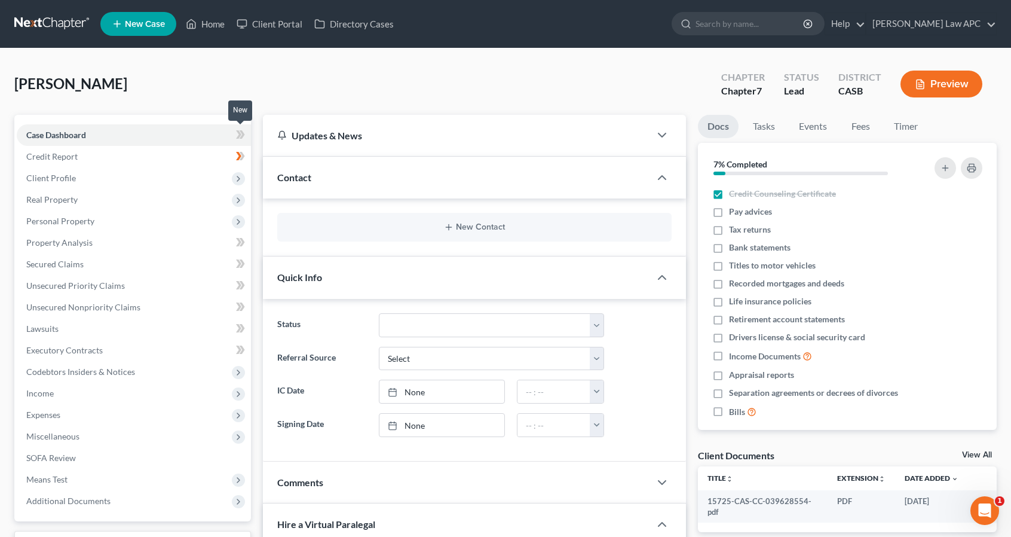
click at [241, 132] on icon at bounding box center [242, 134] width 5 height 8
click at [237, 184] on icon at bounding box center [238, 178] width 13 height 13
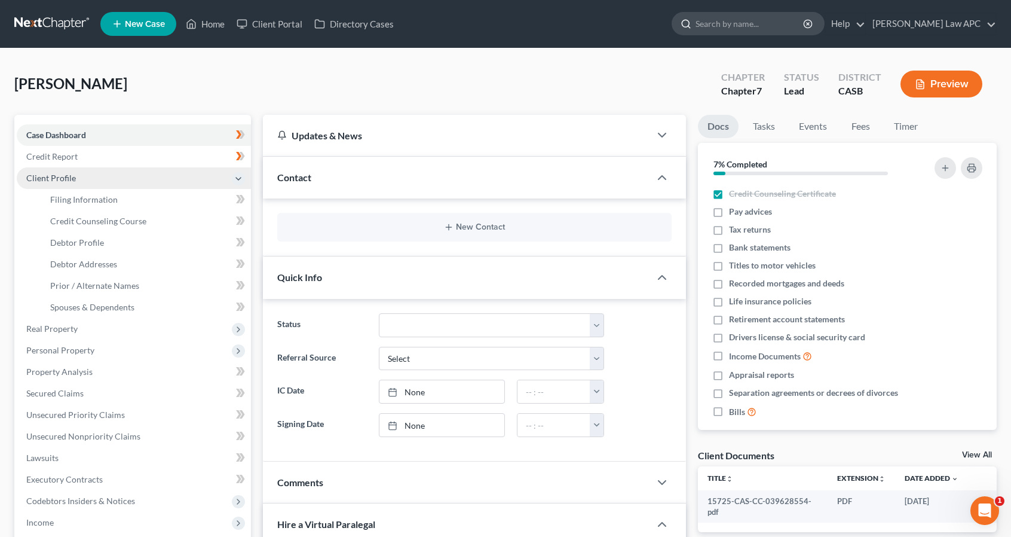
click at [726, 22] on input "search" at bounding box center [750, 24] width 109 height 22
type input "intake questionnaire to print out"
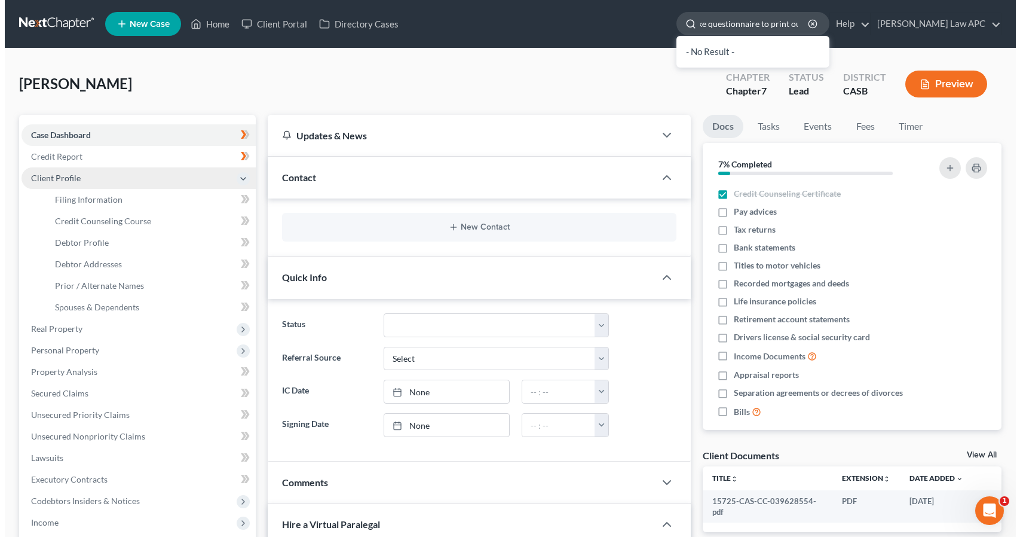
scroll to position [0, 20]
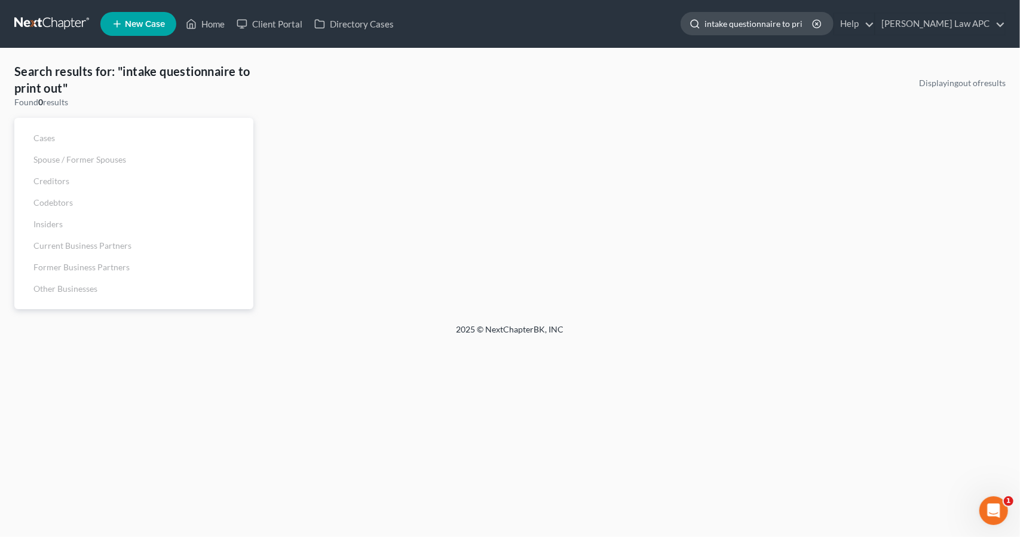
click at [814, 22] on input "intake questionnaire to print out" at bounding box center [759, 24] width 109 height 22
click at [761, 27] on input "intake questionnaire to print out" at bounding box center [759, 24] width 109 height 22
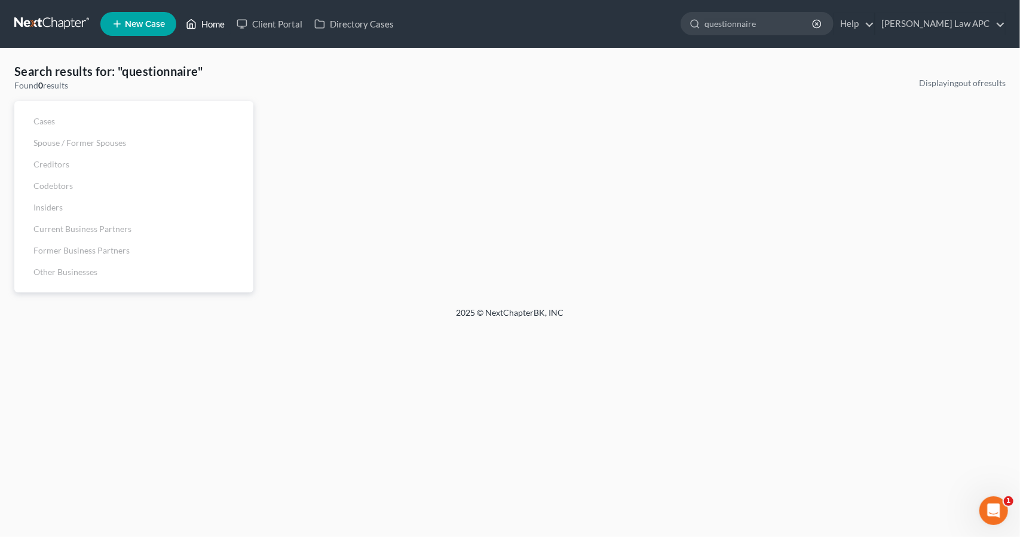
type input "questionnaire"
click at [218, 23] on link "Home" at bounding box center [205, 24] width 51 height 22
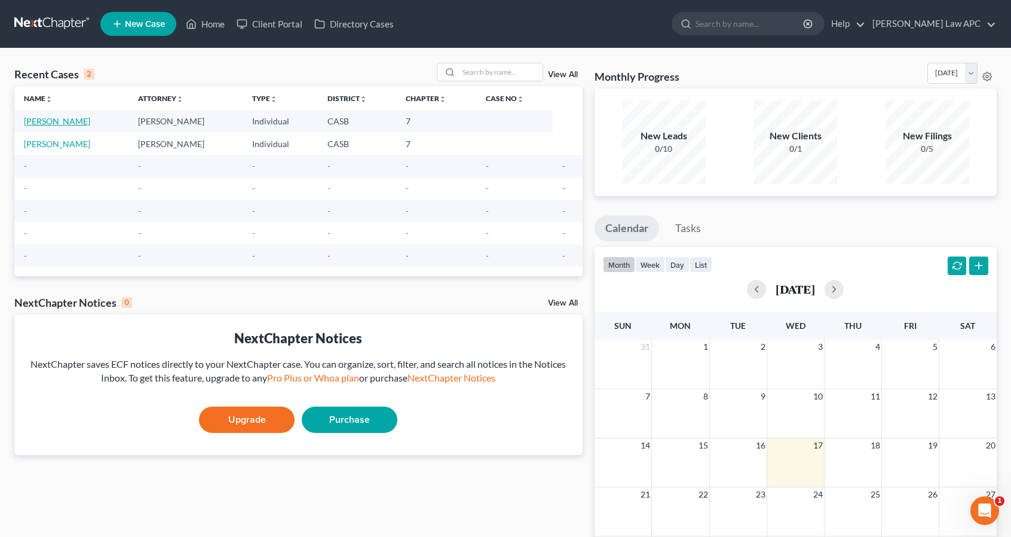
click at [81, 121] on link "Sanborn, Jennifer" at bounding box center [57, 121] width 66 height 10
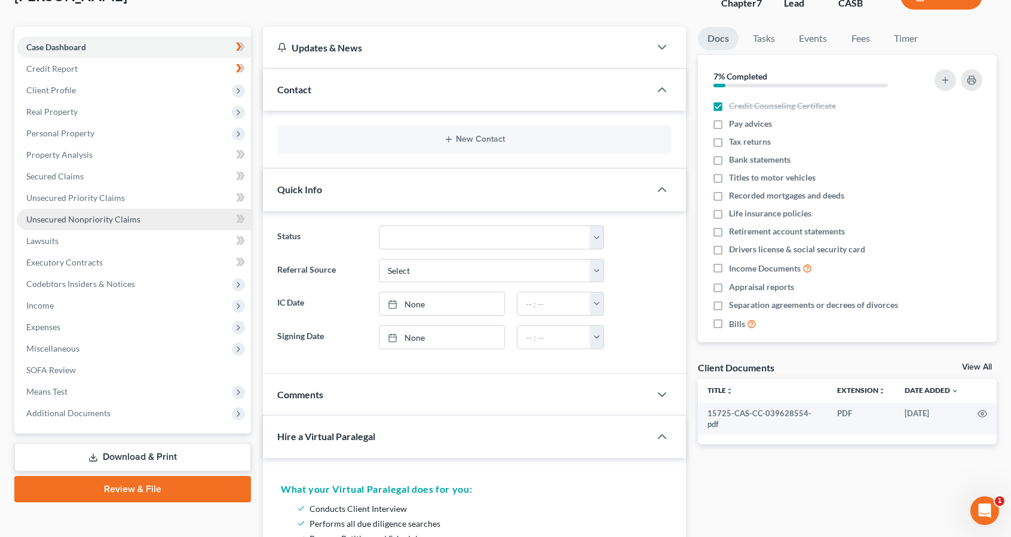
scroll to position [88, 0]
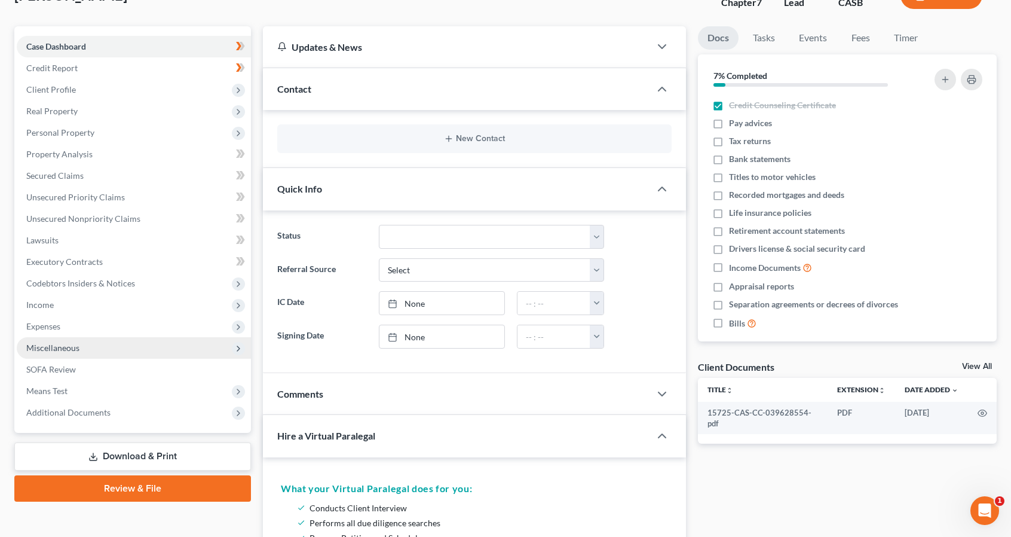
click at [202, 349] on span "Miscellaneous" at bounding box center [134, 348] width 234 height 22
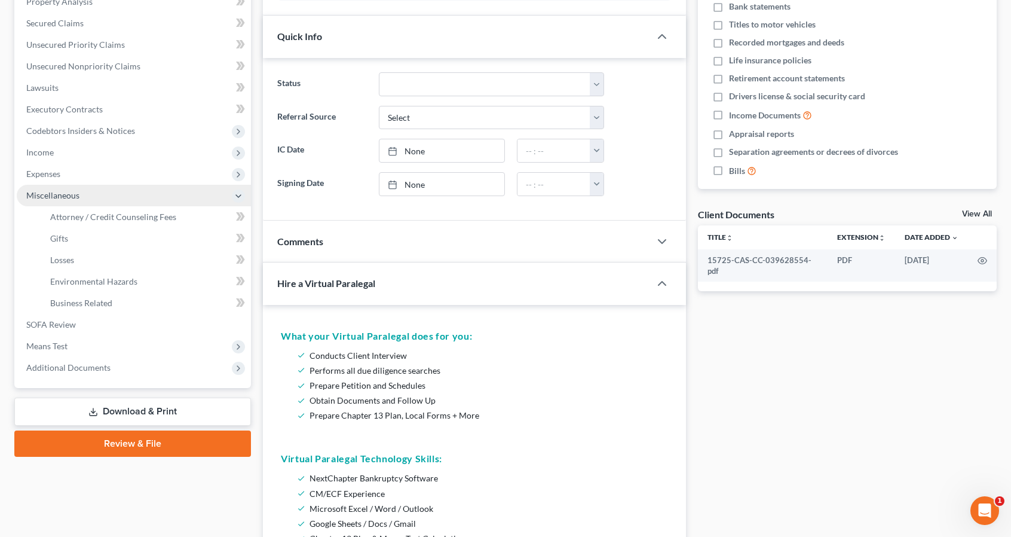
scroll to position [243, 0]
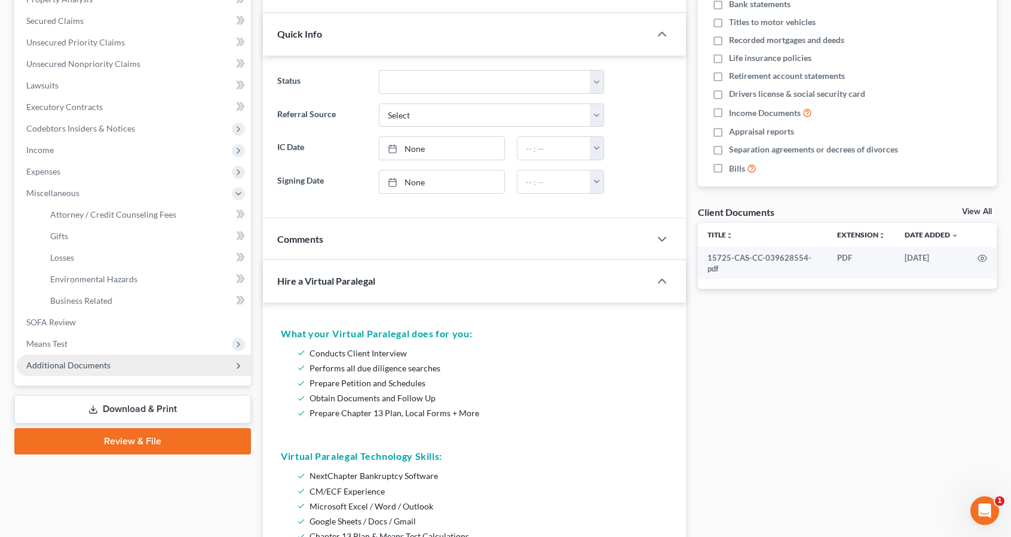
click at [206, 363] on span "Additional Documents" at bounding box center [134, 365] width 234 height 22
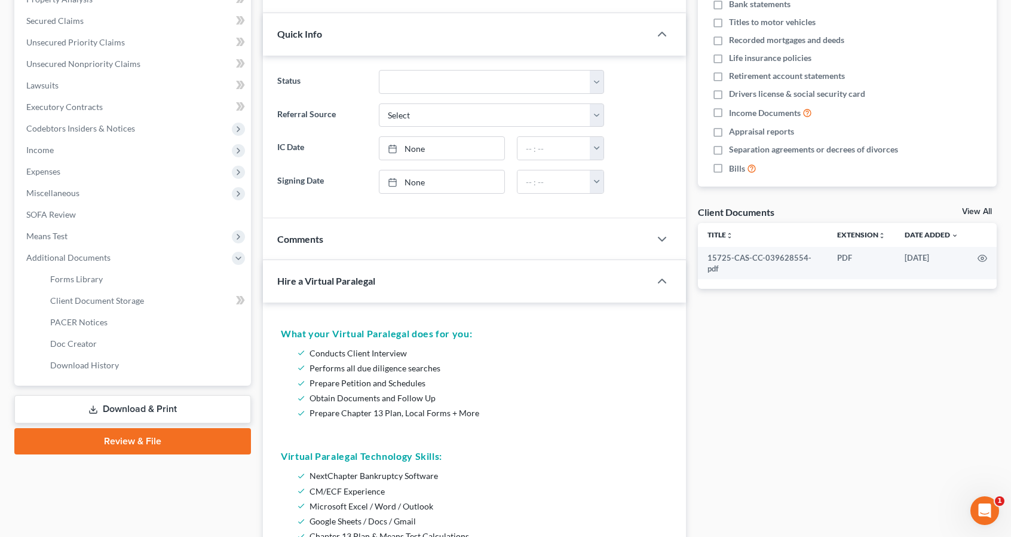
click at [167, 436] on link "Review & File" at bounding box center [132, 441] width 237 height 26
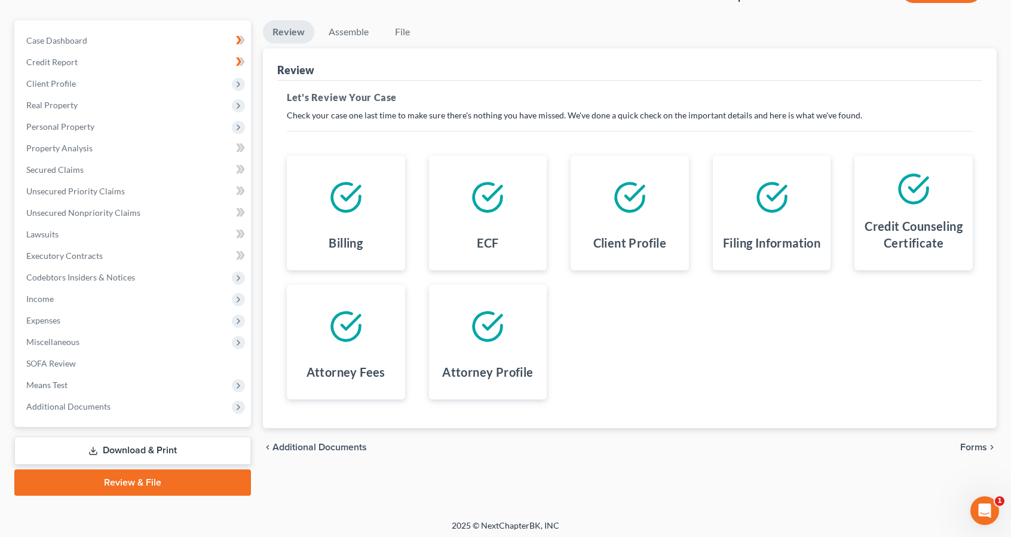
scroll to position [97, 0]
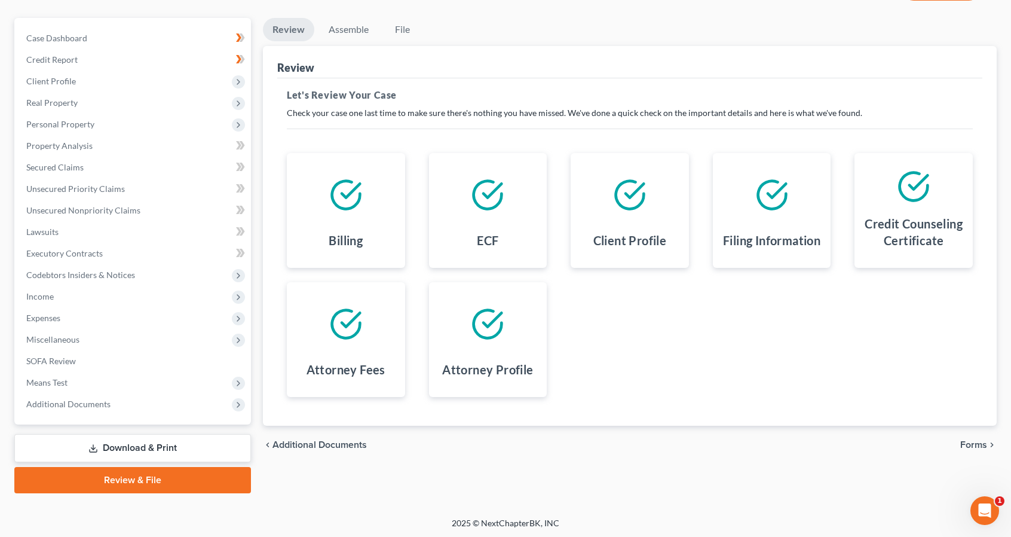
click at [129, 479] on link "Review & File" at bounding box center [132, 480] width 237 height 26
click at [120, 479] on link "Review & File" at bounding box center [132, 480] width 237 height 26
click at [133, 472] on link "Review & File" at bounding box center [132, 480] width 237 height 26
click at [145, 474] on link "Review & File" at bounding box center [132, 480] width 237 height 26
click at [630, 338] on div "Billing ECF Client Profile Filing Information Credit Counseling Certificate Att…" at bounding box center [630, 275] width 710 height 273
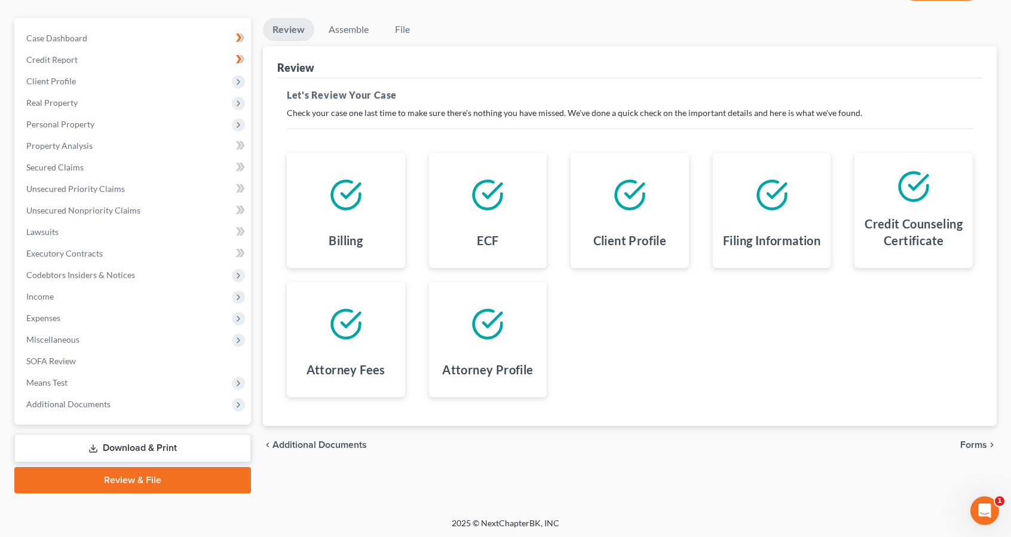
click at [293, 21] on link "Review" at bounding box center [288, 29] width 51 height 23
click at [346, 29] on link "Assemble" at bounding box center [348, 29] width 59 height 23
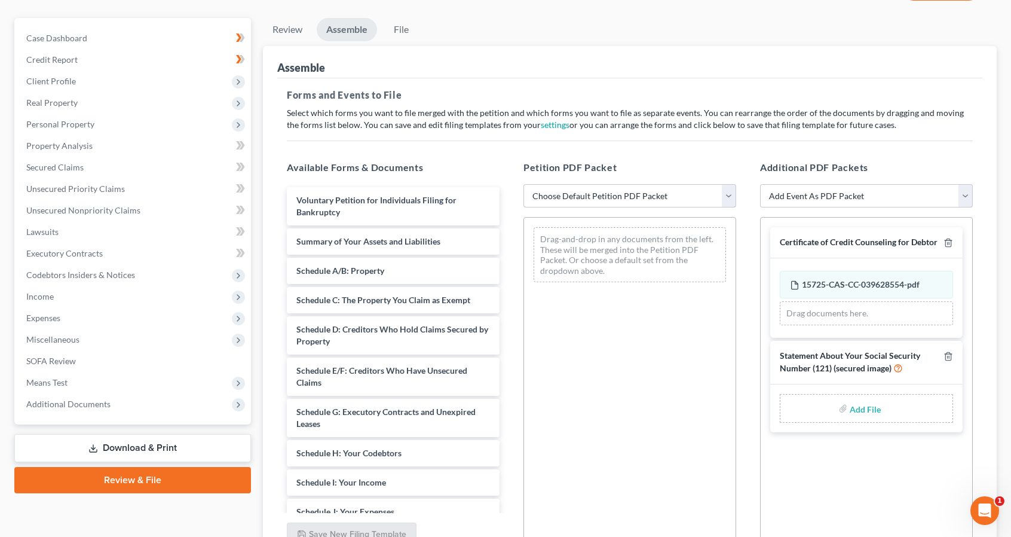
click at [729, 196] on select "Choose Default Petition PDF Packet Complete Bankruptcy Petition (all forms and …" at bounding box center [630, 196] width 213 height 24
select select "1"
click at [524, 184] on select "Choose Default Petition PDF Packet Complete Bankruptcy Petition (all forms and …" at bounding box center [630, 196] width 213 height 24
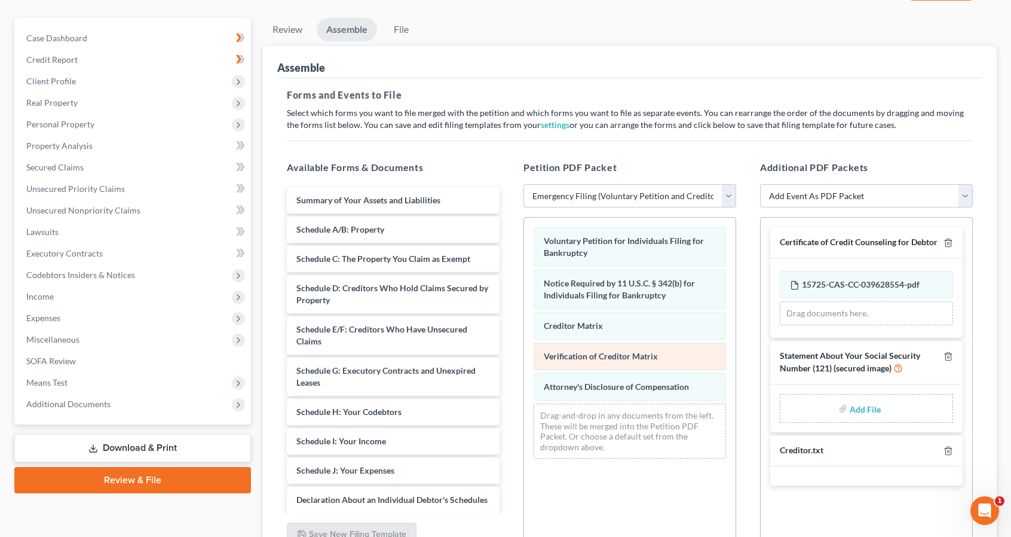
scroll to position [212, 0]
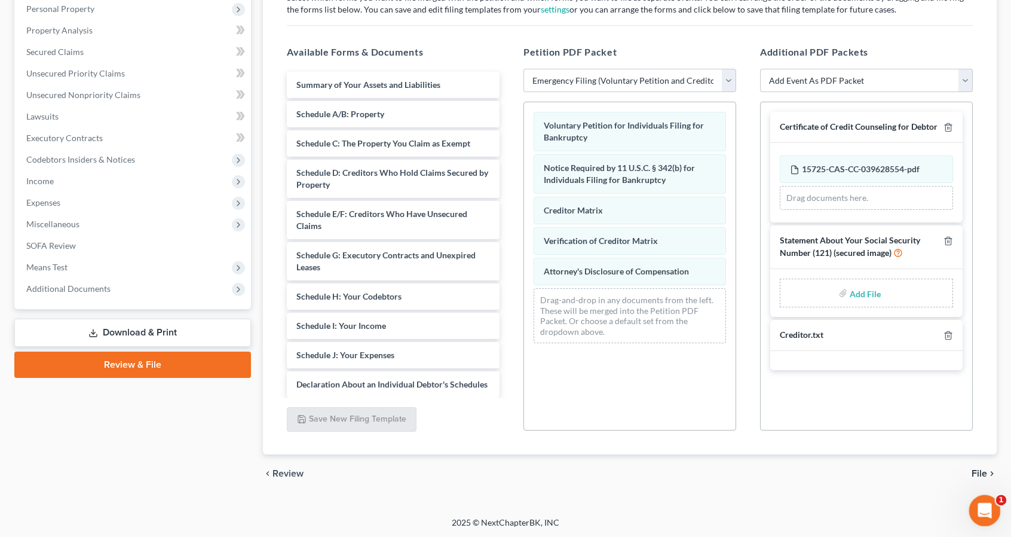
click at [986, 502] on icon "Open Intercom Messenger" at bounding box center [984, 509] width 20 height 20
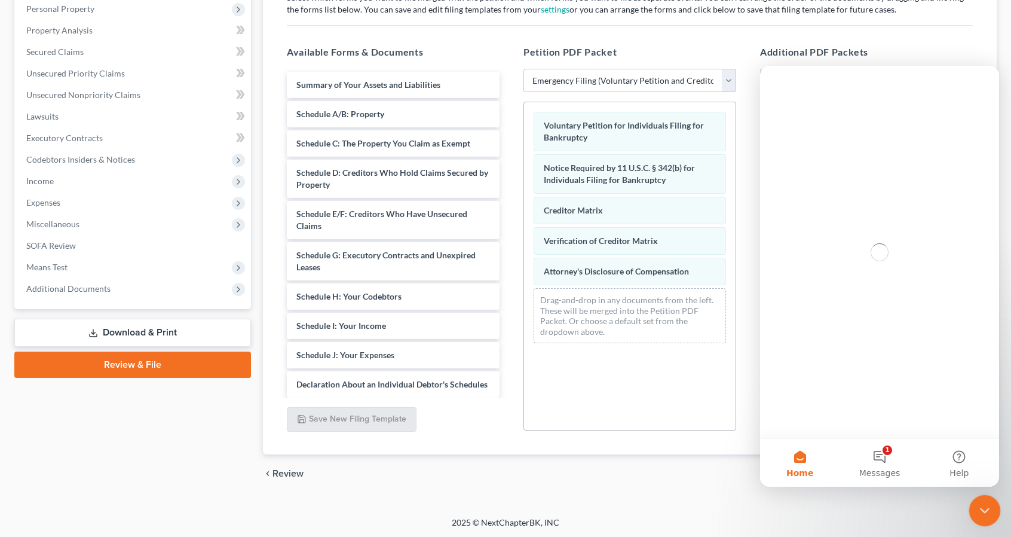
scroll to position [0, 0]
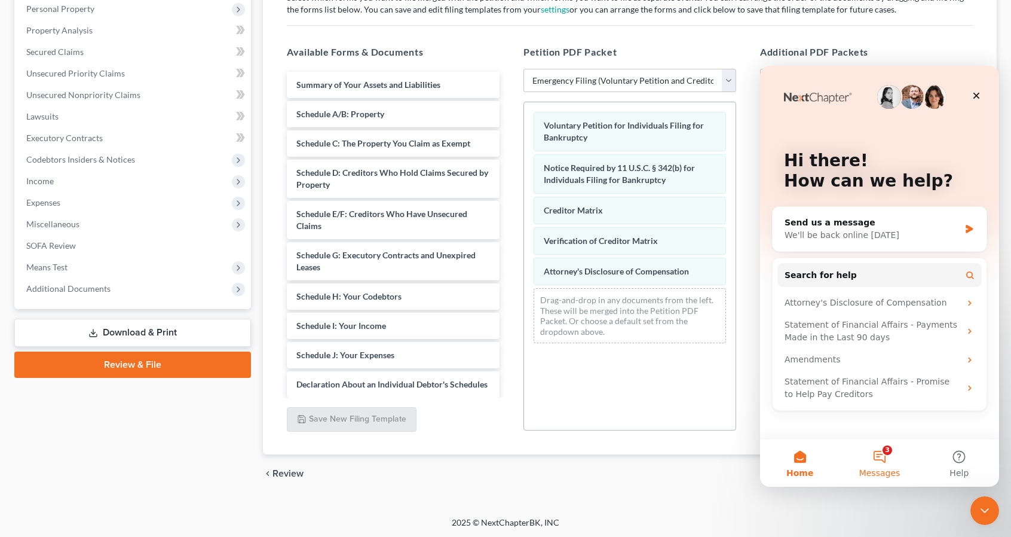
click at [879, 457] on button "3 Messages" at bounding box center [880, 463] width 80 height 48
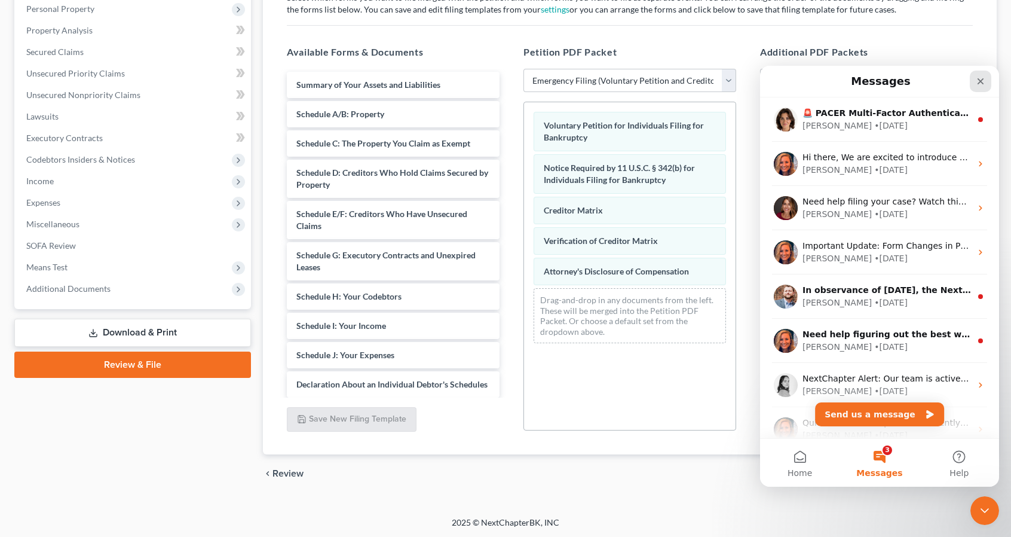
click at [981, 81] on icon "Close" at bounding box center [981, 81] width 7 height 7
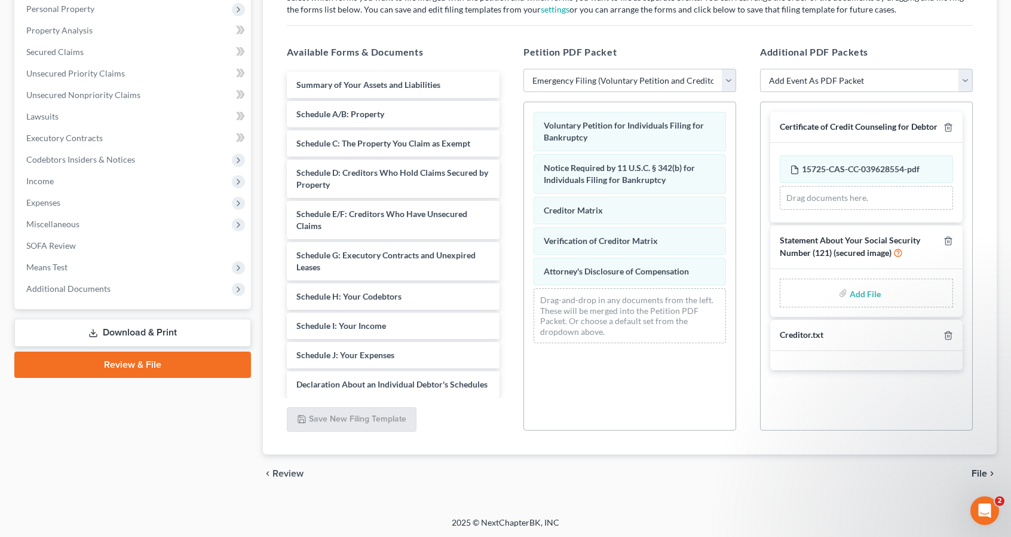
click at [980, 472] on span "File" at bounding box center [980, 474] width 16 height 10
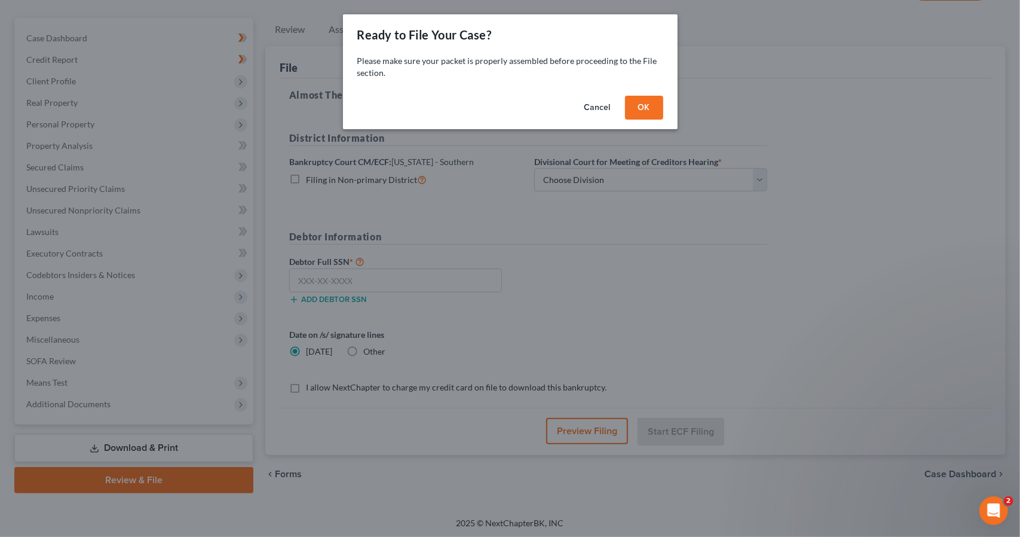
click at [647, 108] on button "OK" at bounding box center [644, 108] width 38 height 24
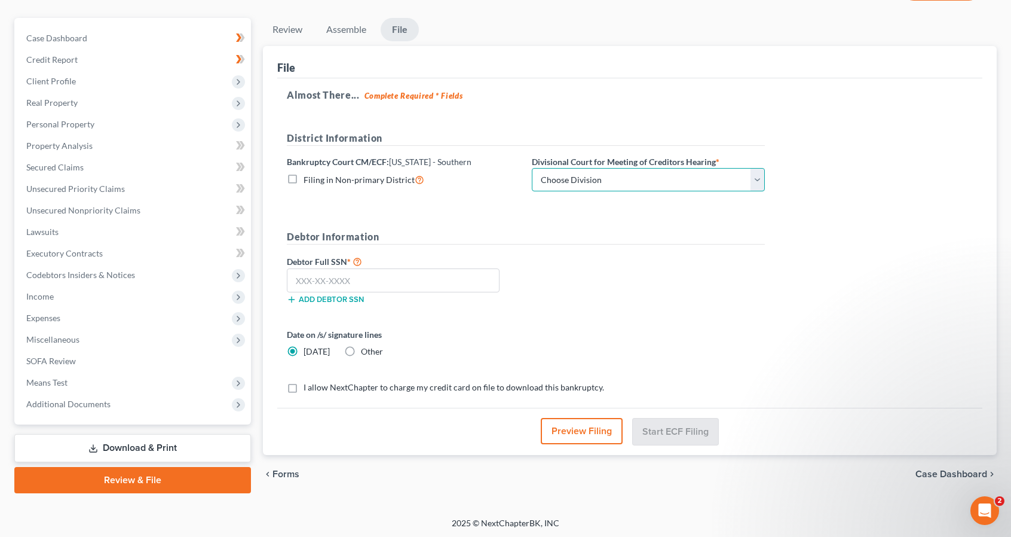
click at [755, 176] on select "Choose Division [GEOGRAPHIC_DATA]" at bounding box center [648, 180] width 233 height 24
select select "0"
click at [532, 168] on select "Choose Division [GEOGRAPHIC_DATA]" at bounding box center [648, 180] width 233 height 24
click at [299, 276] on input "text" at bounding box center [393, 280] width 213 height 24
type input "623-94-5654"
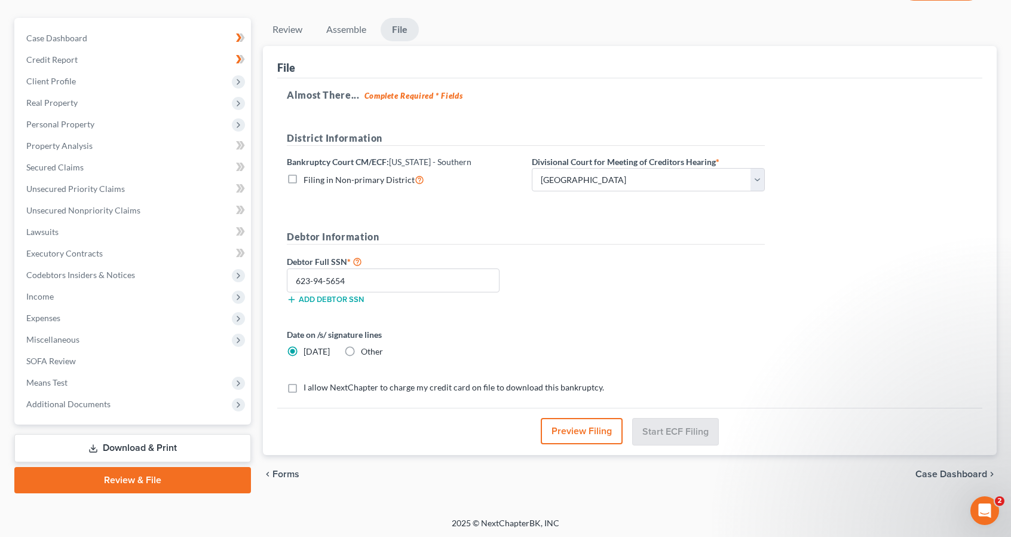
click at [304, 384] on label "I allow NextChapter to charge my credit card on file to download this bankruptc…" at bounding box center [454, 387] width 301 height 12
click at [308, 384] on input "I allow NextChapter to charge my credit card on file to download this bankruptc…" at bounding box center [312, 385] width 8 height 8
checkbox input "true"
click at [672, 423] on button "Start ECF Filing" at bounding box center [675, 431] width 85 height 26
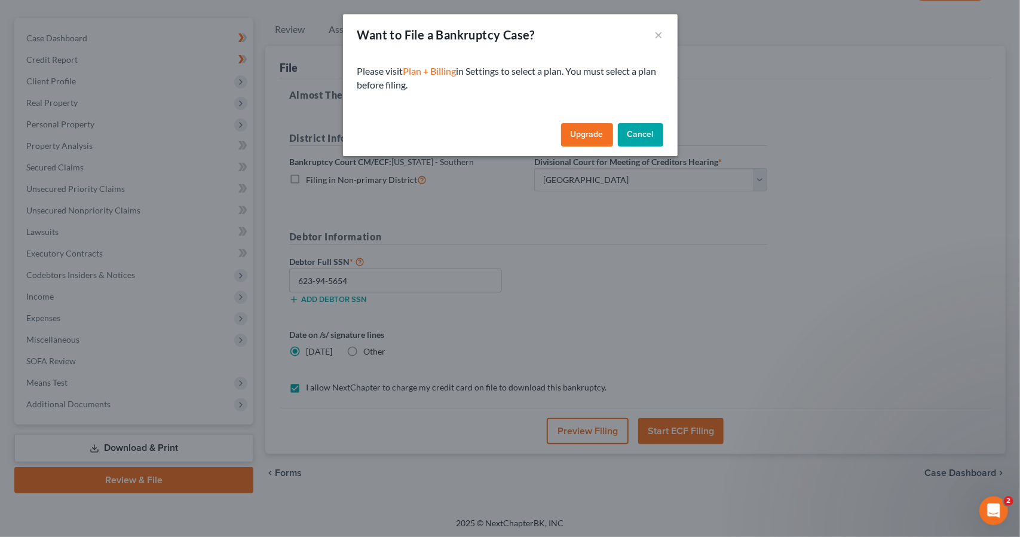
click at [587, 137] on link "Upgrade" at bounding box center [587, 135] width 52 height 24
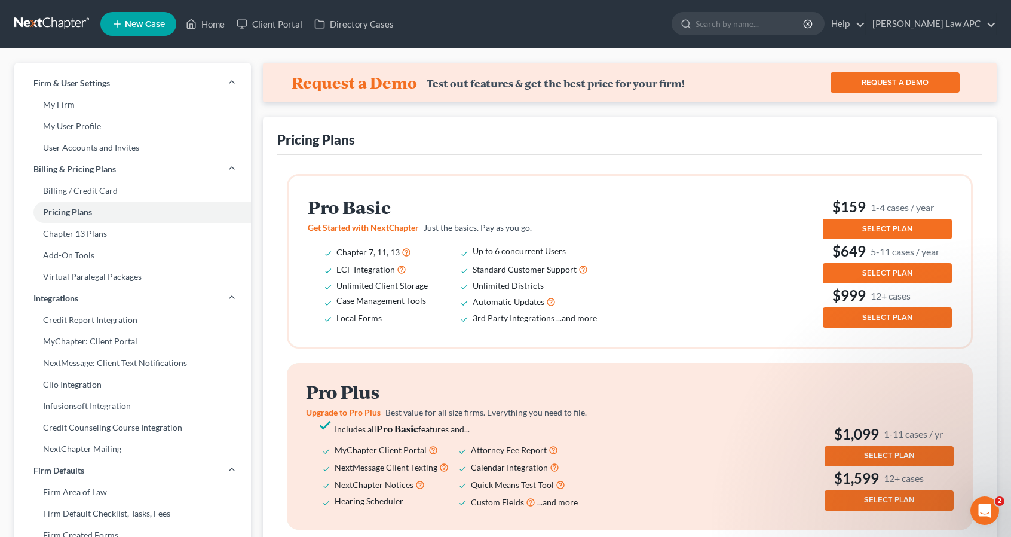
click at [856, 227] on button "SELECT PLAN" at bounding box center [887, 229] width 129 height 20
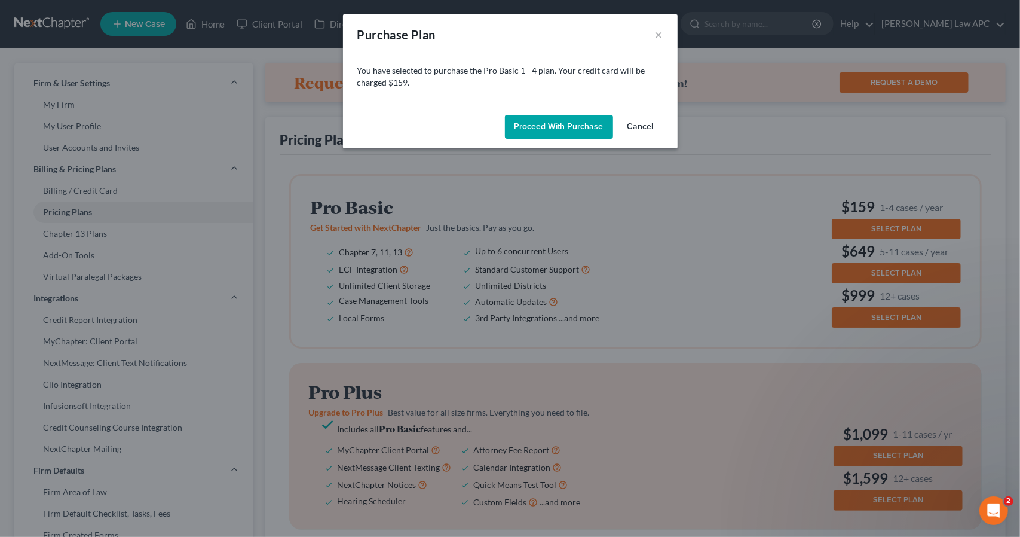
click at [558, 129] on button "Proceed with Purchase" at bounding box center [559, 127] width 108 height 24
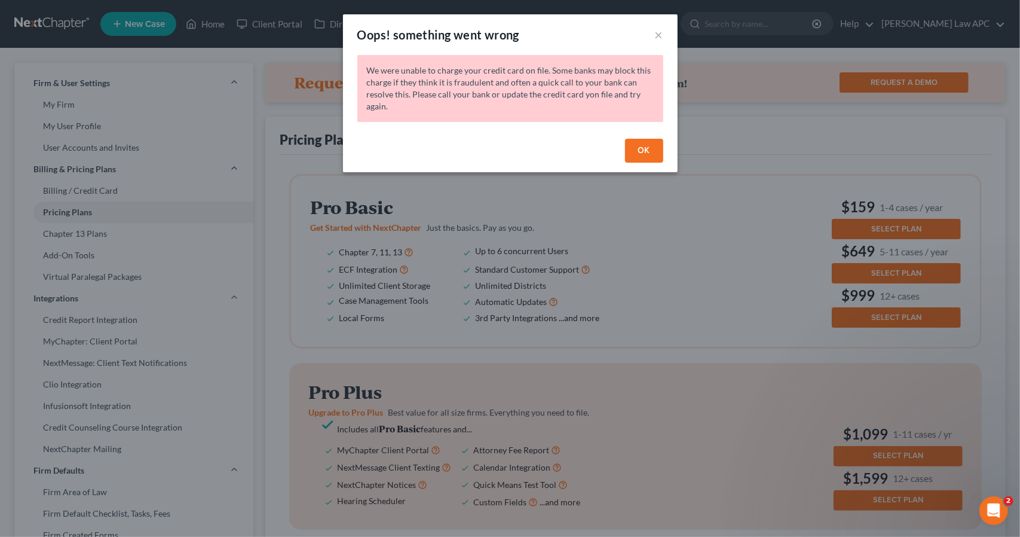
click at [644, 144] on button "OK" at bounding box center [644, 151] width 38 height 24
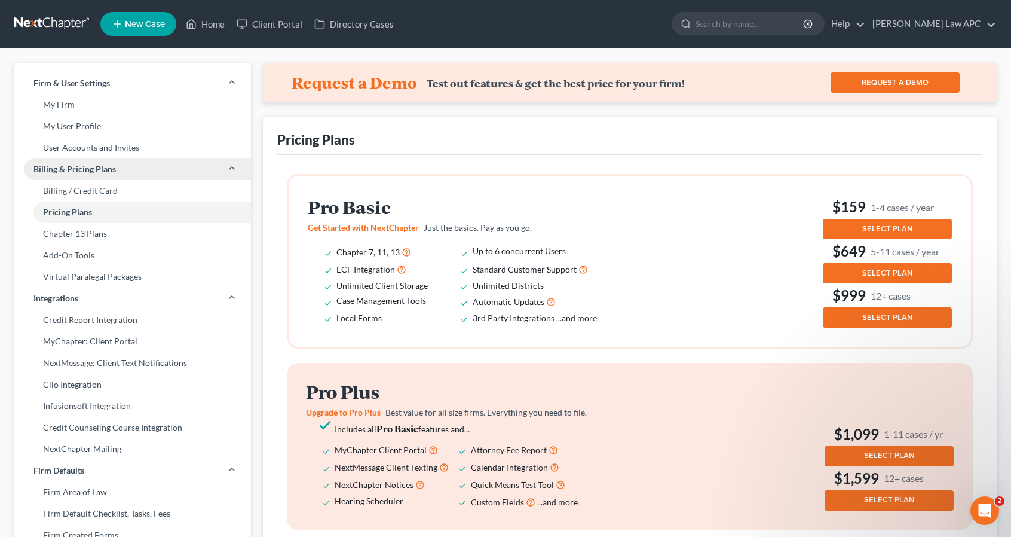
click at [93, 167] on span "Billing & Pricing Plans" at bounding box center [74, 169] width 82 height 12
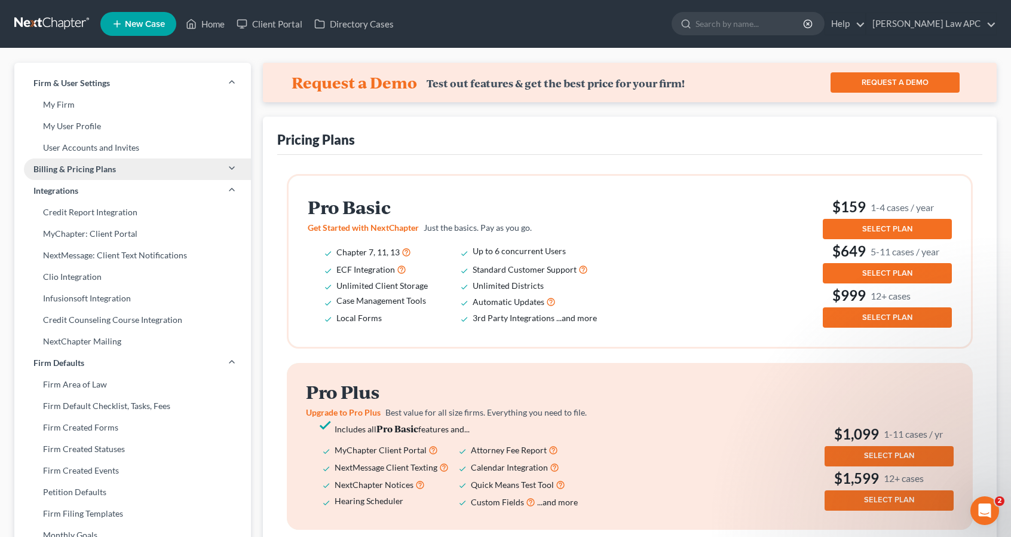
click at [91, 170] on span "Billing & Pricing Plans" at bounding box center [74, 169] width 82 height 12
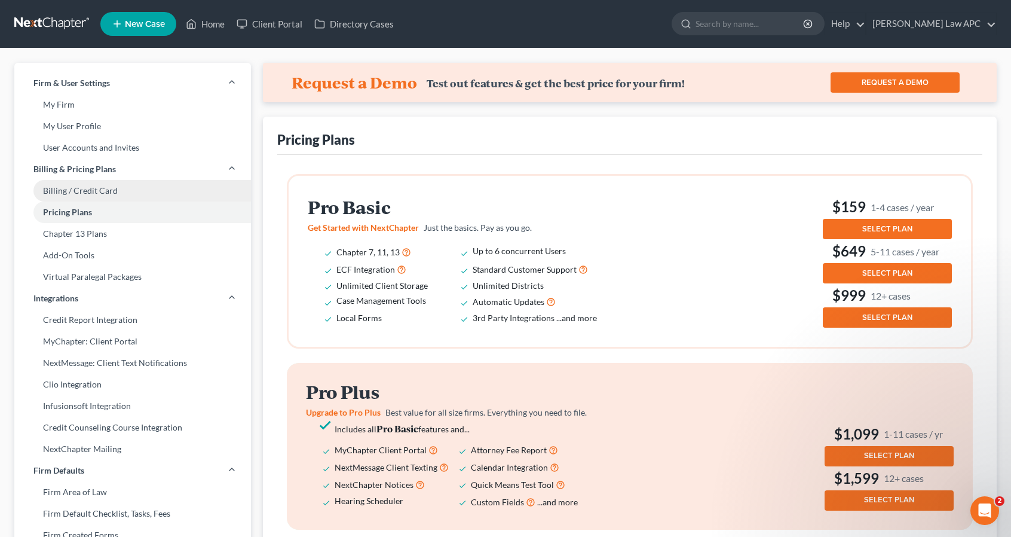
click at [90, 191] on link "Billing / Credit Card" at bounding box center [132, 191] width 237 height 22
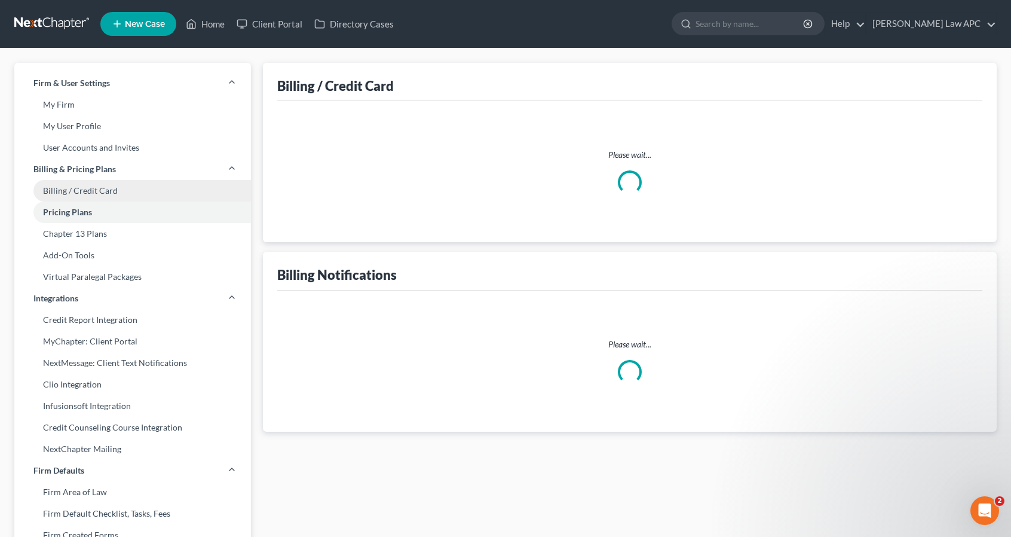
select select "4"
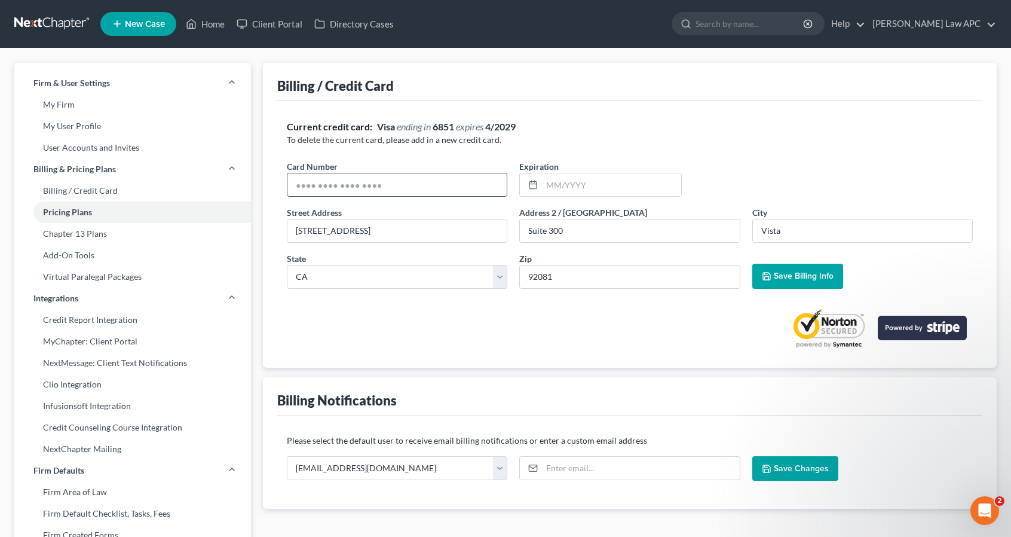
click at [401, 182] on input "text" at bounding box center [397, 184] width 219 height 23
type input "4259072059332907"
type input "08/2029"
click at [780, 271] on span "Save Billing Info" at bounding box center [804, 276] width 60 height 10
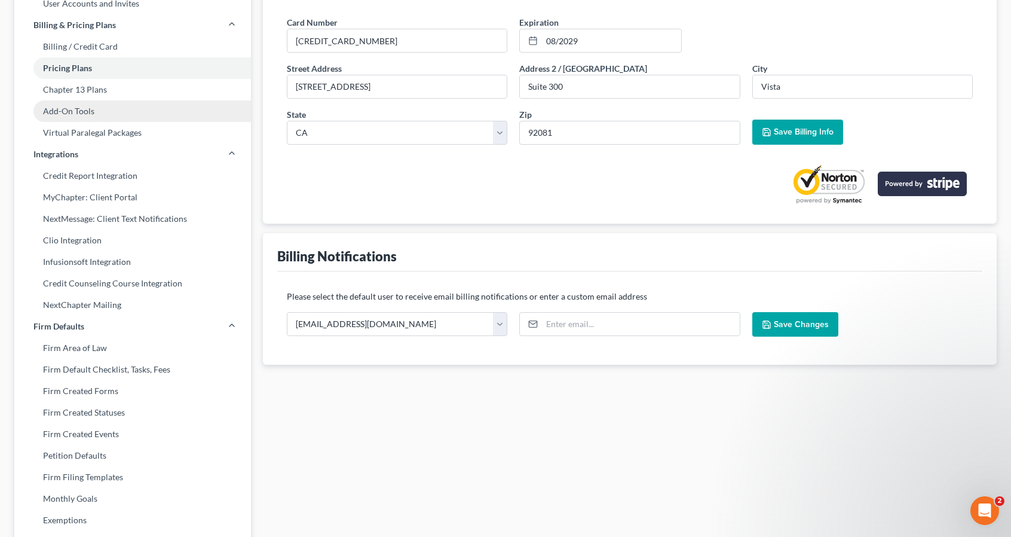
scroll to position [145, 0]
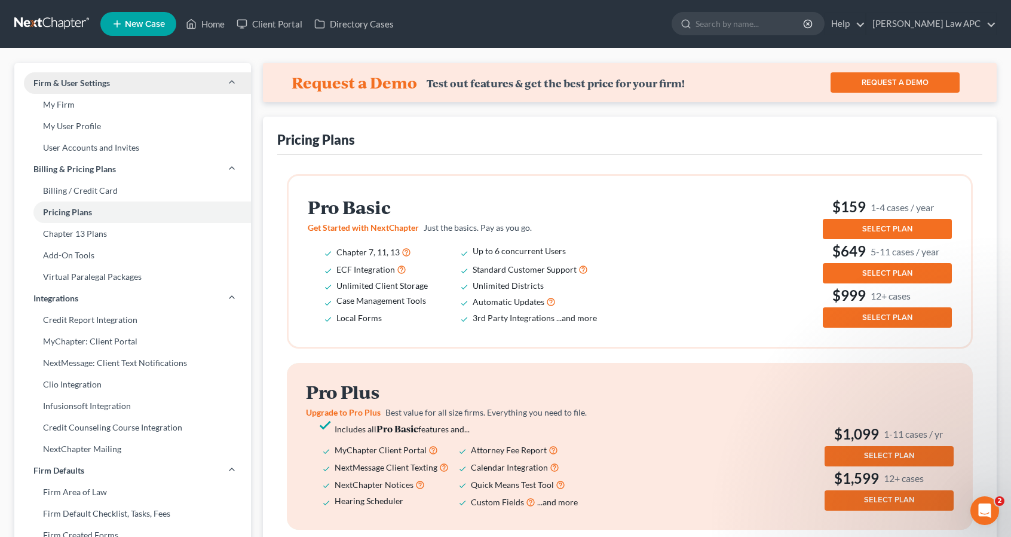
click at [122, 81] on link "Firm & User Settings" at bounding box center [132, 83] width 237 height 22
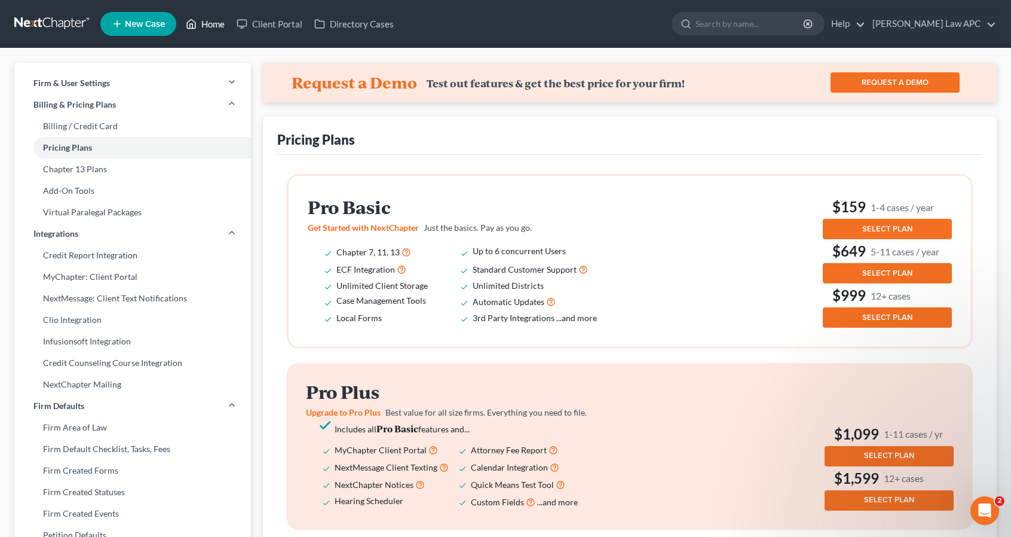
click at [208, 22] on link "Home" at bounding box center [205, 24] width 51 height 22
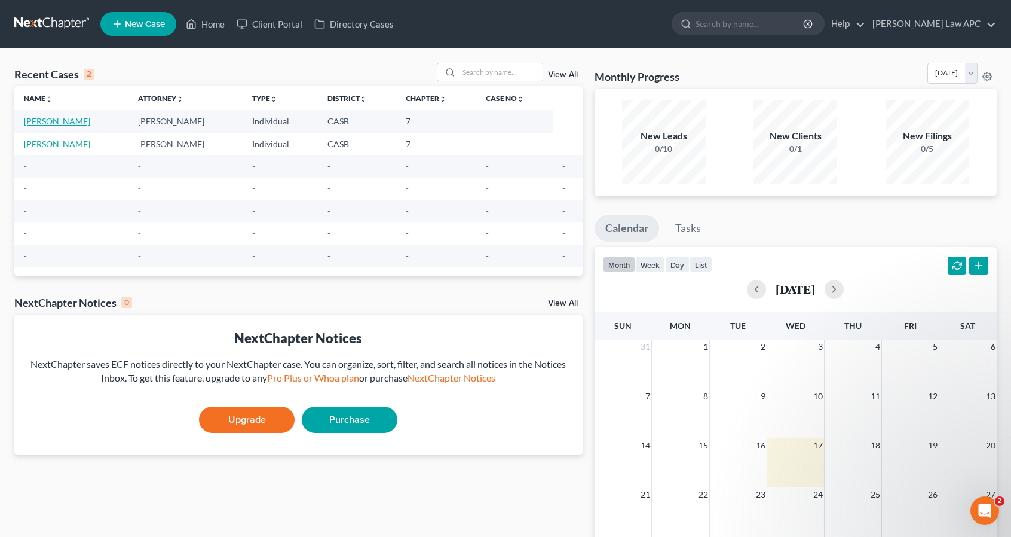
click at [80, 120] on link "[PERSON_NAME]" at bounding box center [57, 121] width 66 height 10
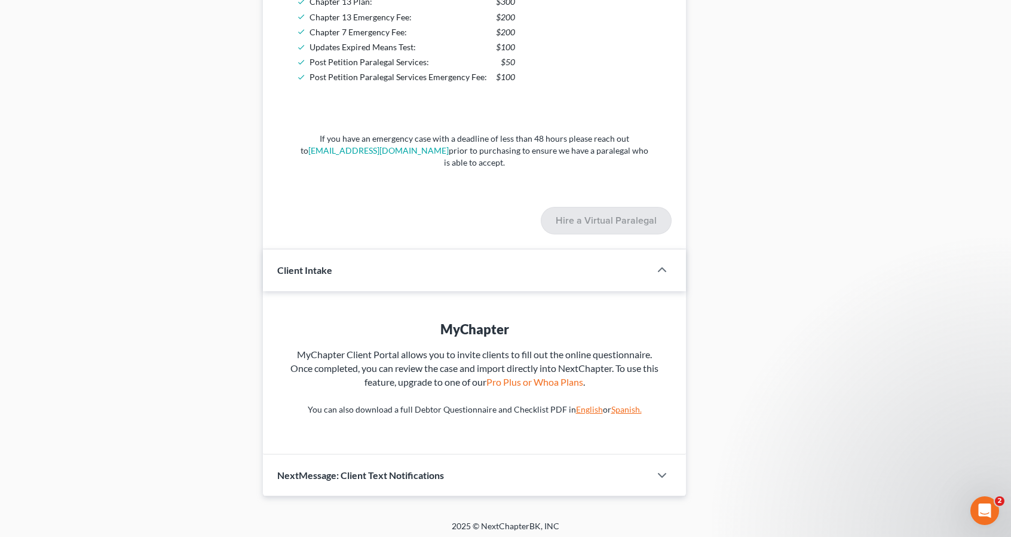
scroll to position [695, 0]
click at [664, 468] on icon "button" at bounding box center [662, 473] width 14 height 14
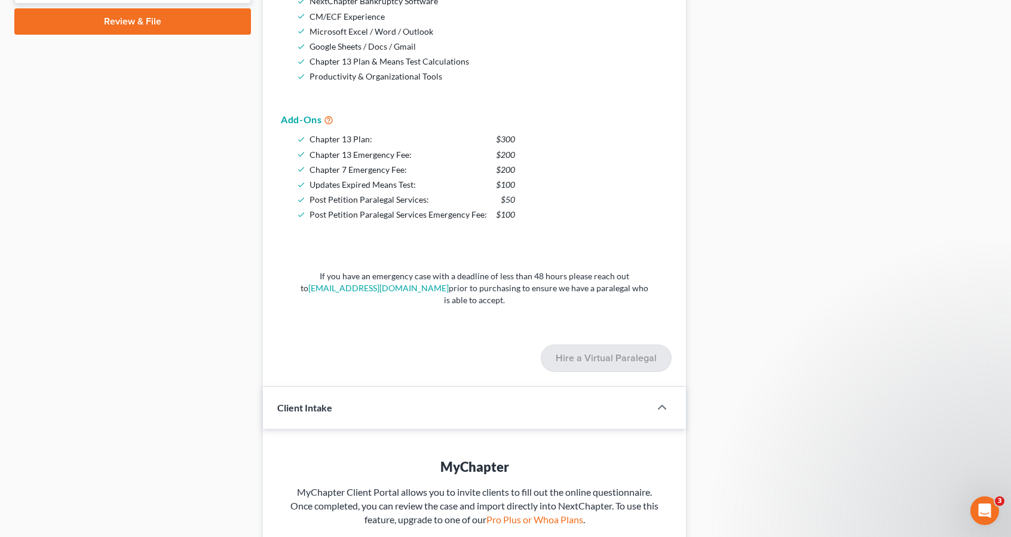
scroll to position [571, 0]
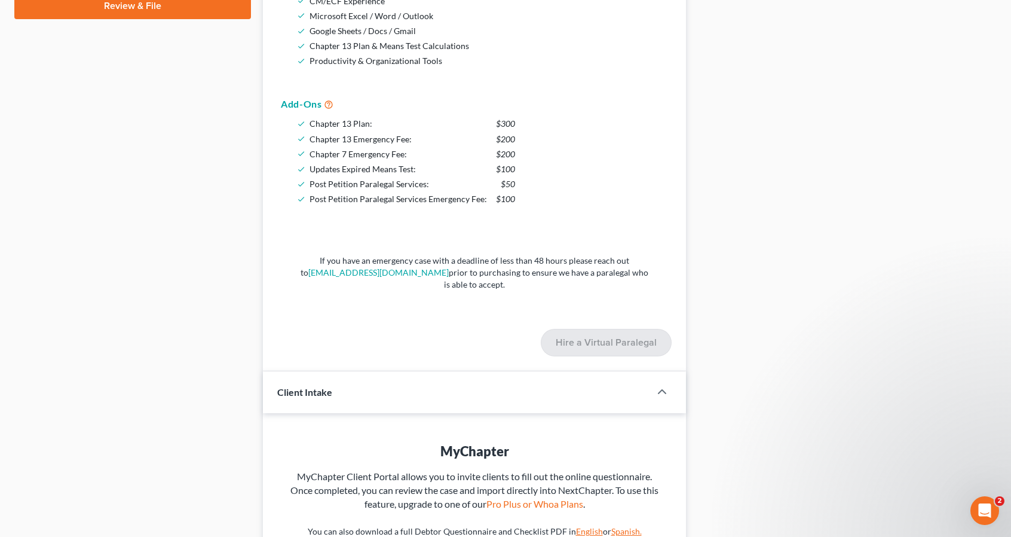
click at [100, 5] on link "Review & File" at bounding box center [132, 6] width 237 height 26
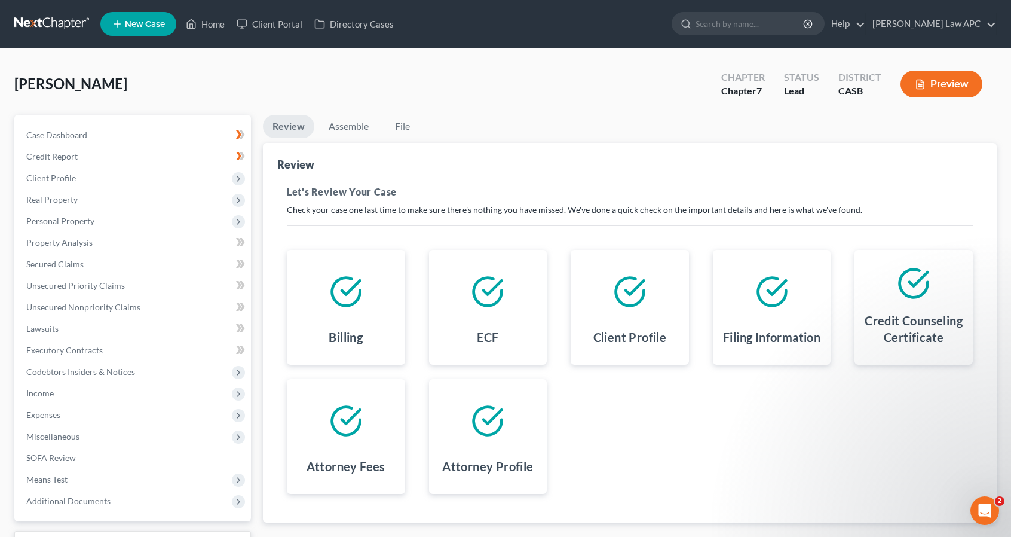
scroll to position [97, 0]
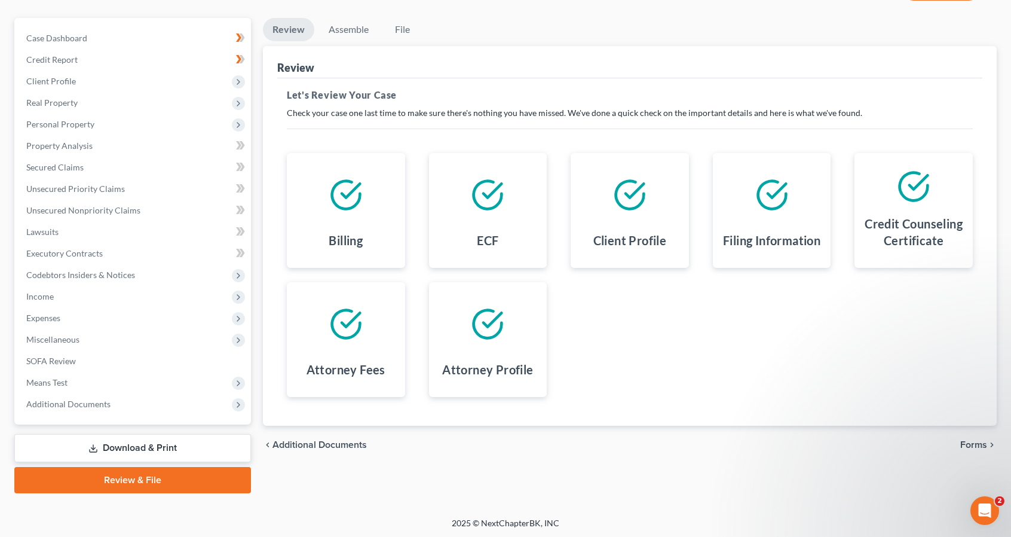
click at [137, 478] on link "Review & File" at bounding box center [132, 480] width 237 height 26
click at [636, 430] on div "chevron_left Additional Documents Forms chevron_right" at bounding box center [630, 445] width 734 height 38
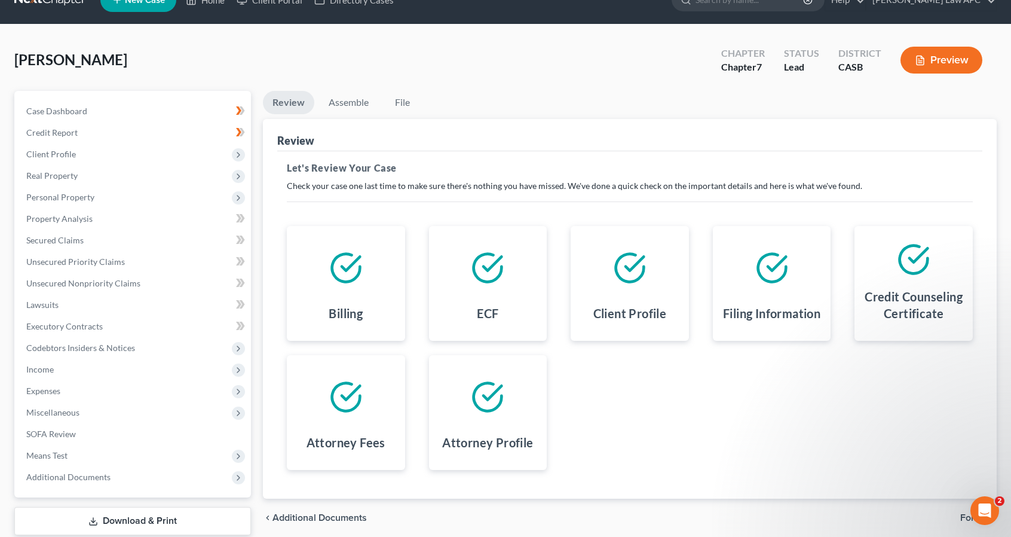
scroll to position [0, 0]
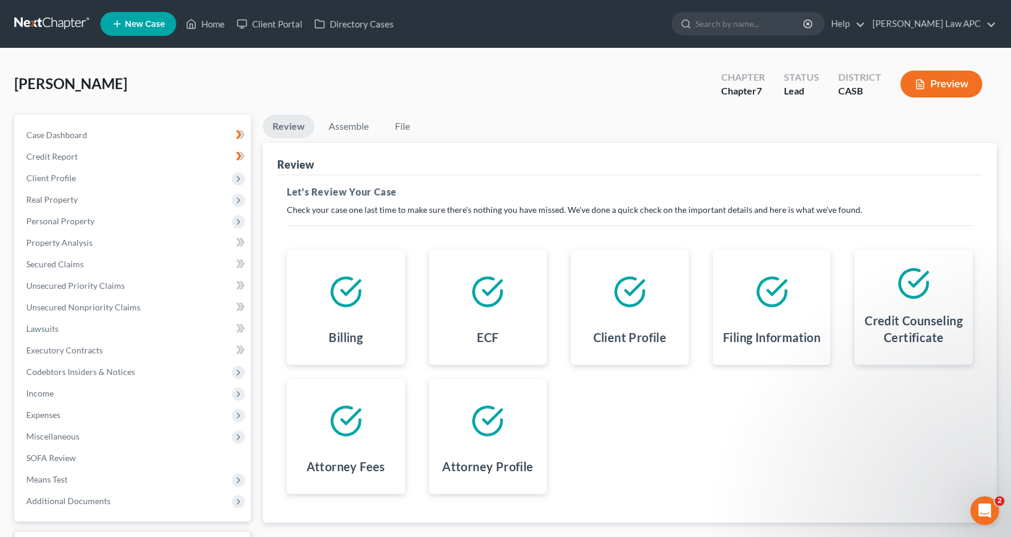
click at [936, 84] on button "Preview" at bounding box center [942, 84] width 82 height 27
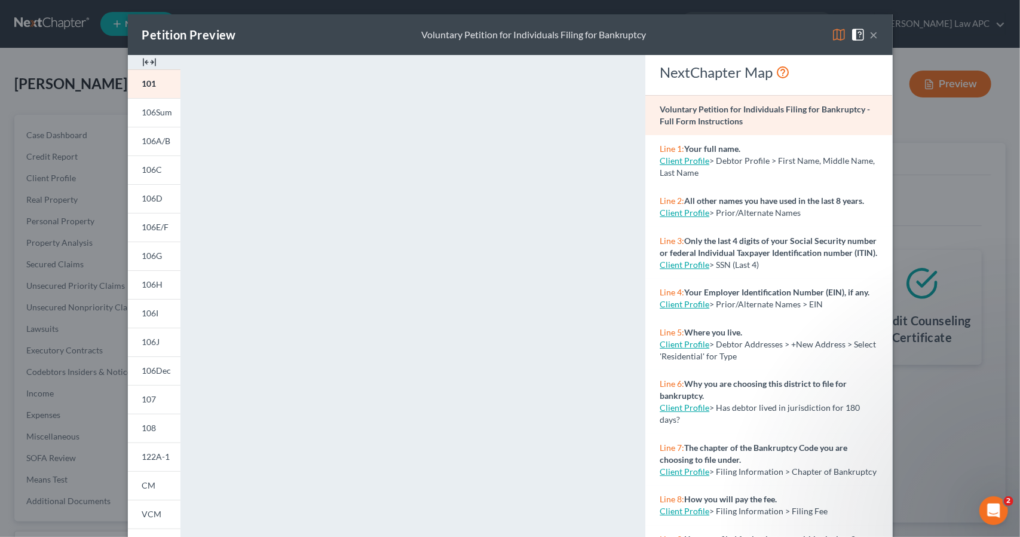
click at [874, 36] on div "Petition Preview Voluntary Petition for Individuals Filing for Bankruptcy ×" at bounding box center [510, 34] width 765 height 41
click at [870, 34] on button "×" at bounding box center [874, 34] width 8 height 14
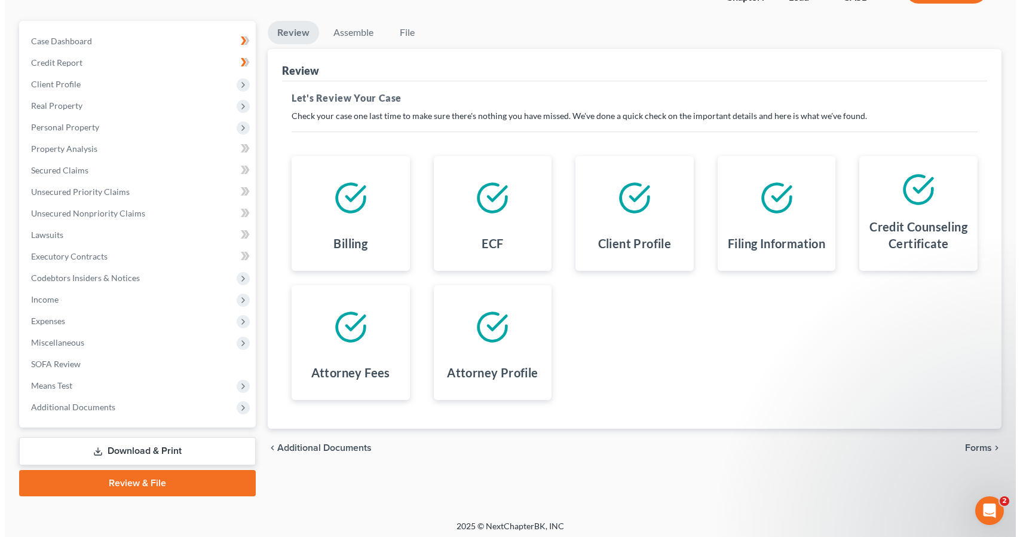
scroll to position [97, 0]
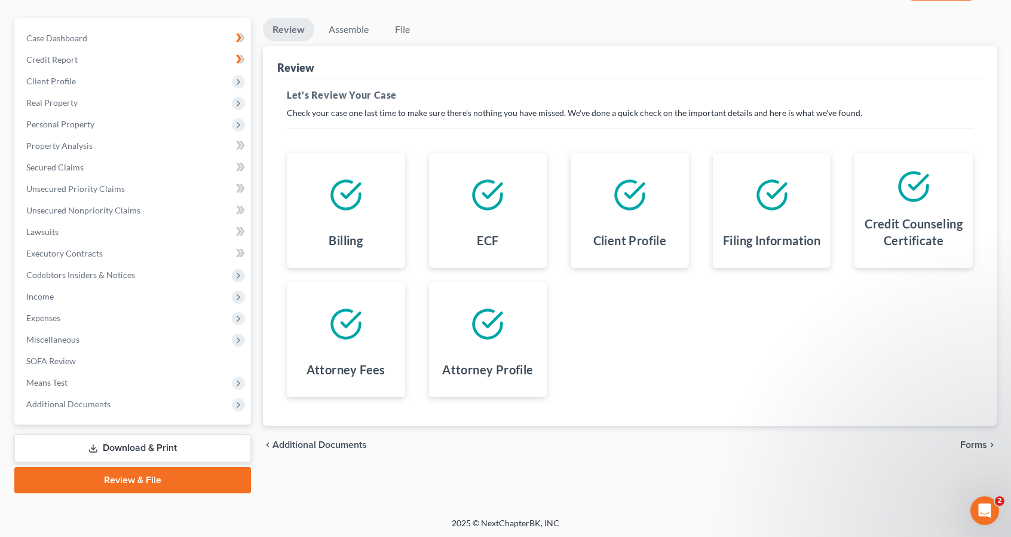
click at [772, 205] on div at bounding box center [772, 195] width 99 height 65
click at [175, 476] on link "Review & File" at bounding box center [132, 480] width 237 height 26
click at [402, 27] on link "File" at bounding box center [402, 29] width 38 height 23
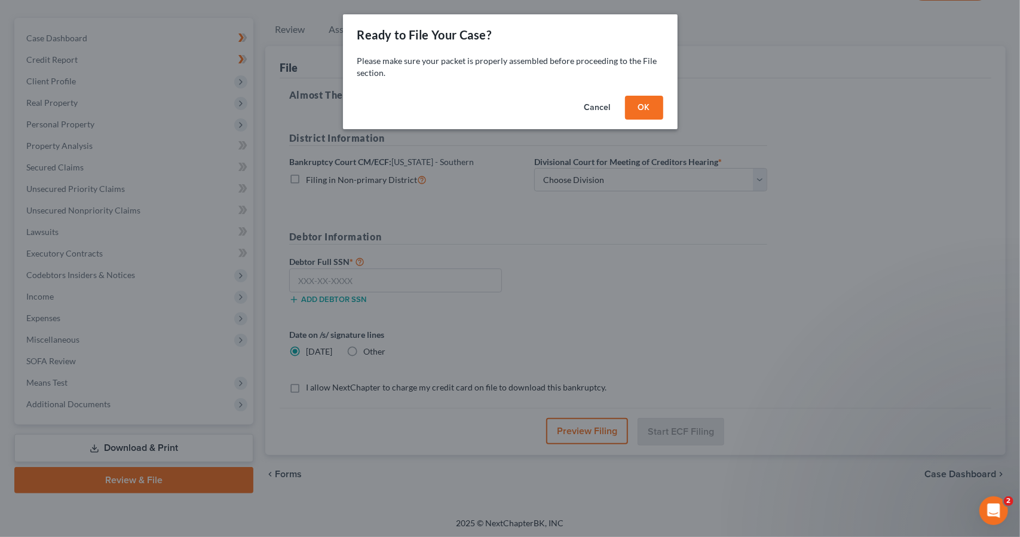
click at [642, 102] on button "OK" at bounding box center [644, 108] width 38 height 24
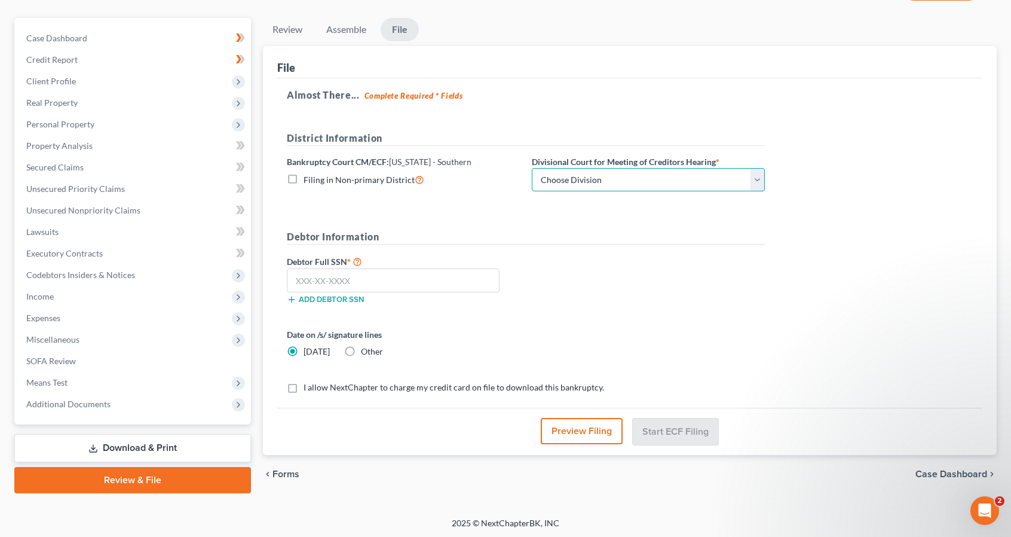
click at [758, 175] on select "Choose Division [GEOGRAPHIC_DATA]" at bounding box center [648, 180] width 233 height 24
select select "0"
click at [532, 168] on select "Choose Division [GEOGRAPHIC_DATA]" at bounding box center [648, 180] width 233 height 24
click at [324, 274] on input "text" at bounding box center [393, 280] width 213 height 24
type input "623-94-5654"
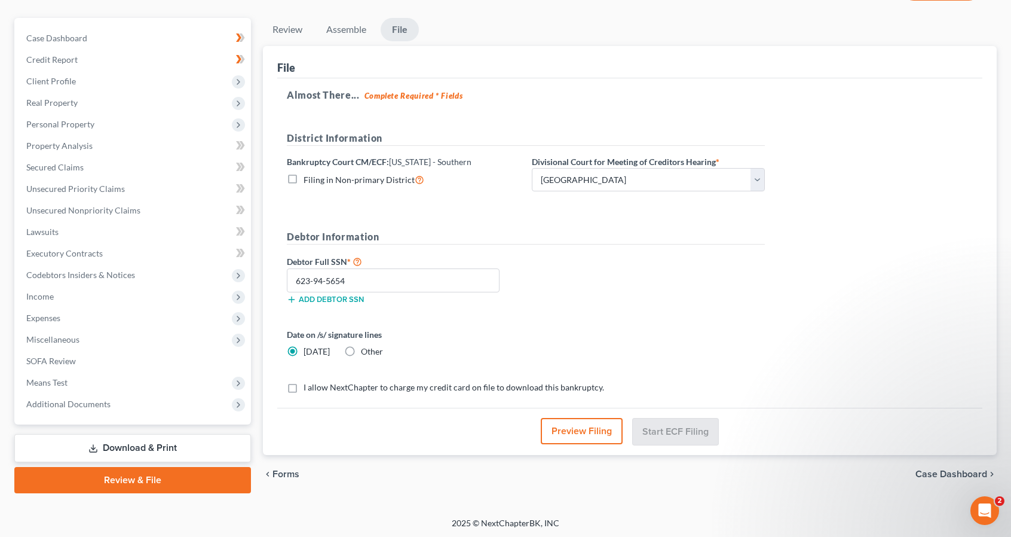
click at [304, 384] on label "I allow NextChapter to charge my credit card on file to download this bankruptc…" at bounding box center [454, 387] width 301 height 12
click at [308, 384] on input "I allow NextChapter to charge my credit card on file to download this bankruptc…" at bounding box center [312, 385] width 8 height 8
checkbox input "true"
click at [572, 424] on button "Preview Filing" at bounding box center [582, 431] width 82 height 26
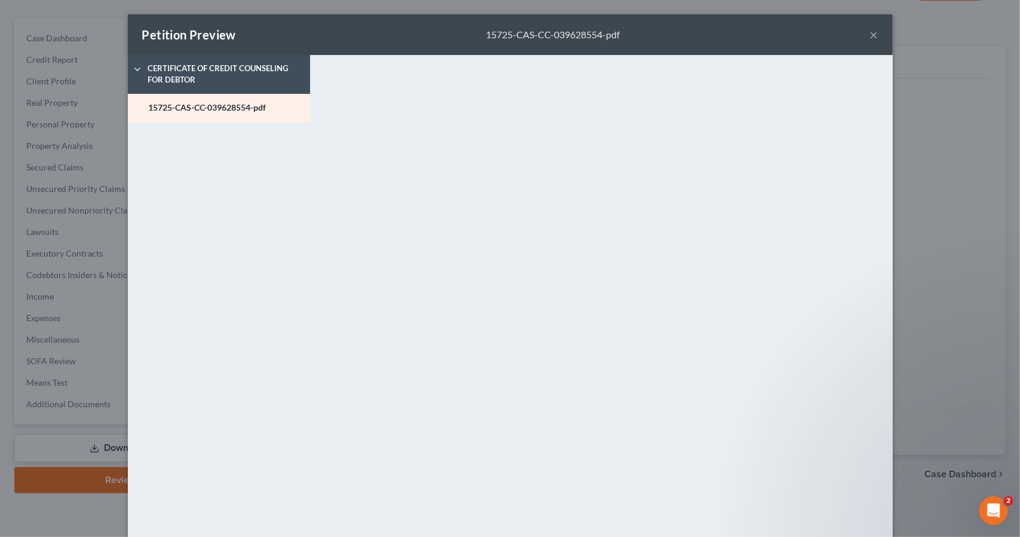
scroll to position [71, 0]
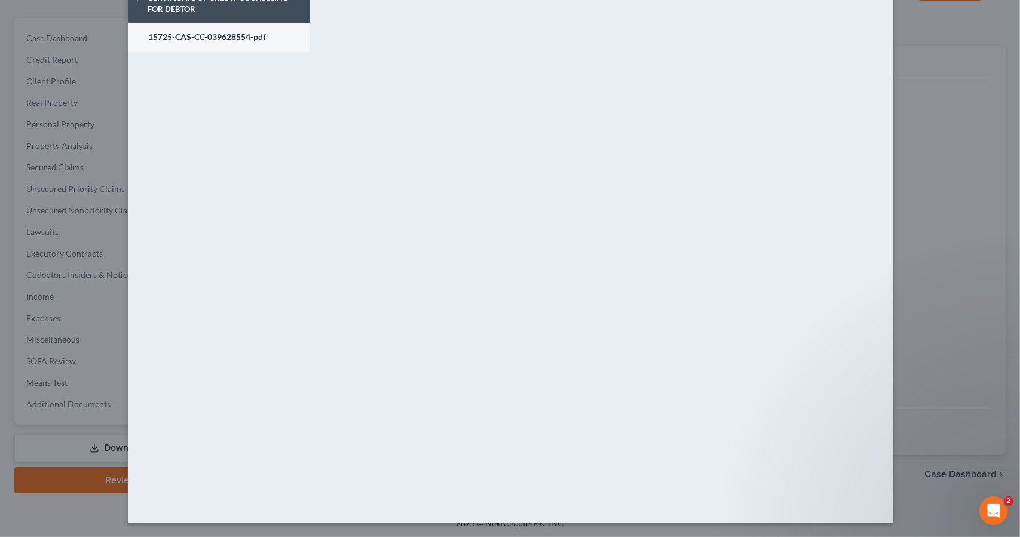
click at [222, 39] on link "15725-CAS-CC-039628554-pdf" at bounding box center [219, 37] width 182 height 29
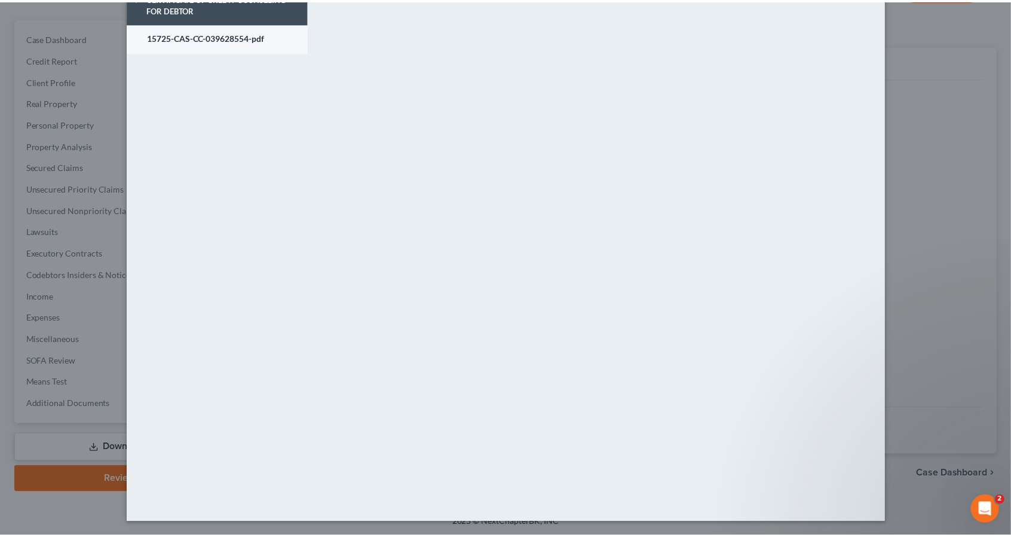
scroll to position [0, 0]
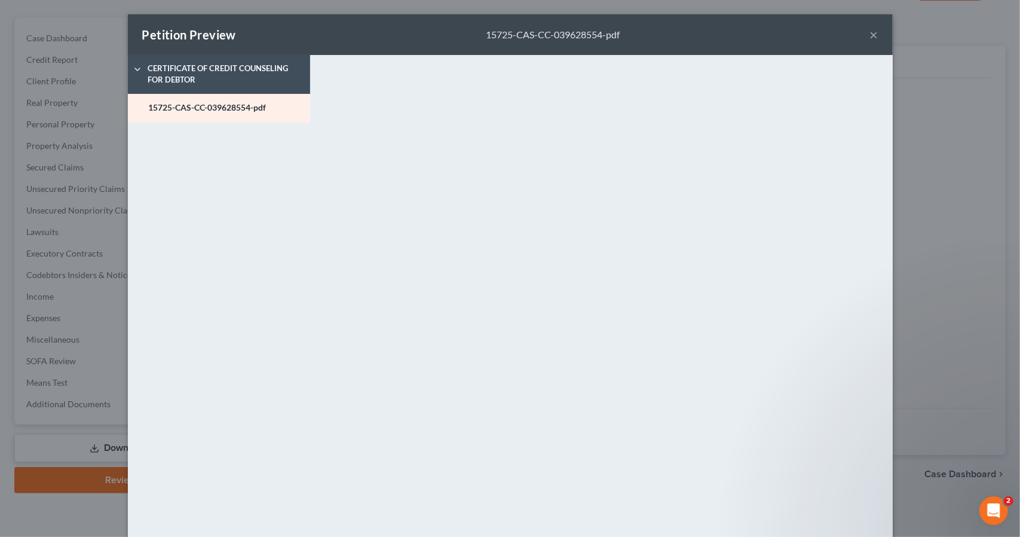
click at [872, 31] on button "×" at bounding box center [874, 34] width 8 height 14
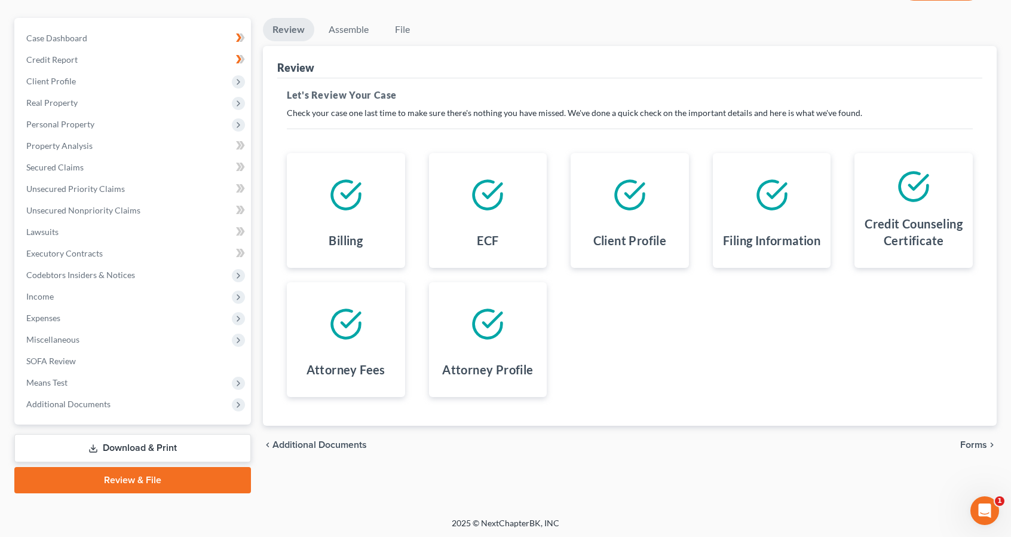
click at [157, 470] on link "Review & File" at bounding box center [132, 480] width 237 height 26
click at [155, 475] on link "Review & File" at bounding box center [132, 480] width 237 height 26
click at [507, 229] on div "ECF" at bounding box center [488, 242] width 99 height 31
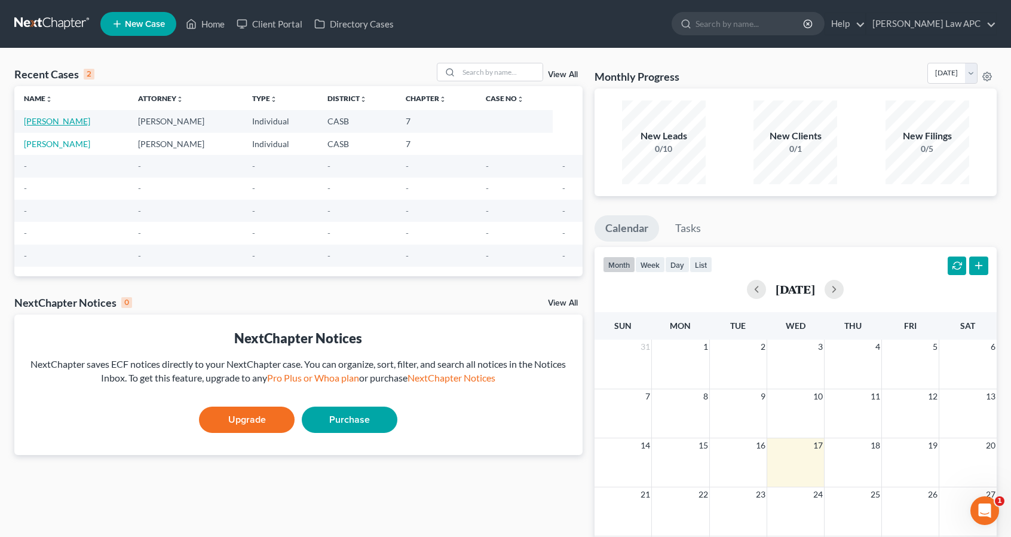
click at [69, 122] on link "Sanborn, Jennifer" at bounding box center [57, 121] width 66 height 10
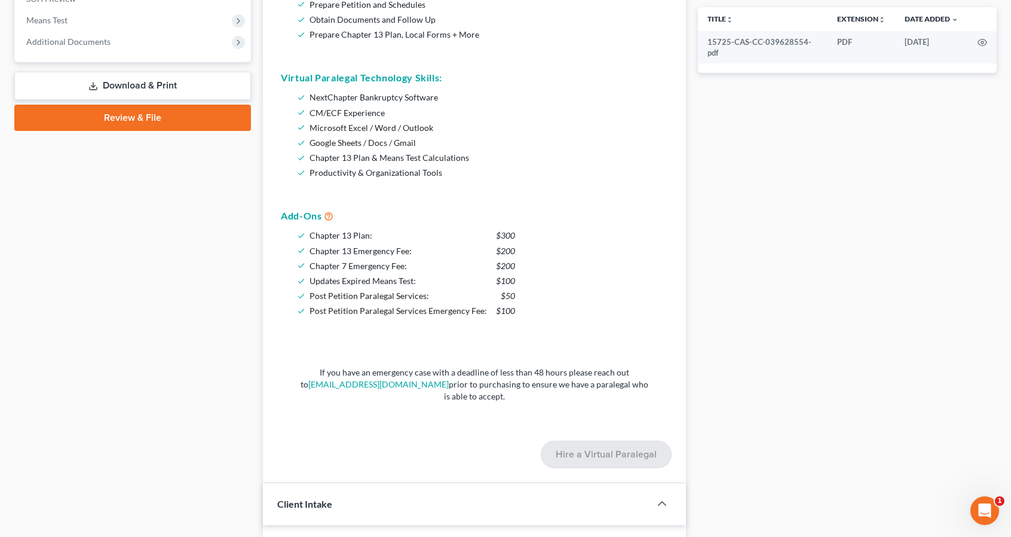
scroll to position [458, 0]
click at [145, 109] on link "Review & File" at bounding box center [132, 119] width 237 height 26
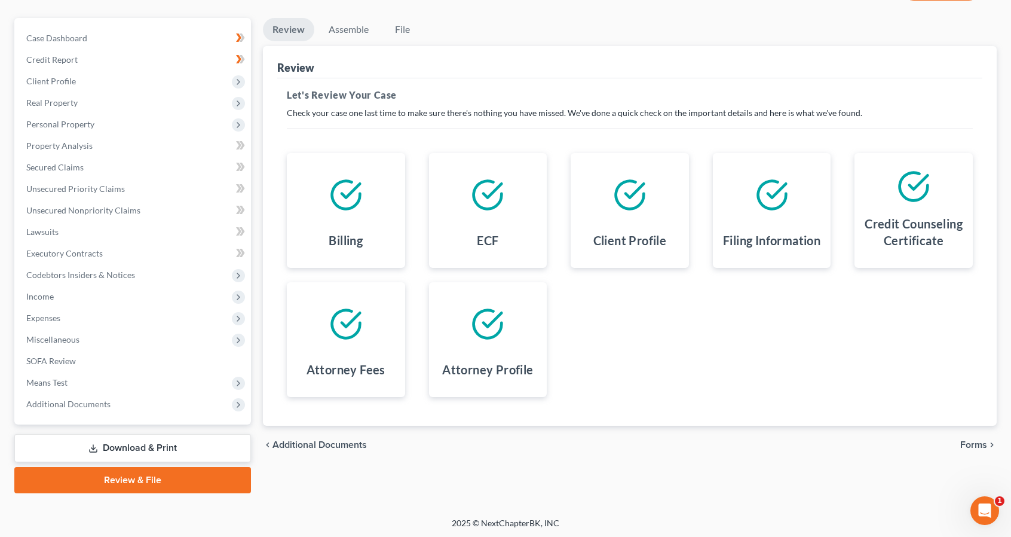
scroll to position [97, 0]
click at [490, 213] on div at bounding box center [488, 195] width 99 height 65
click at [488, 190] on icon at bounding box center [487, 194] width 33 height 33
click at [771, 181] on icon at bounding box center [772, 194] width 33 height 33
click at [160, 479] on link "Review & File" at bounding box center [132, 480] width 237 height 26
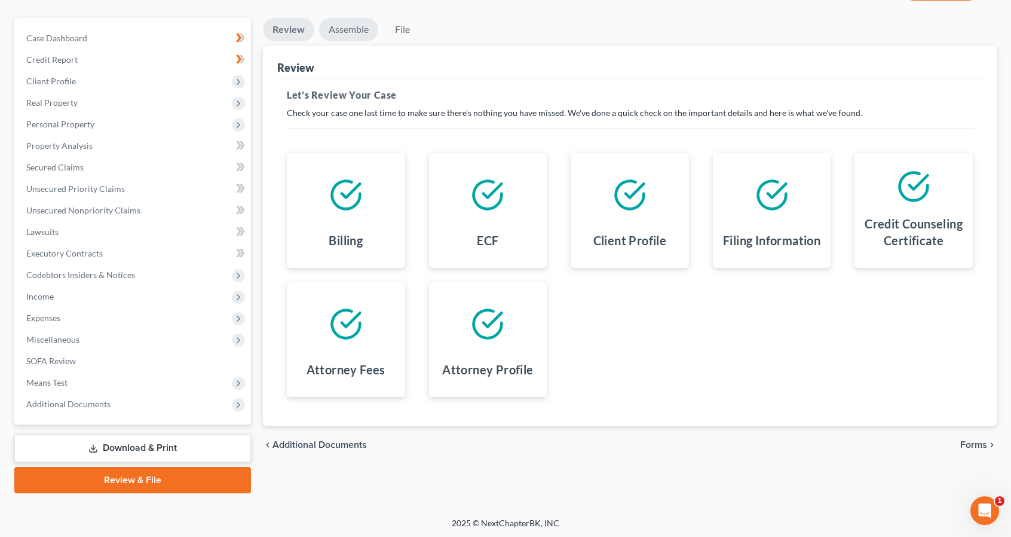
click at [355, 32] on link "Assemble" at bounding box center [348, 29] width 59 height 23
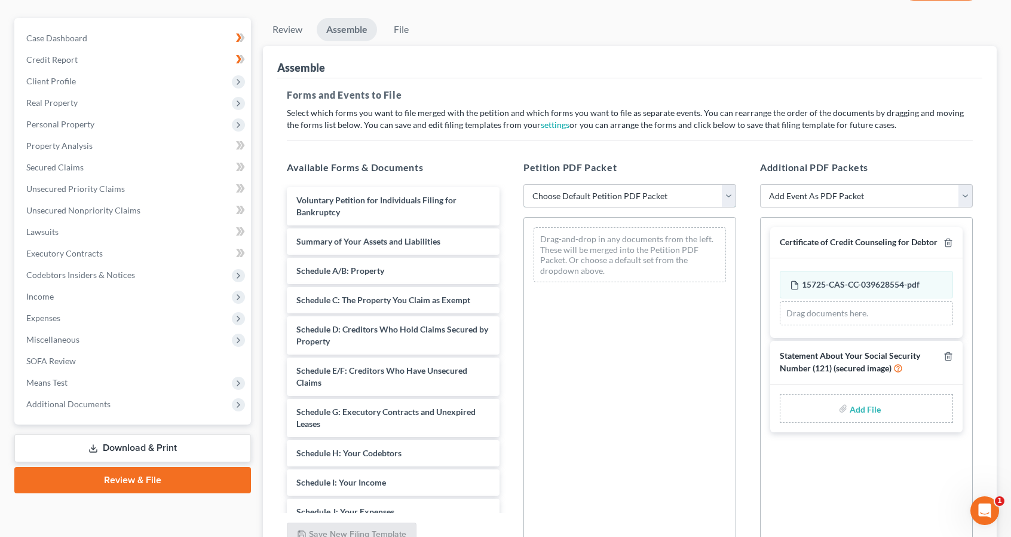
click at [723, 192] on select "Choose Default Petition PDF Packet Complete Bankruptcy Petition (all forms and …" at bounding box center [630, 196] width 213 height 24
select select "1"
click at [524, 184] on select "Choose Default Petition PDF Packet Complete Bankruptcy Petition (all forms and …" at bounding box center [630, 196] width 213 height 24
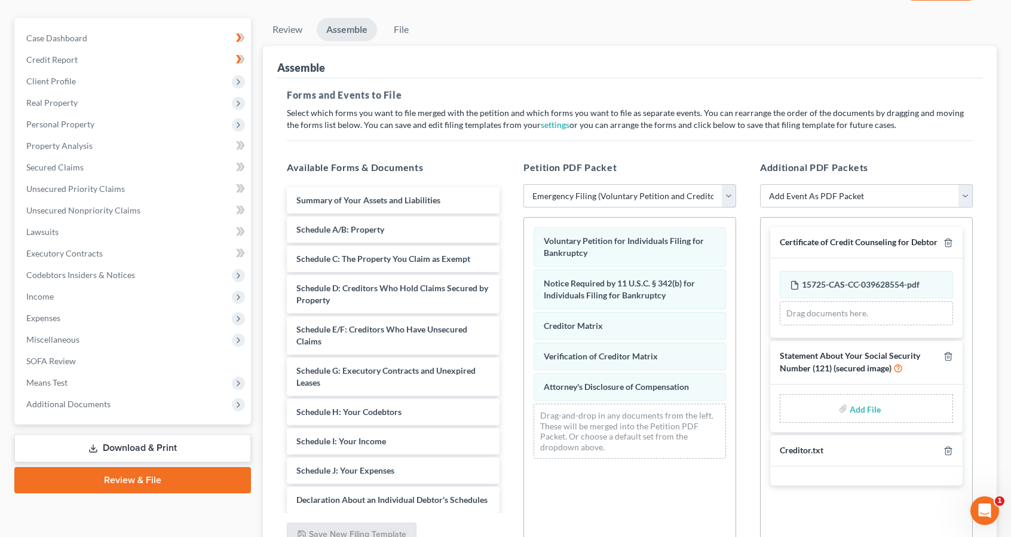
scroll to position [139, 0]
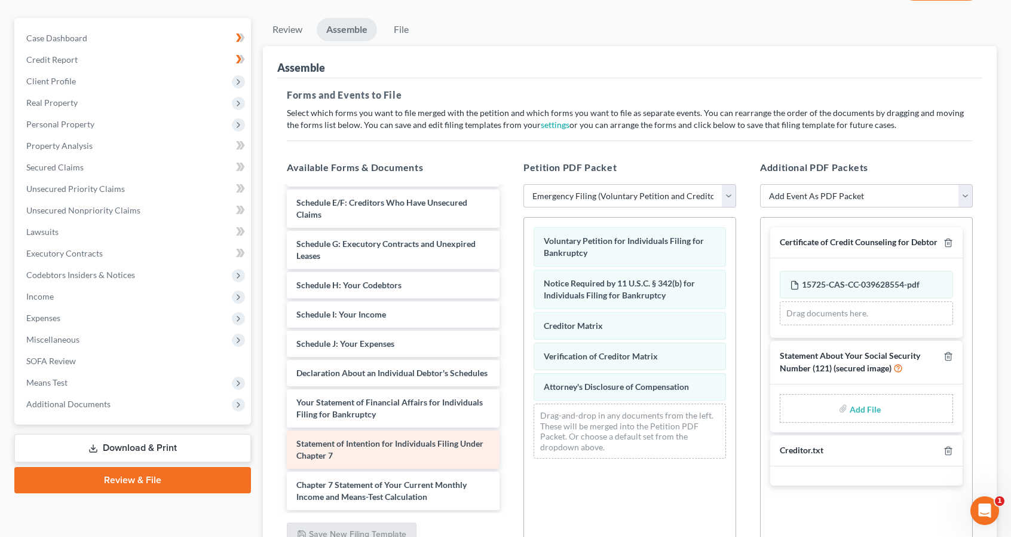
click at [457, 457] on div "Statement of Intention for Individuals Filing Under Chapter 7" at bounding box center [393, 449] width 213 height 38
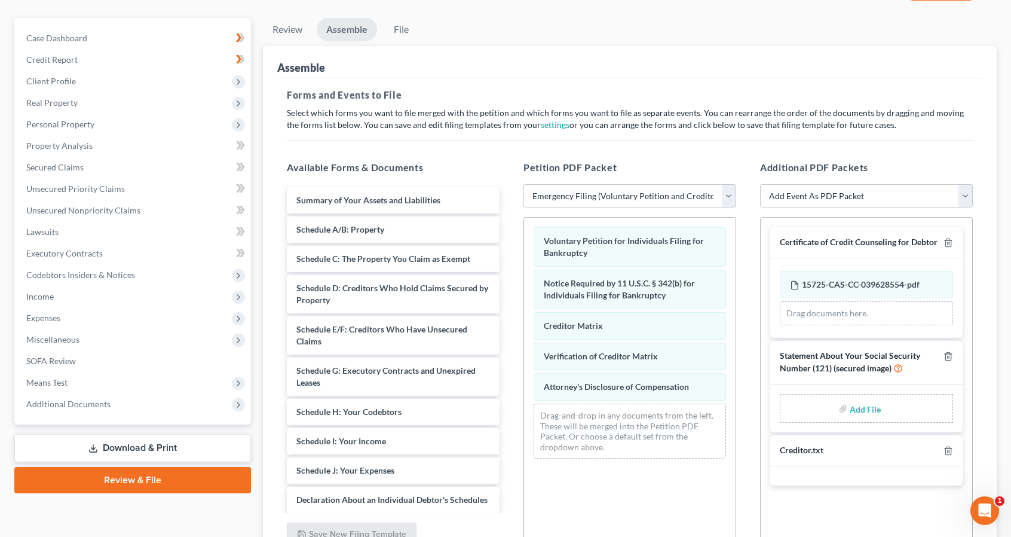
scroll to position [212, 0]
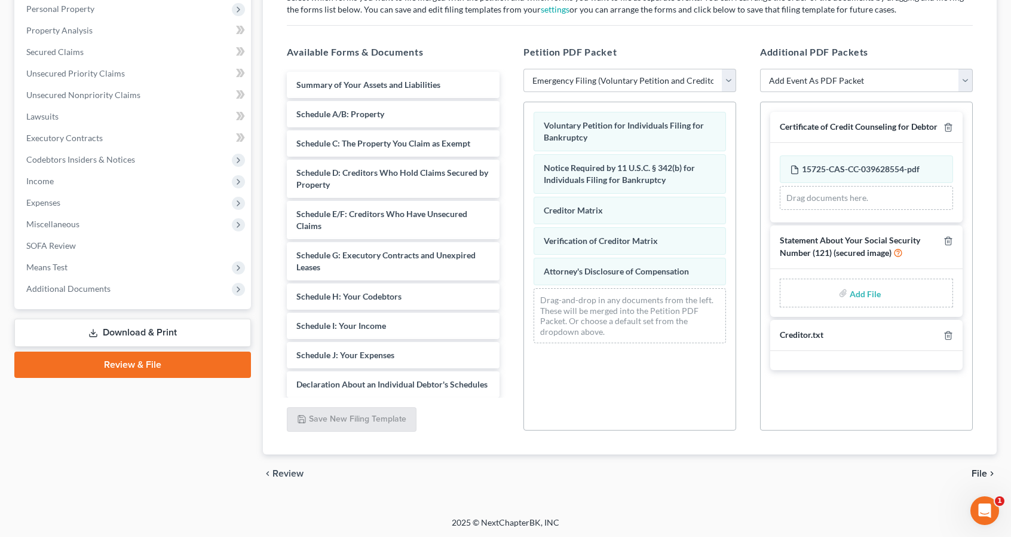
click at [979, 470] on span "File" at bounding box center [980, 474] width 16 height 10
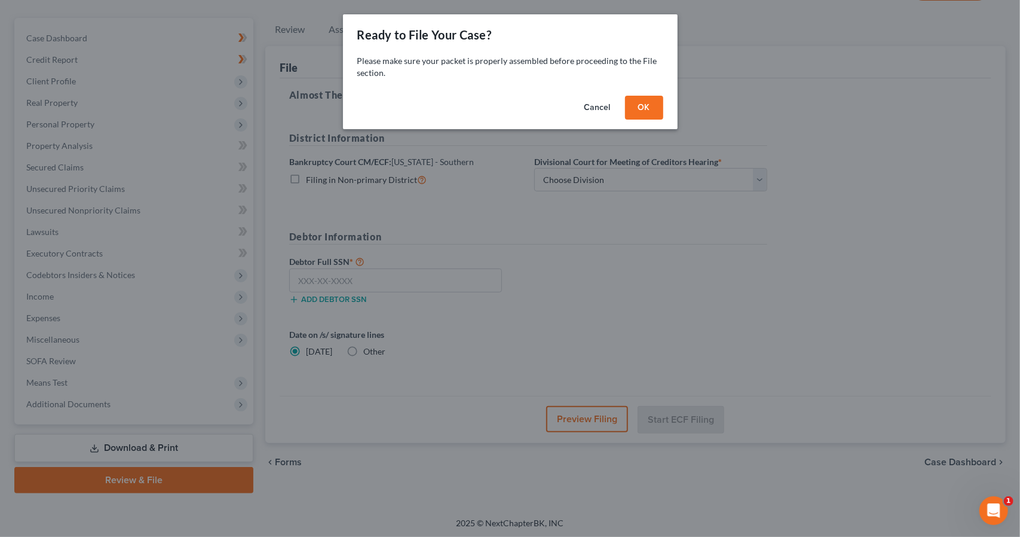
click at [642, 112] on button "OK" at bounding box center [644, 108] width 38 height 24
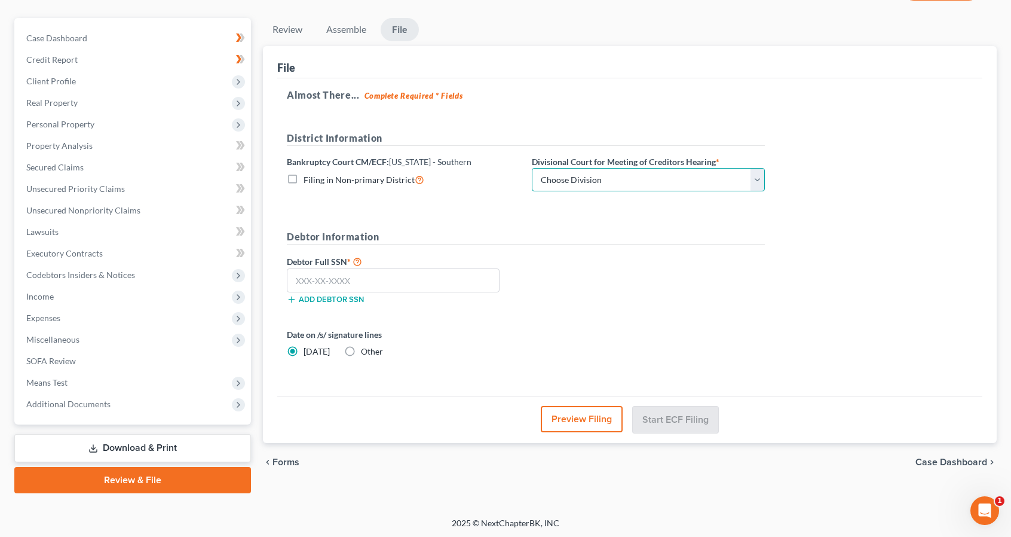
click at [607, 177] on select "Choose Division [GEOGRAPHIC_DATA]" at bounding box center [648, 180] width 233 height 24
select select "0"
click at [532, 168] on select "Choose Division [GEOGRAPHIC_DATA]" at bounding box center [648, 180] width 233 height 24
click at [426, 274] on input "text" at bounding box center [393, 280] width 213 height 24
click at [302, 279] on input "6" at bounding box center [393, 280] width 213 height 24
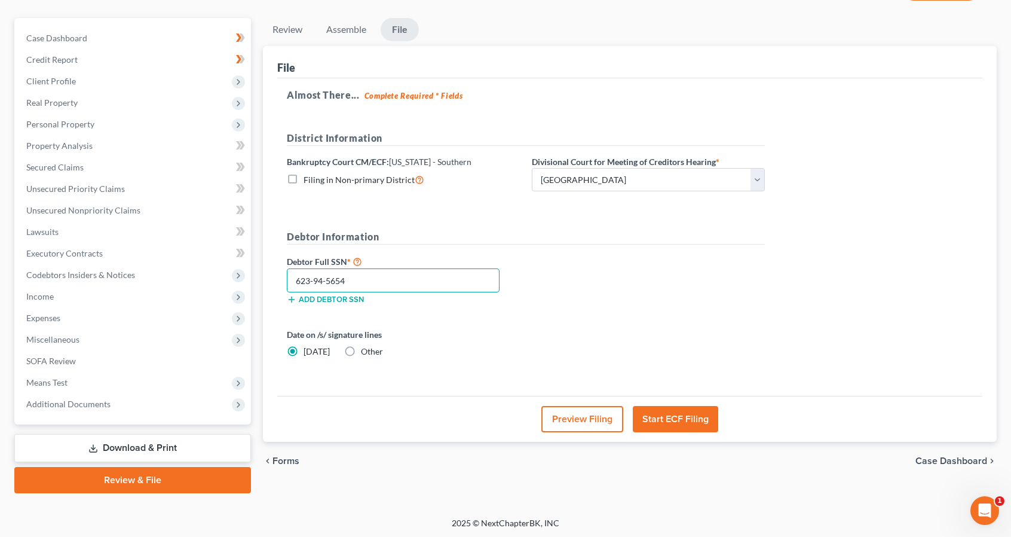
type input "623-94-5654"
click at [659, 413] on button "Start ECF Filing" at bounding box center [675, 419] width 85 height 26
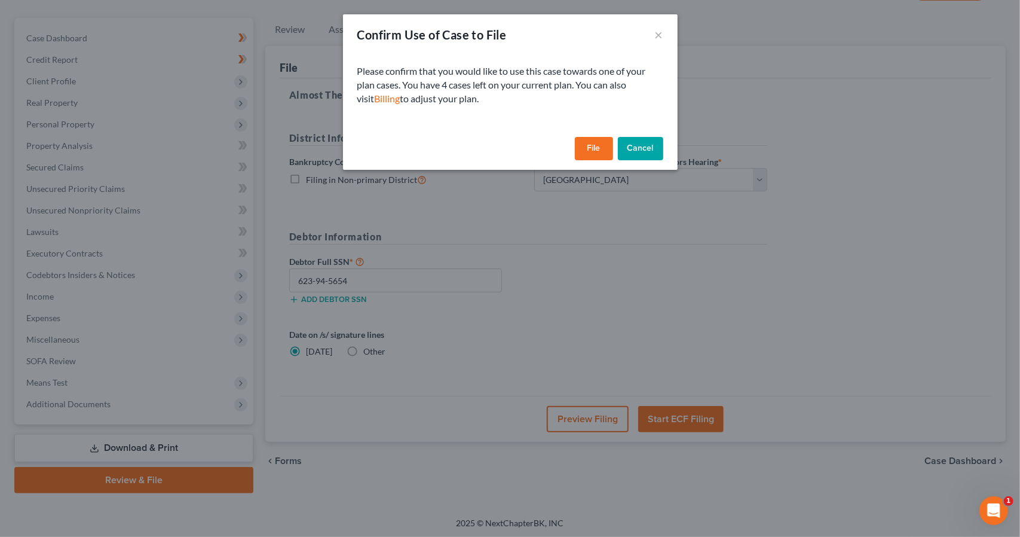
click at [597, 144] on button "File" at bounding box center [594, 149] width 38 height 24
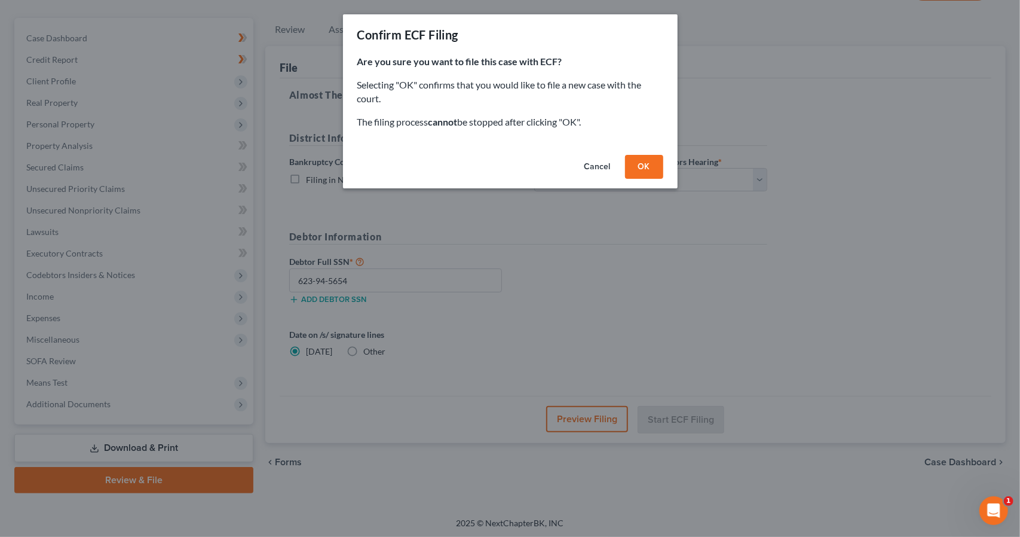
click at [646, 168] on button "OK" at bounding box center [644, 167] width 38 height 24
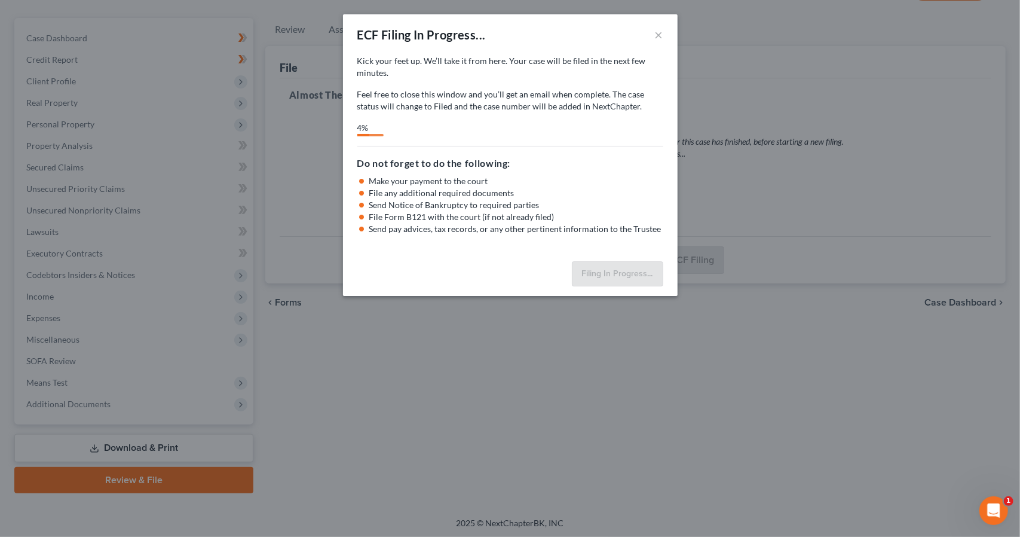
select select "0"
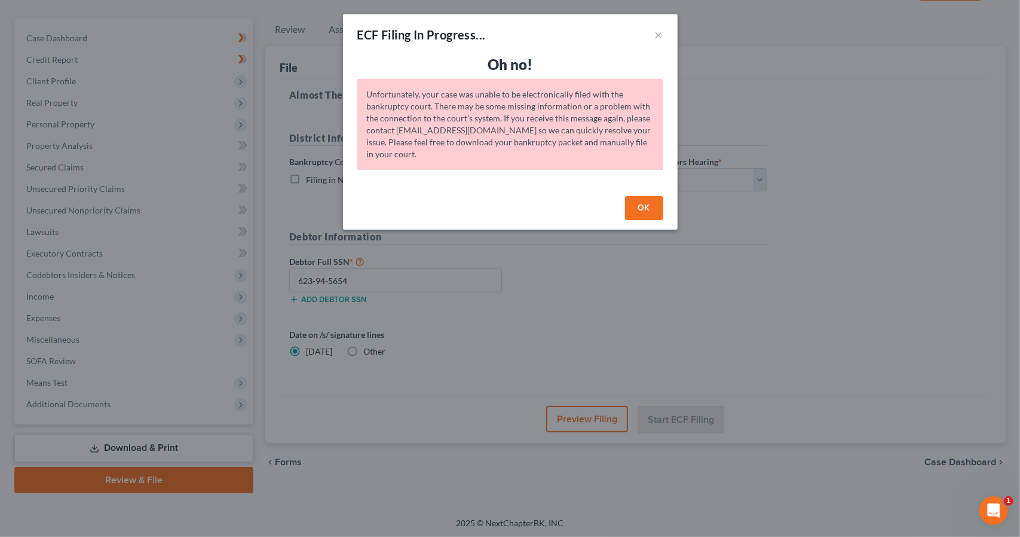
click at [643, 200] on button "OK" at bounding box center [644, 208] width 38 height 24
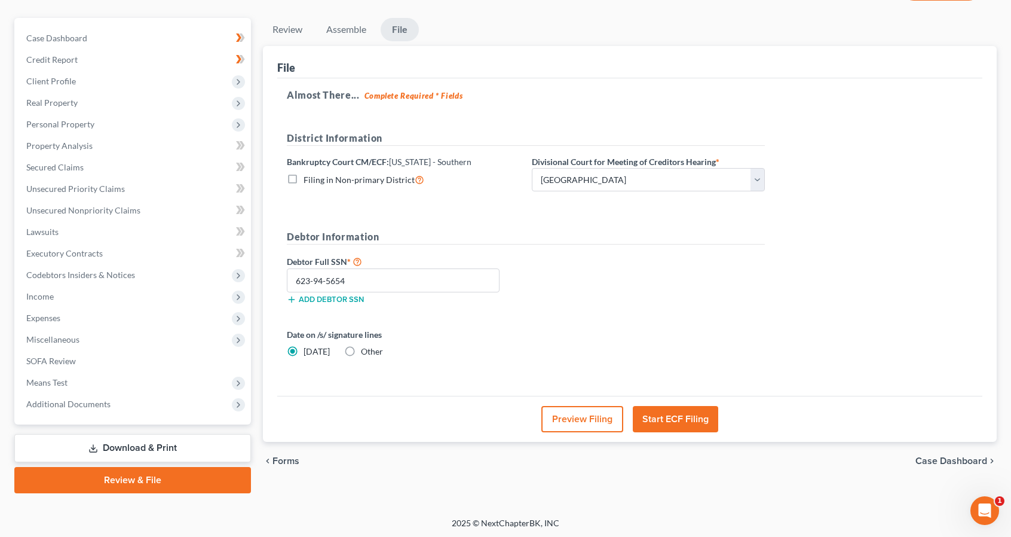
click at [681, 408] on button "Start ECF Filing" at bounding box center [675, 419] width 85 height 26
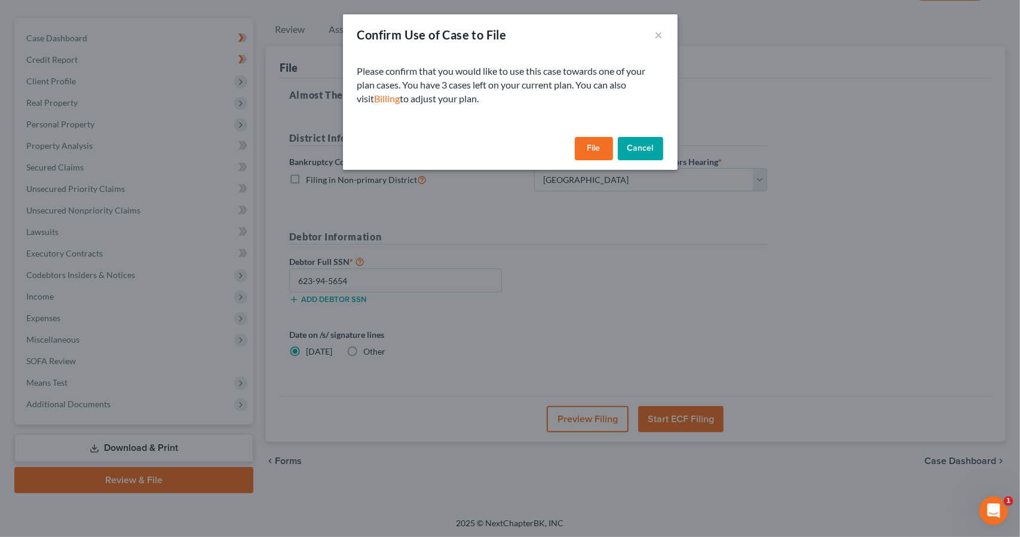
click at [595, 154] on button "File" at bounding box center [594, 149] width 38 height 24
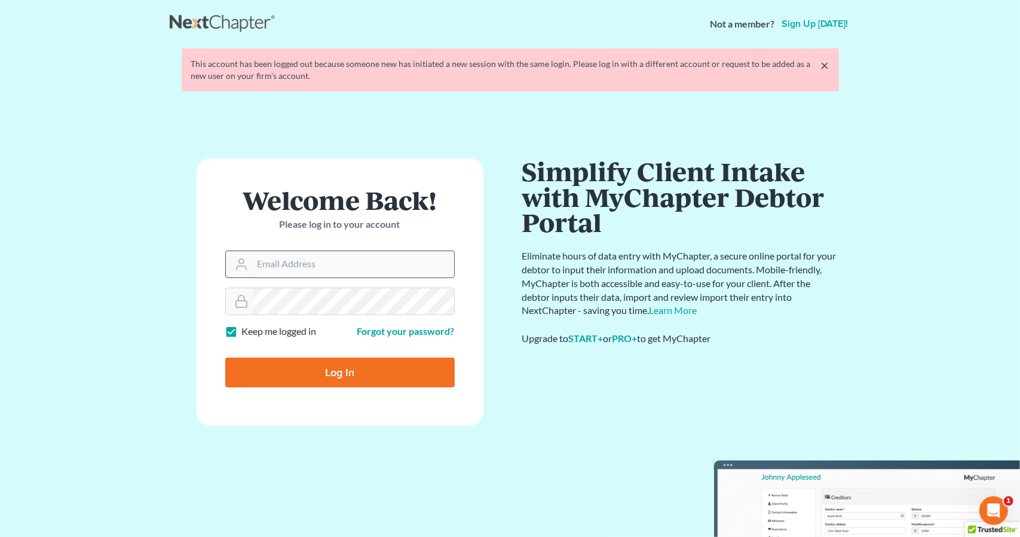
click at [256, 262] on input "Email Address" at bounding box center [353, 264] width 201 height 26
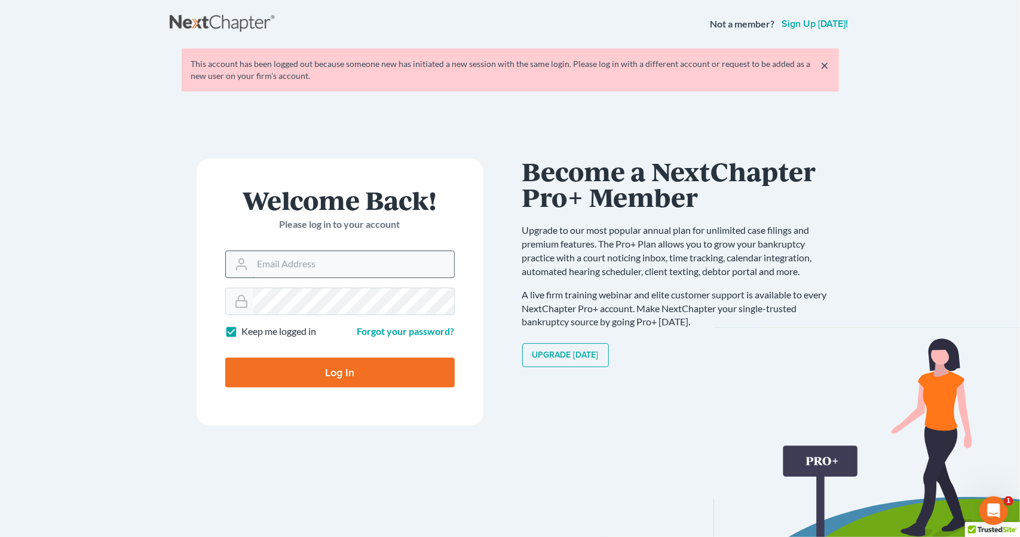
type input "[EMAIL_ADDRESS][DOMAIN_NAME]"
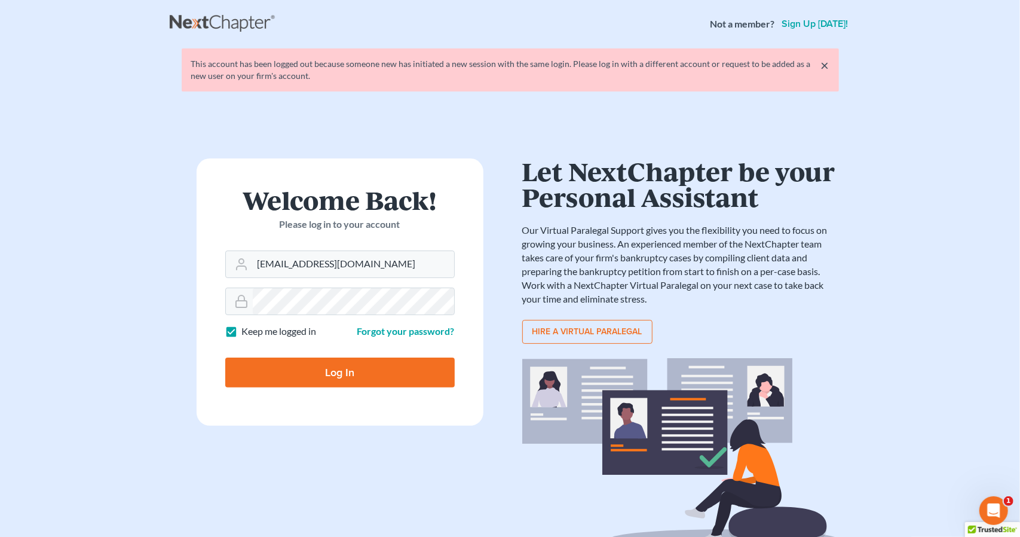
click at [312, 365] on input "Log In" at bounding box center [340, 372] width 230 height 30
type input "Thinking..."
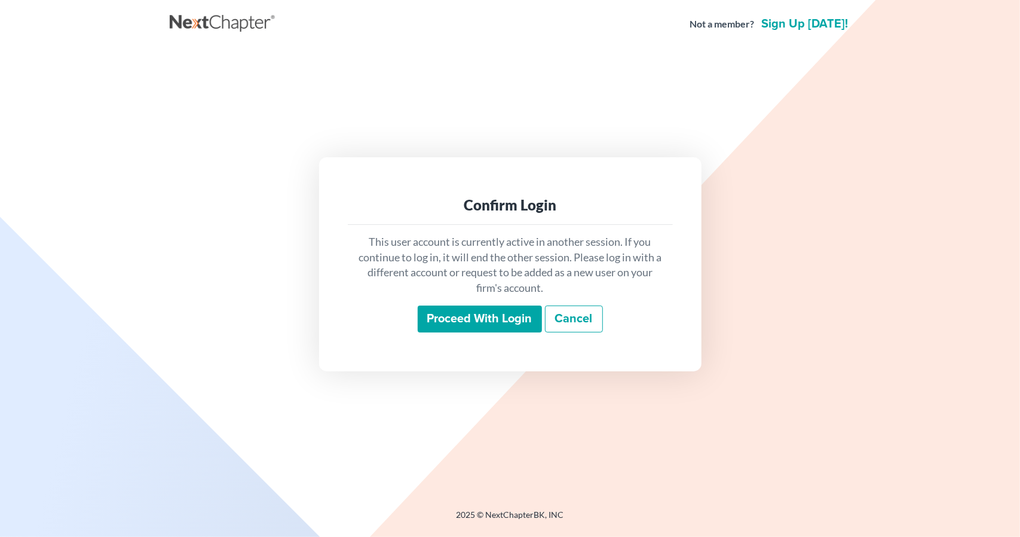
click at [448, 320] on input "Proceed with login" at bounding box center [480, 318] width 124 height 27
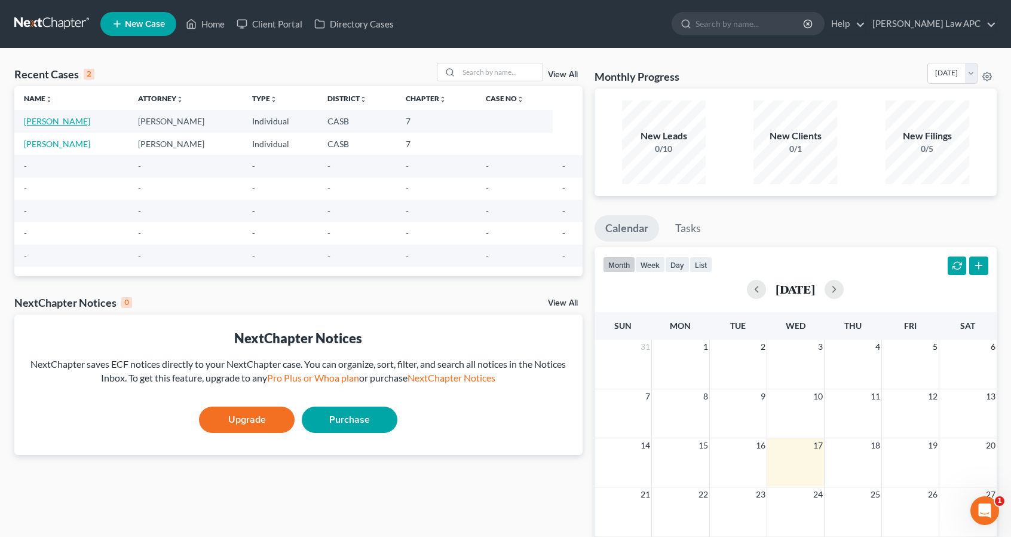
click at [50, 118] on link "[PERSON_NAME]" at bounding box center [57, 121] width 66 height 10
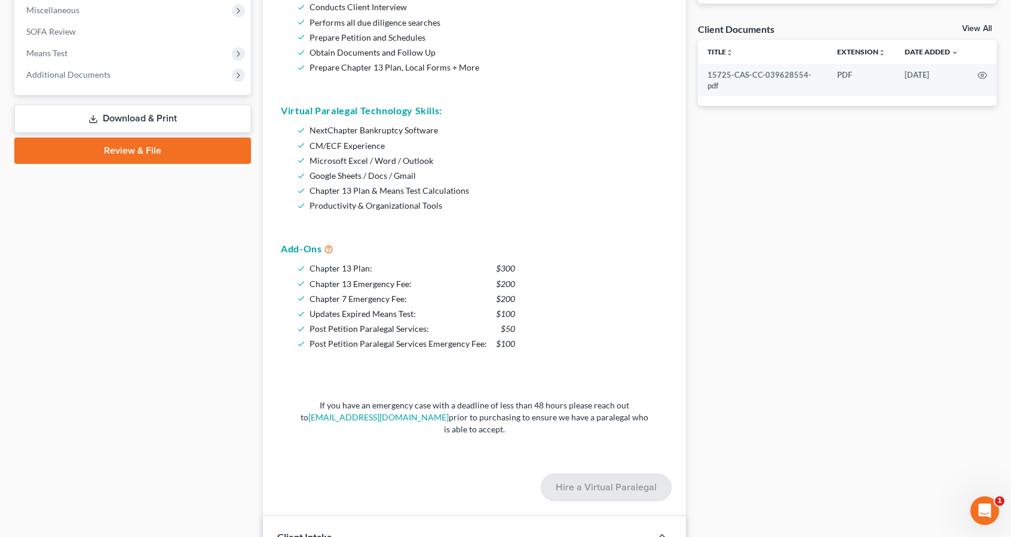
scroll to position [425, 0]
click at [139, 152] on link "Review & File" at bounding box center [132, 152] width 237 height 26
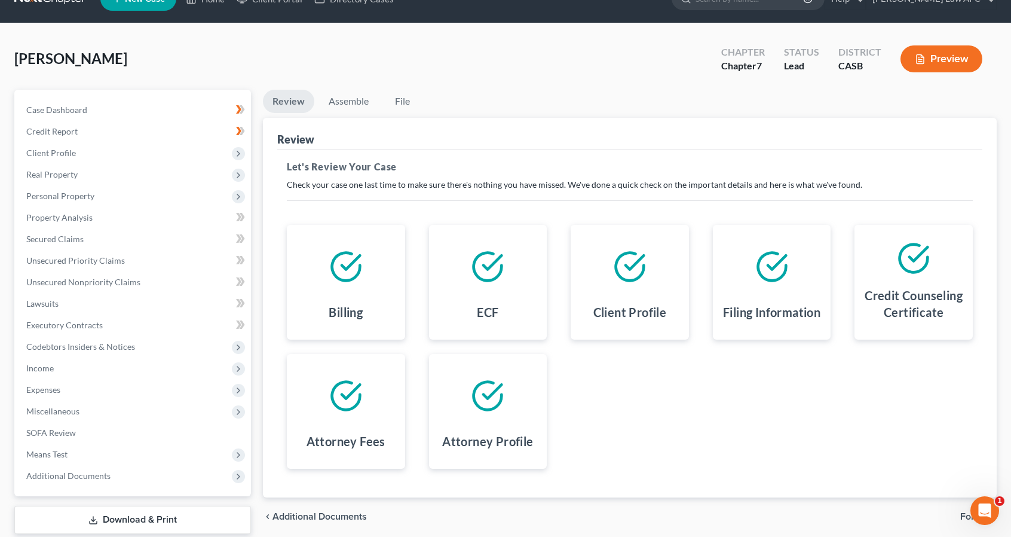
scroll to position [25, 0]
click at [344, 99] on link "Assemble" at bounding box center [348, 101] width 59 height 23
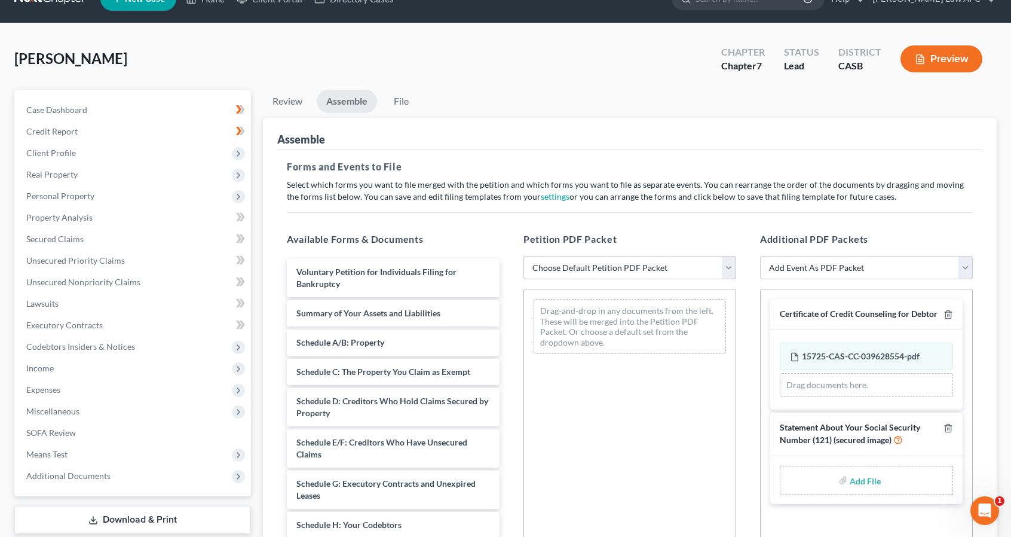
click at [658, 270] on select "Choose Default Petition PDF Packet Complete Bankruptcy Petition (all forms and …" at bounding box center [630, 268] width 213 height 24
select select "1"
click at [524, 256] on select "Choose Default Petition PDF Packet Complete Bankruptcy Petition (all forms and …" at bounding box center [630, 268] width 213 height 24
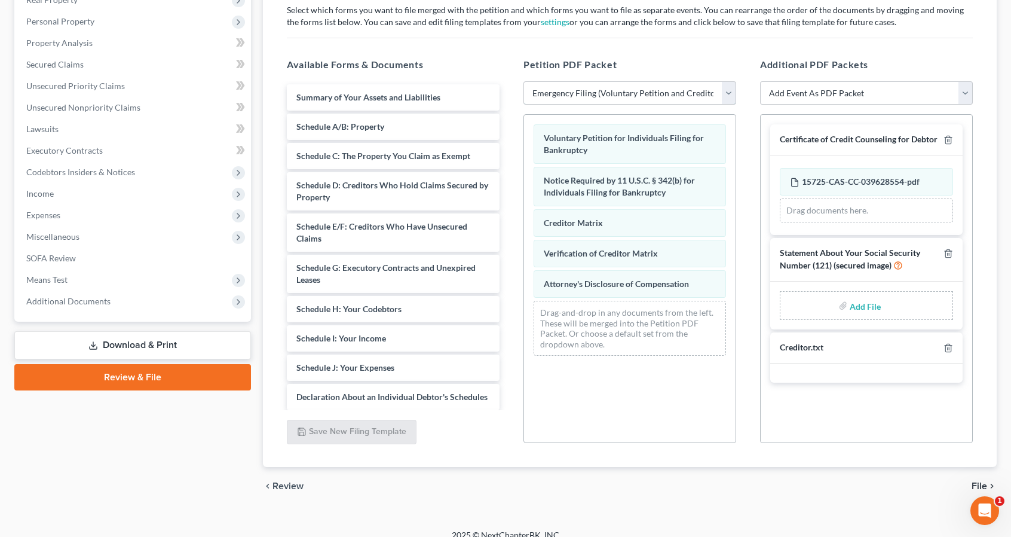
scroll to position [212, 0]
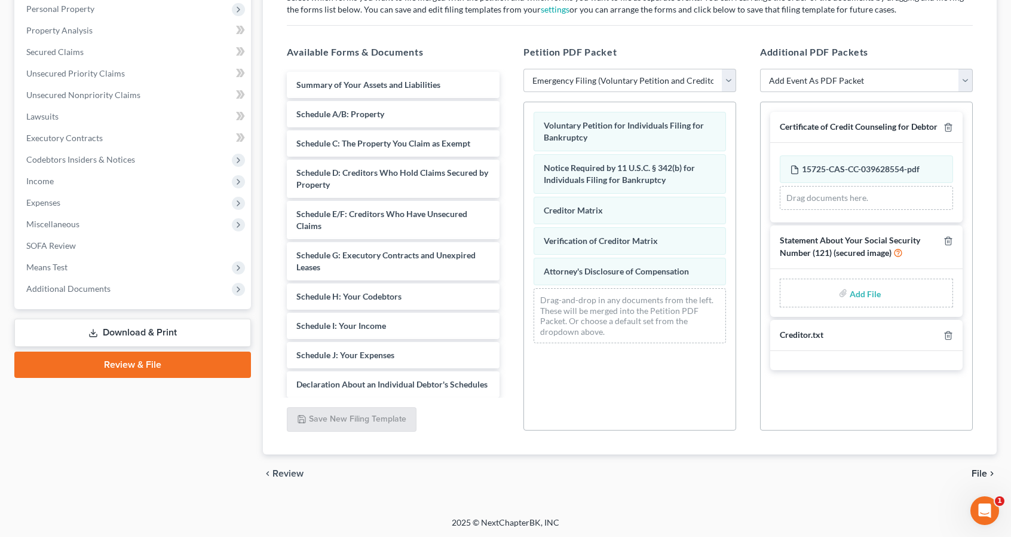
click at [976, 470] on span "File" at bounding box center [980, 474] width 16 height 10
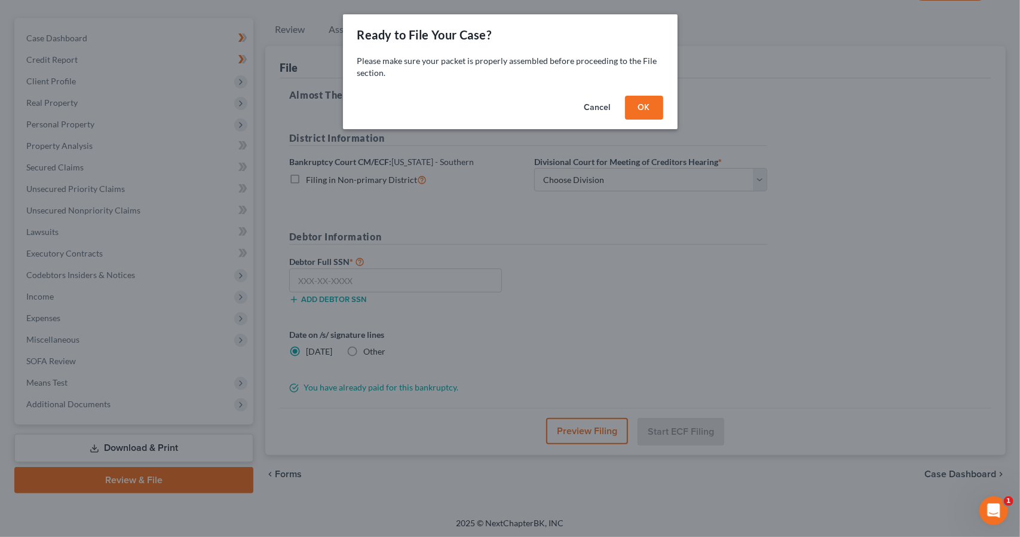
click at [646, 106] on button "OK" at bounding box center [644, 108] width 38 height 24
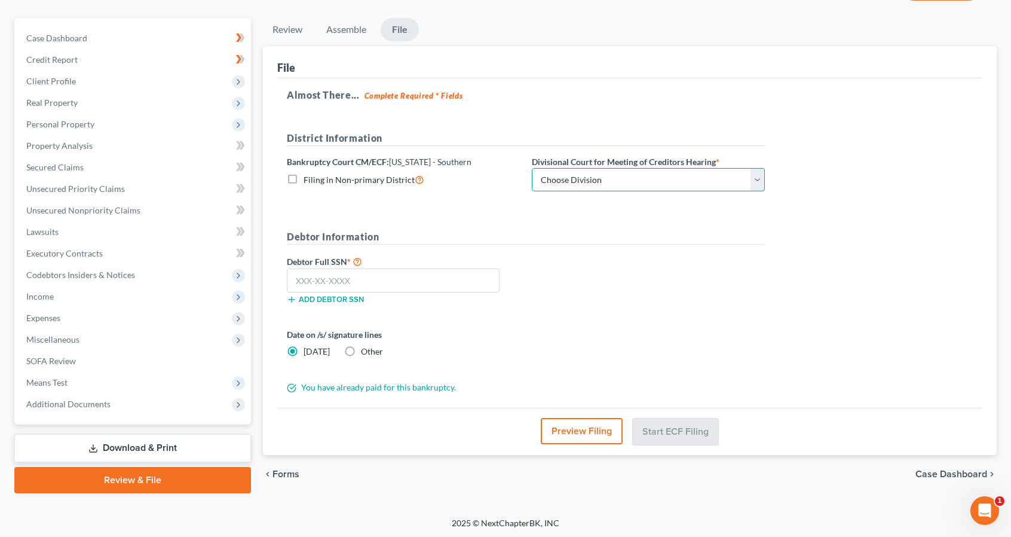
click at [752, 175] on select "Choose Division [GEOGRAPHIC_DATA]" at bounding box center [648, 180] width 233 height 24
select select "0"
click at [532, 168] on select "Choose Division [GEOGRAPHIC_DATA]" at bounding box center [648, 180] width 233 height 24
click at [320, 277] on input "text" at bounding box center [393, 280] width 213 height 24
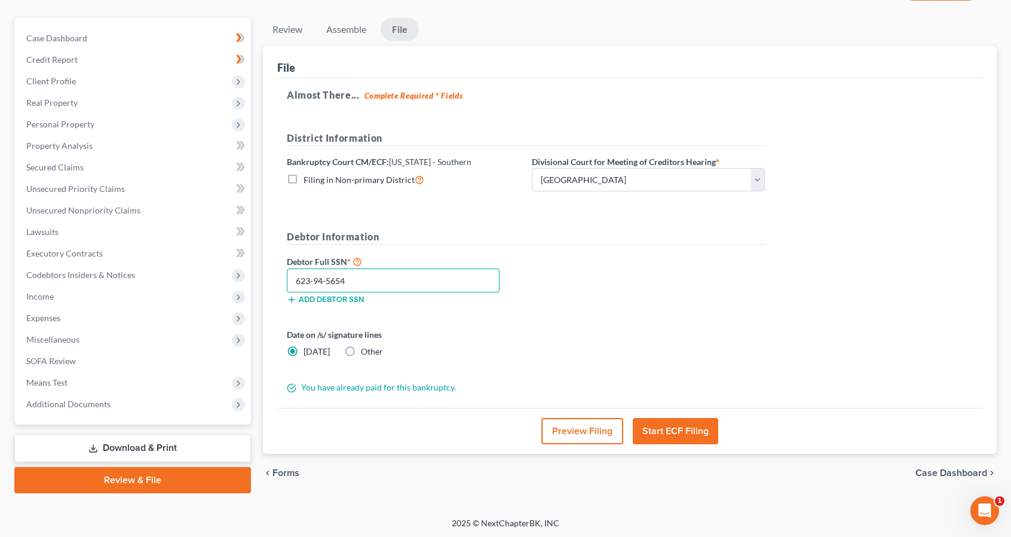
type input "623-94-5654"
click at [685, 427] on button "Start ECF Filing" at bounding box center [675, 431] width 85 height 26
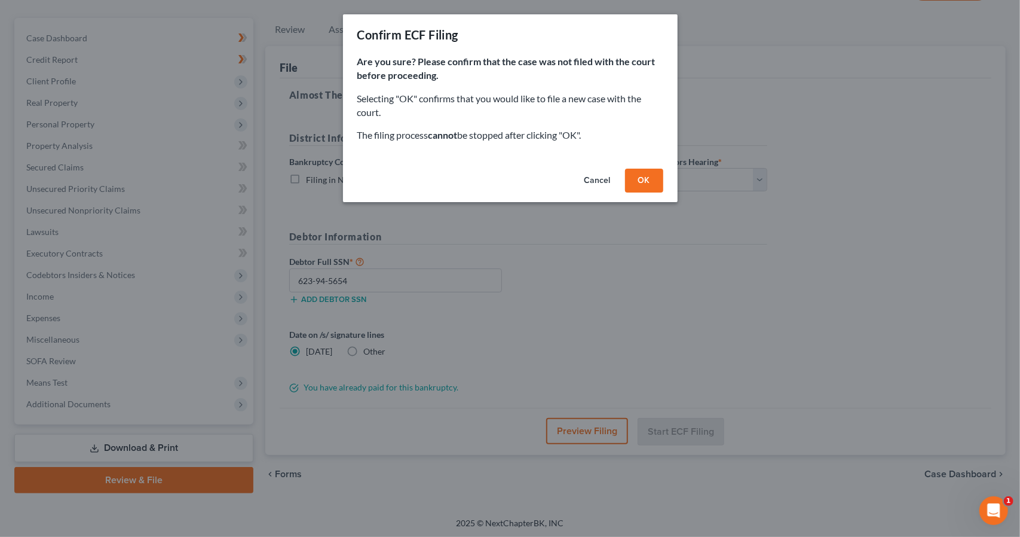
click at [643, 179] on button "OK" at bounding box center [644, 181] width 38 height 24
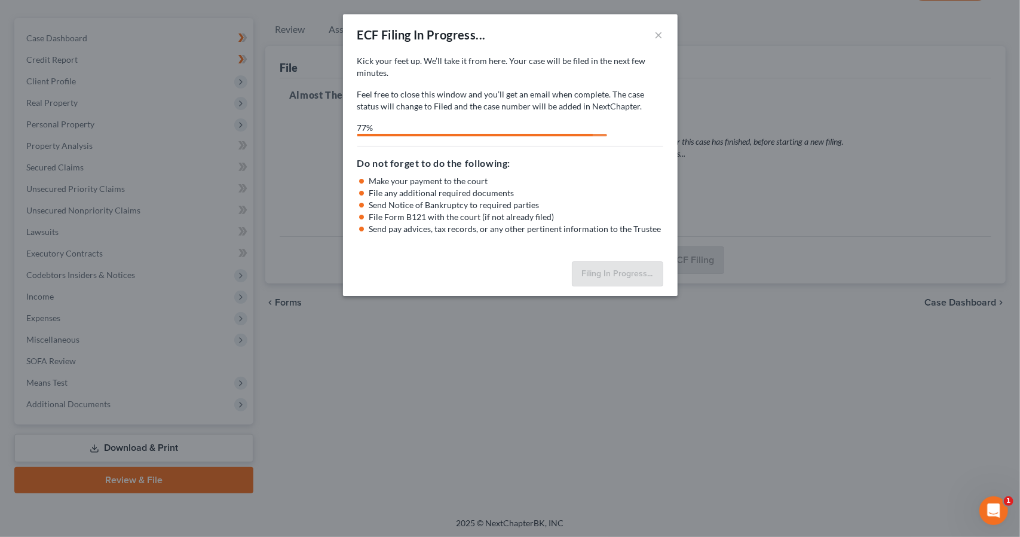
select select "0"
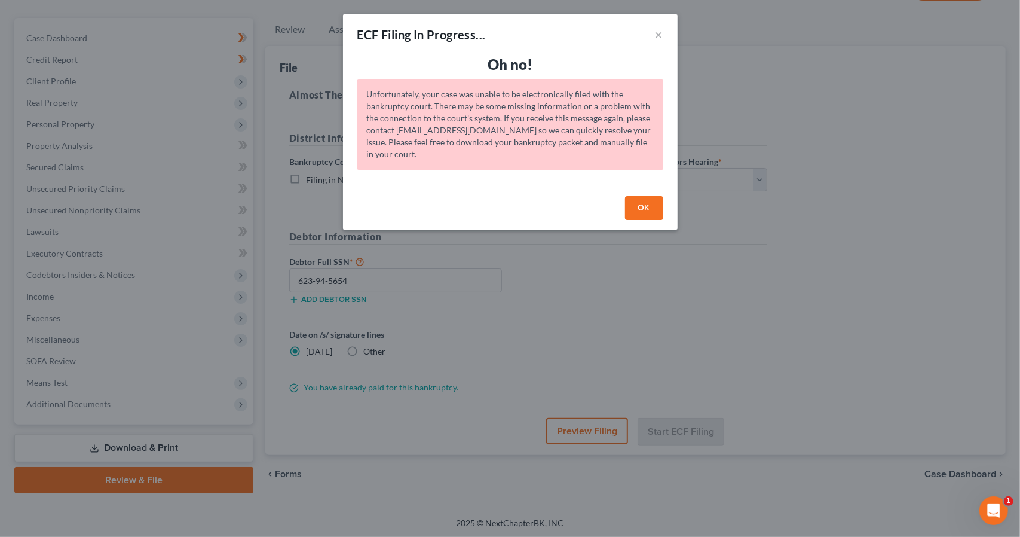
click at [654, 205] on button "OK" at bounding box center [644, 208] width 38 height 24
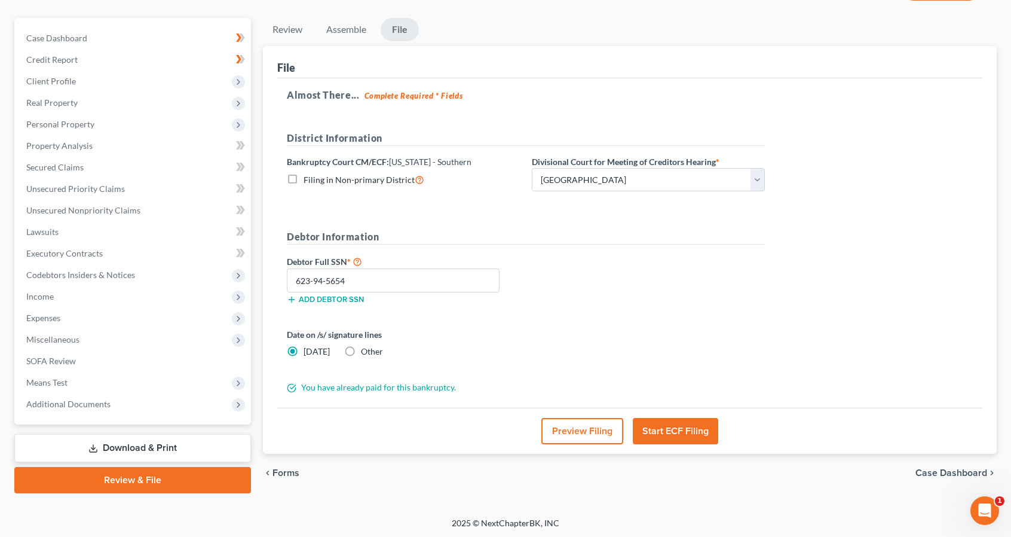
click at [667, 426] on button "Start ECF Filing" at bounding box center [675, 431] width 85 height 26
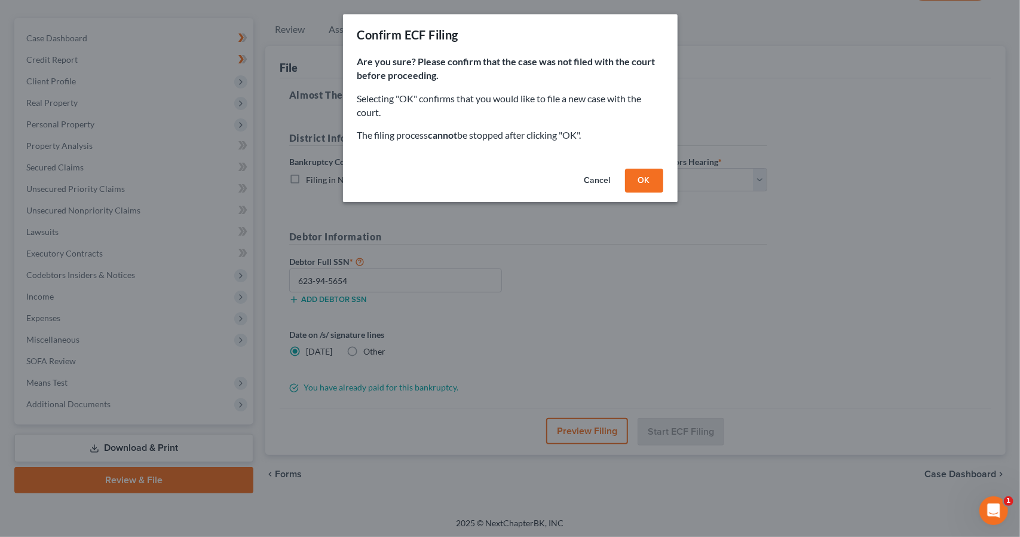
click at [643, 176] on button "OK" at bounding box center [644, 181] width 38 height 24
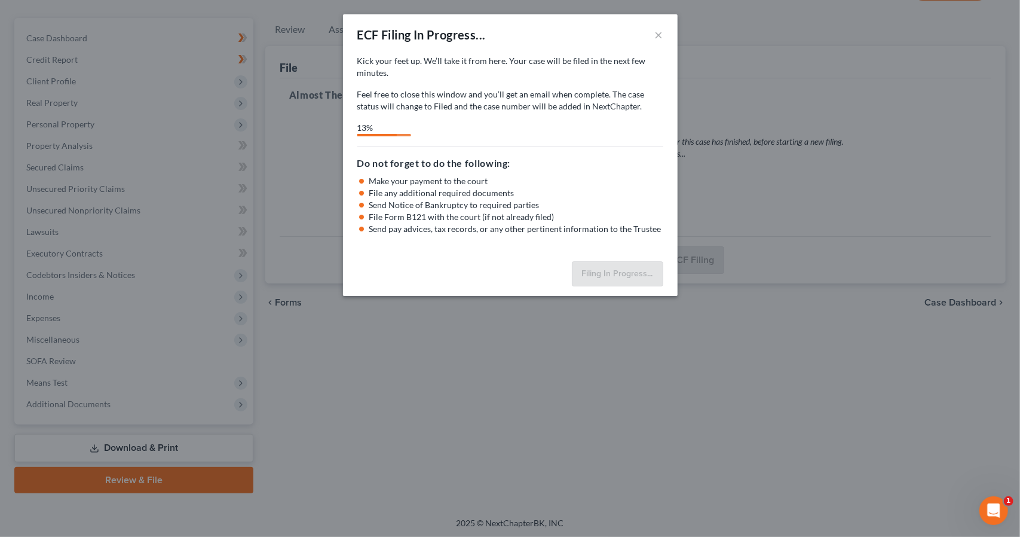
select select "0"
